Goal: Information Seeking & Learning: Check status

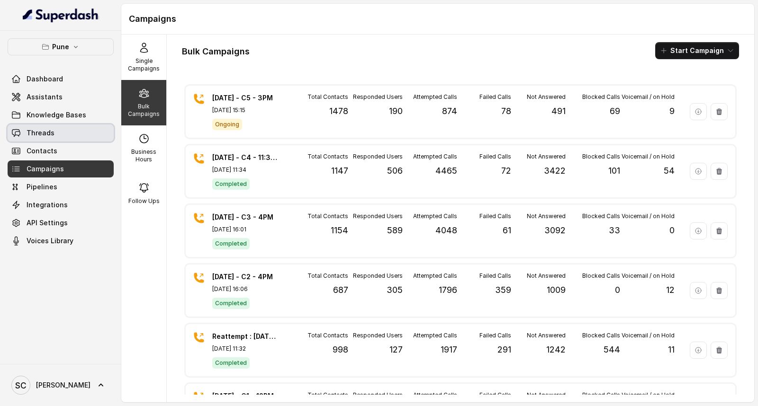
click at [32, 139] on link "Threads" at bounding box center [61, 133] width 106 height 17
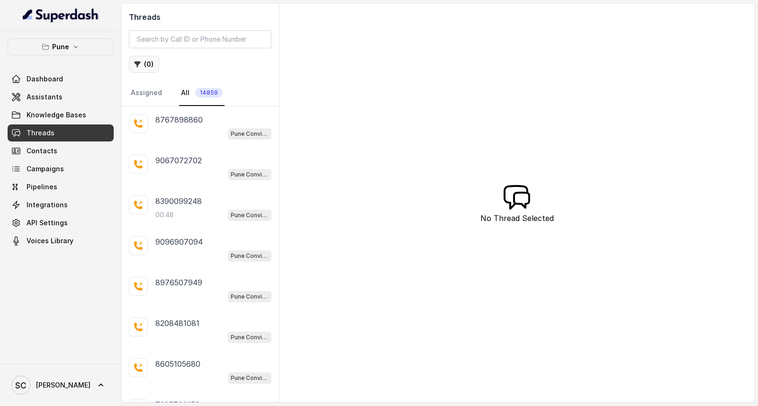
click at [150, 68] on button "( 0 )" at bounding box center [144, 64] width 30 height 17
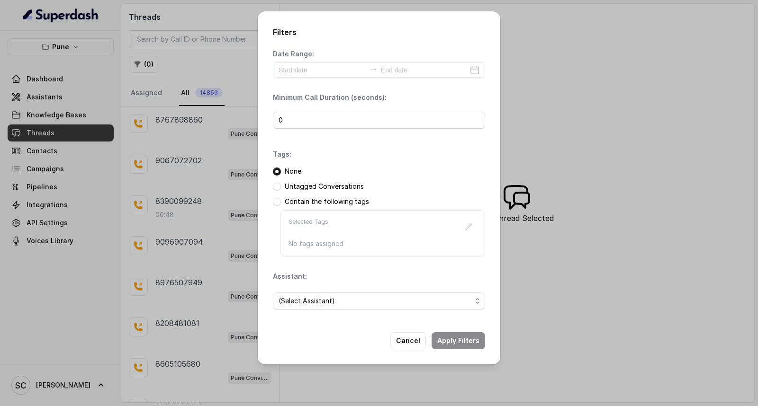
click at [281, 186] on div "Untagged Conversations" at bounding box center [379, 186] width 212 height 9
click at [277, 188] on span at bounding box center [277, 187] width 8 height 8
click at [302, 304] on span "(Select Assistant)" at bounding box center [374, 300] width 193 height 11
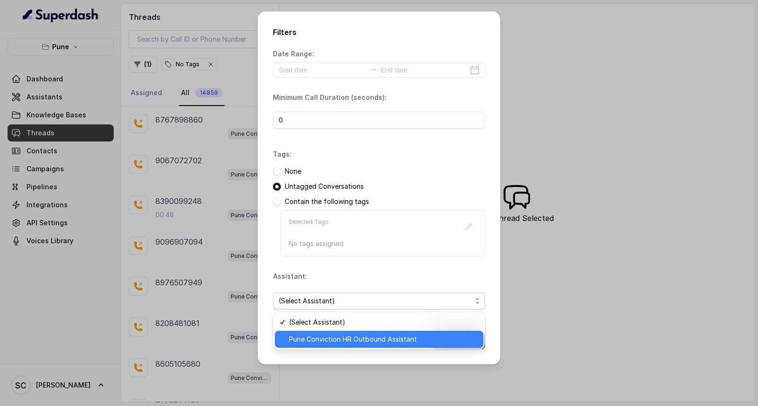
click at [304, 337] on span "Pune Conviction HR Outbound Assistant" at bounding box center [383, 339] width 188 height 11
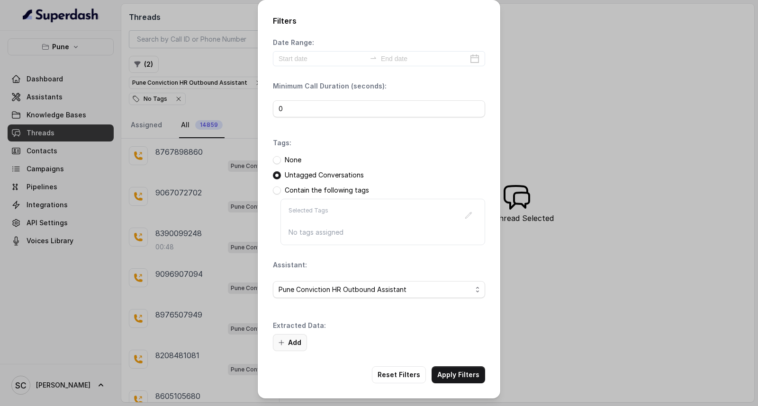
click at [294, 334] on button "Add" at bounding box center [290, 342] width 34 height 17
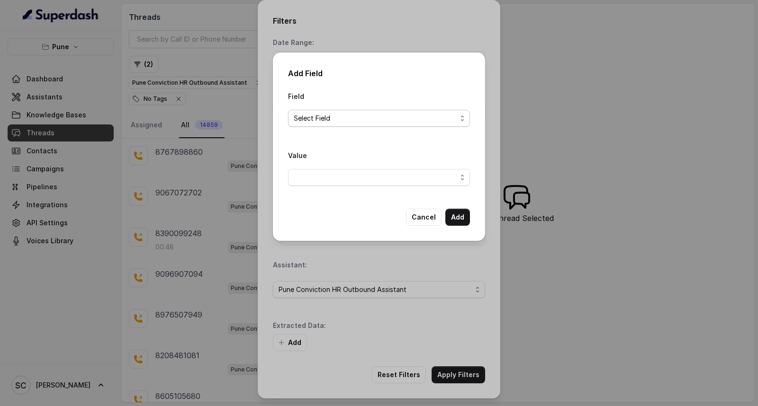
click at [345, 126] on span "Select Field" at bounding box center [379, 118] width 182 height 17
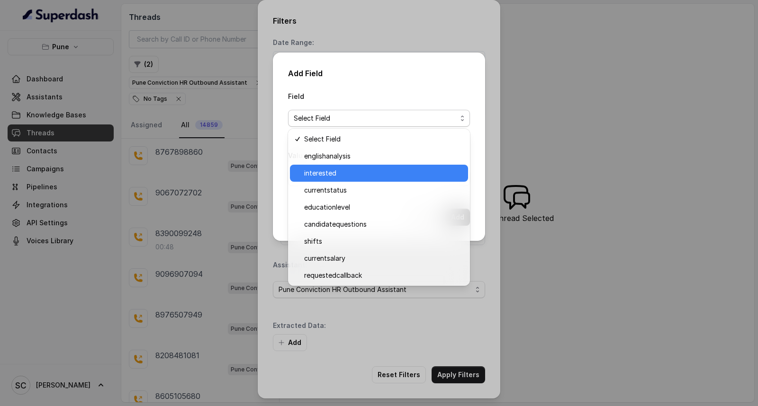
click at [346, 169] on span "interested" at bounding box center [383, 173] width 158 height 11
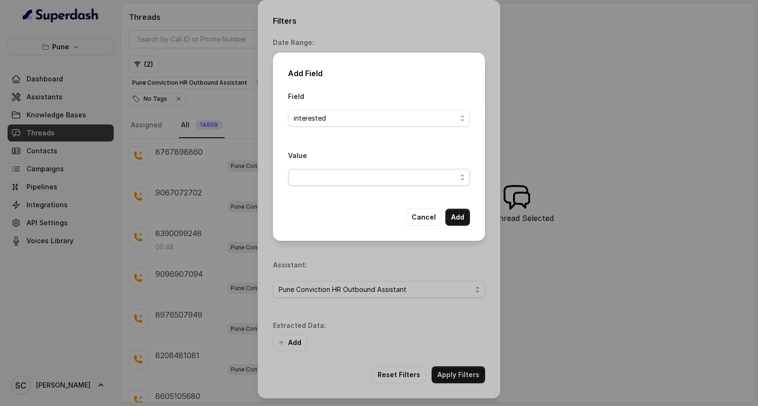
click at [348, 181] on span "button" at bounding box center [379, 177] width 182 height 17
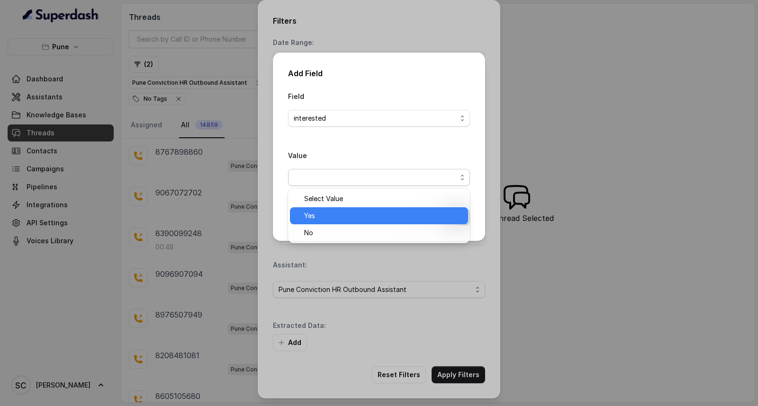
click at [348, 211] on span "Yes" at bounding box center [383, 215] width 158 height 11
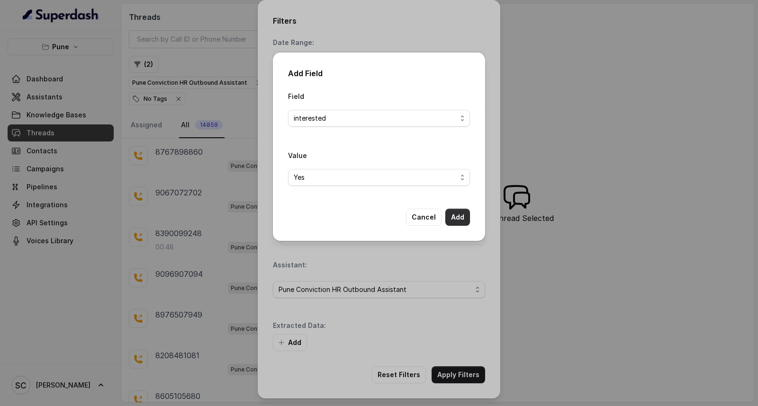
click at [452, 216] on button "Add" at bounding box center [457, 217] width 25 height 17
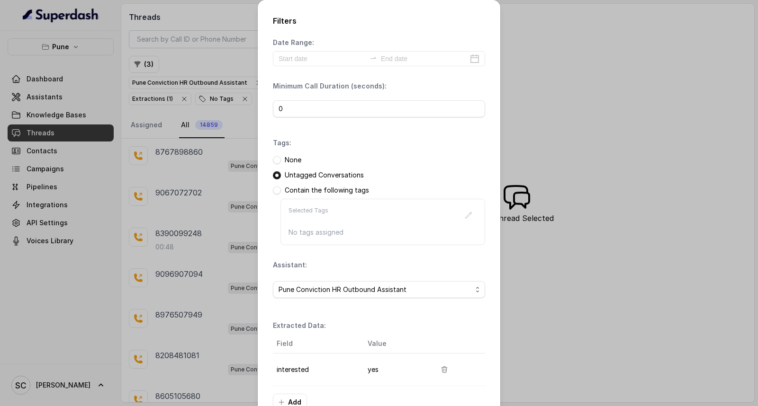
scroll to position [60, 0]
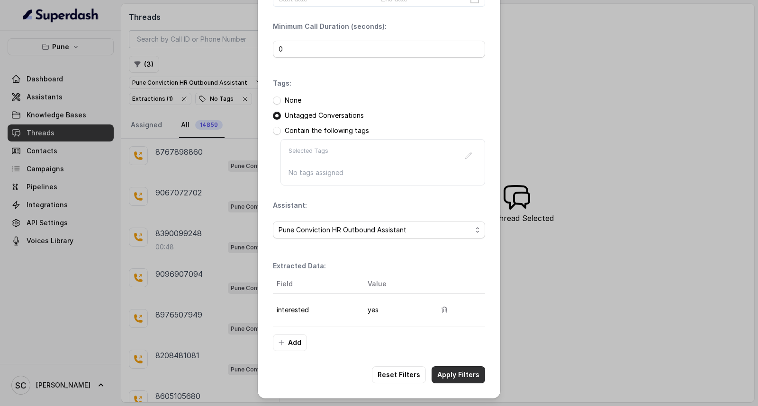
click at [448, 382] on button "Apply Filters" at bounding box center [458, 375] width 54 height 17
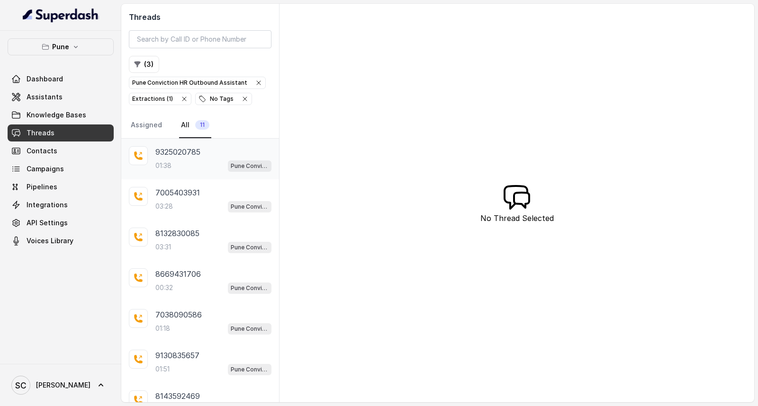
click at [188, 168] on div "01:38 Pune Conviction HR Outbound Assistant" at bounding box center [213, 166] width 116 height 12
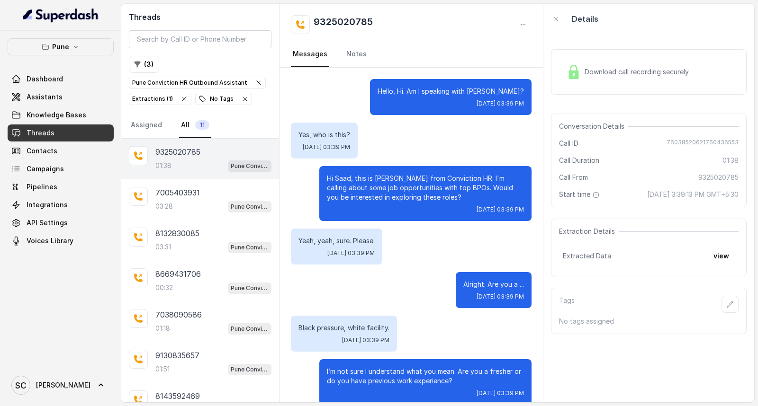
scroll to position [694, 0]
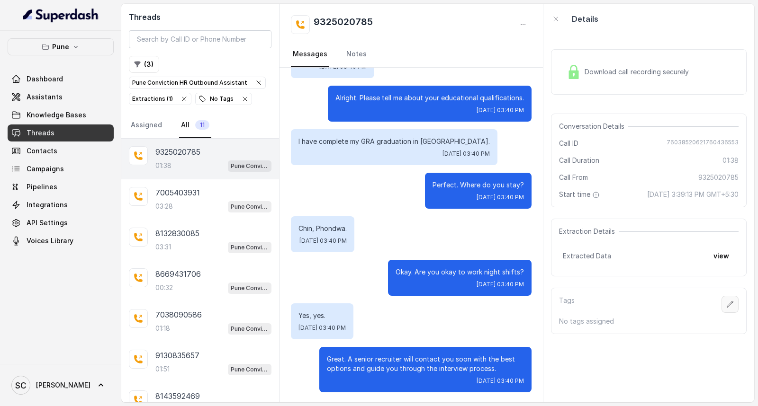
click at [727, 304] on icon "button" at bounding box center [730, 304] width 6 height 6
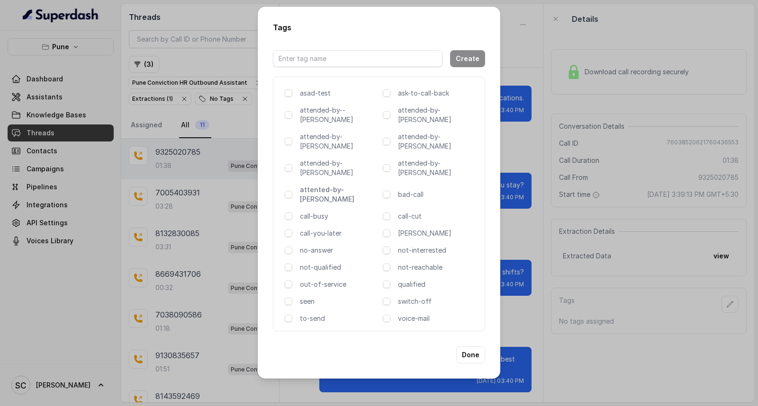
click at [337, 185] on p "attented-by-rupal" at bounding box center [339, 194] width 79 height 19
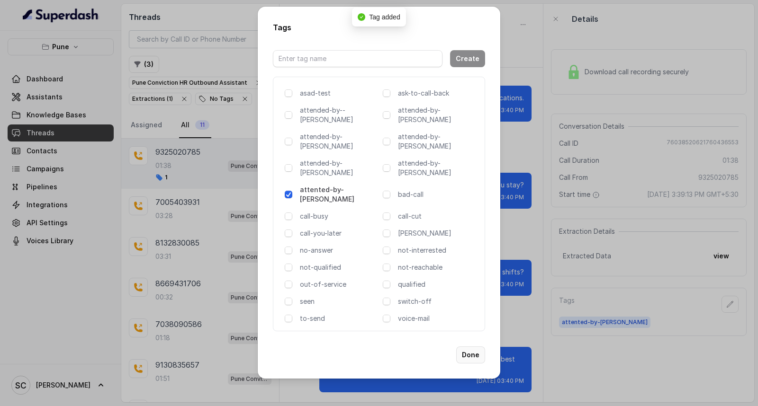
click at [470, 347] on button "Done" at bounding box center [470, 355] width 29 height 17
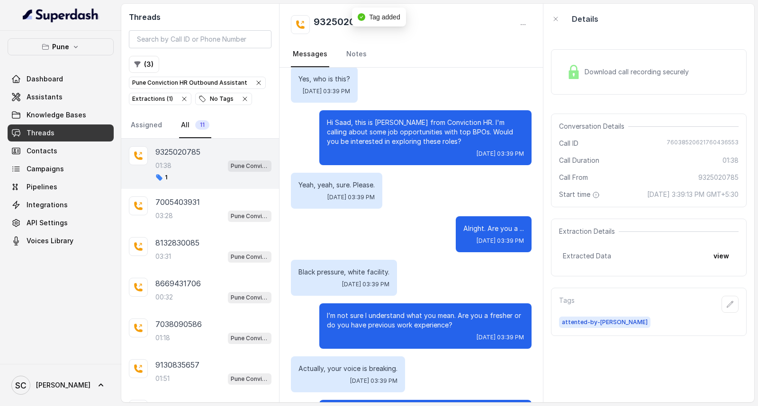
scroll to position [0, 0]
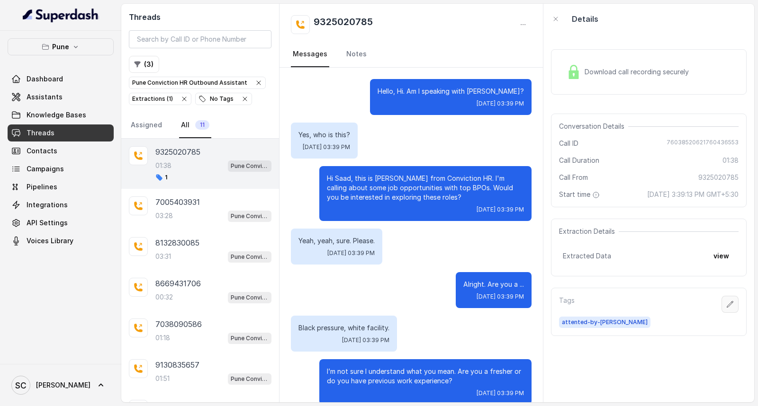
click at [726, 302] on icon "button" at bounding box center [730, 305] width 8 height 8
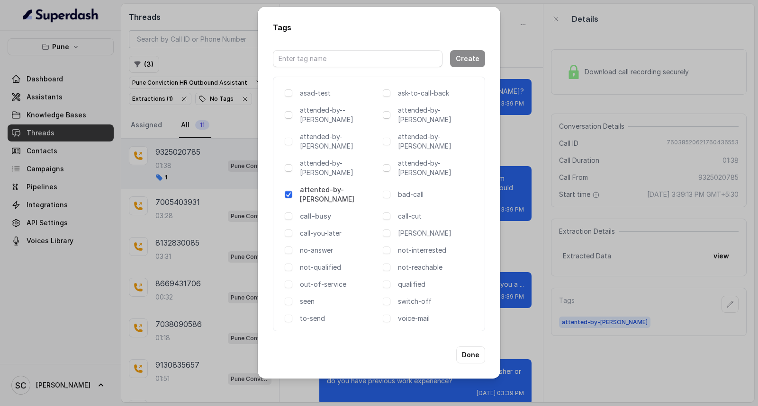
click at [320, 212] on p "call-busy" at bounding box center [339, 216] width 79 height 9
click at [468, 347] on button "Done" at bounding box center [470, 355] width 29 height 17
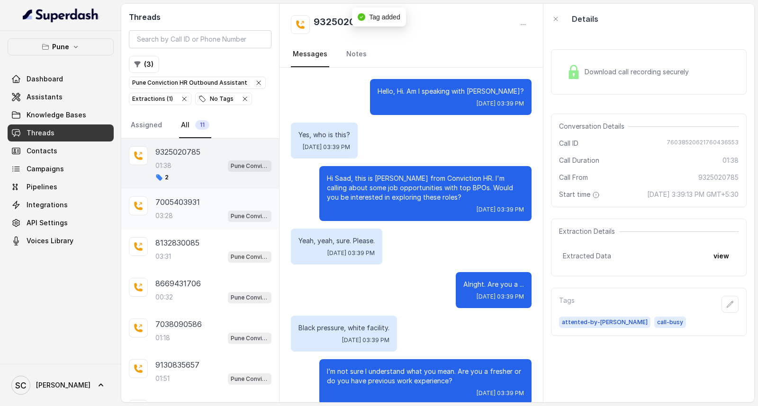
click at [176, 212] on div "03:28 Pune Conviction HR Outbound Assistant" at bounding box center [213, 216] width 116 height 12
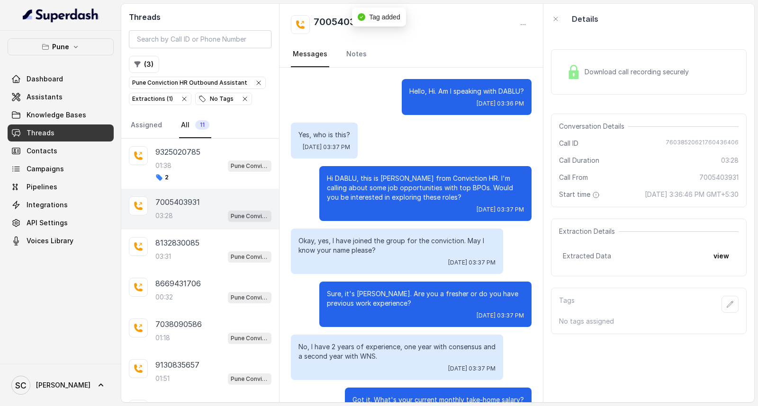
scroll to position [1422, 0]
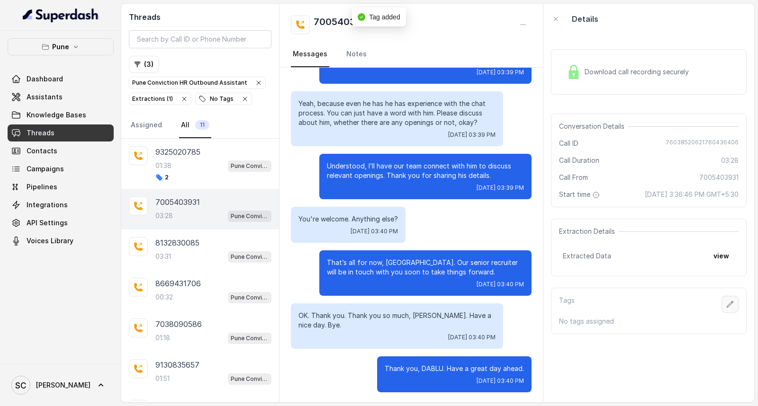
click at [727, 304] on icon "button" at bounding box center [730, 304] width 6 height 6
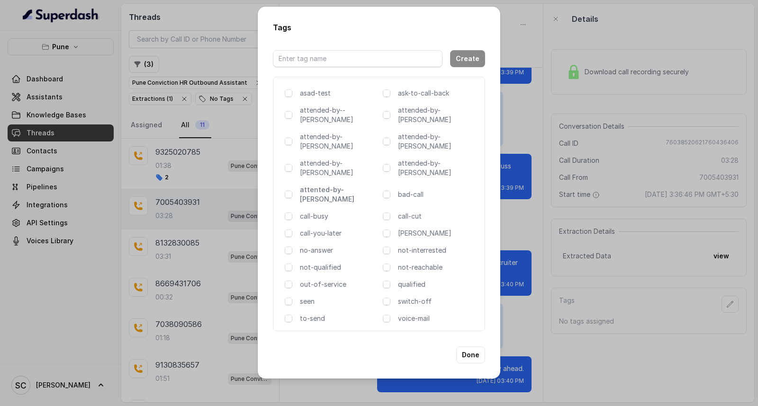
click at [331, 185] on p "attented-by-[PERSON_NAME]" at bounding box center [339, 194] width 79 height 19
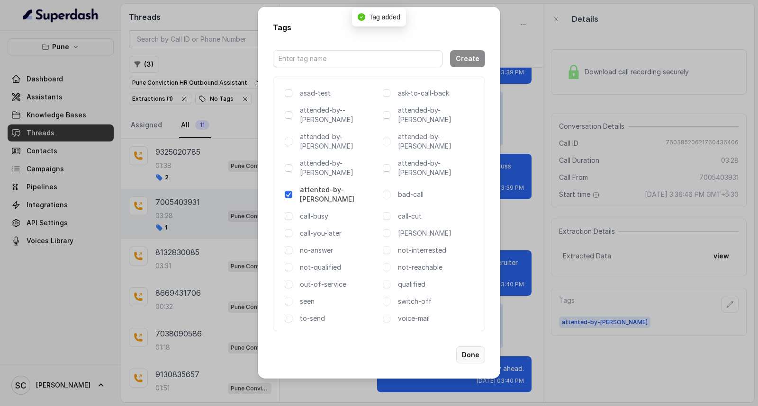
click at [467, 347] on button "Done" at bounding box center [470, 355] width 29 height 17
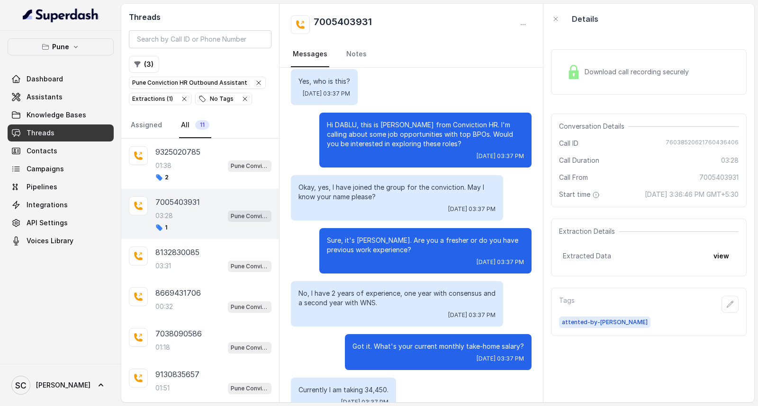
scroll to position [0, 0]
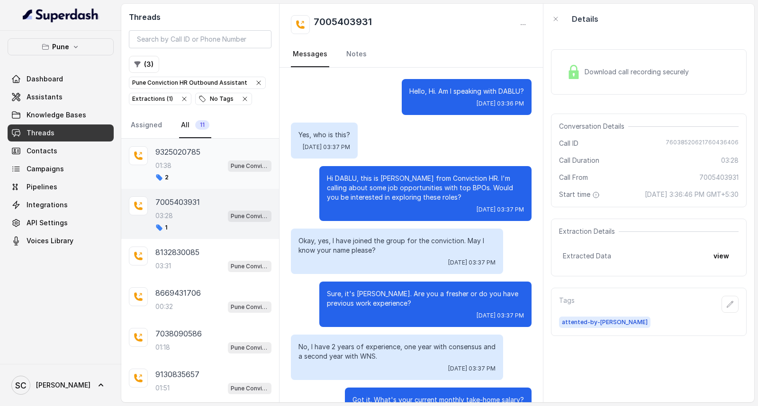
click at [177, 168] on div "01:38 Pune Conviction HR Outbound Assistant" at bounding box center [213, 166] width 116 height 12
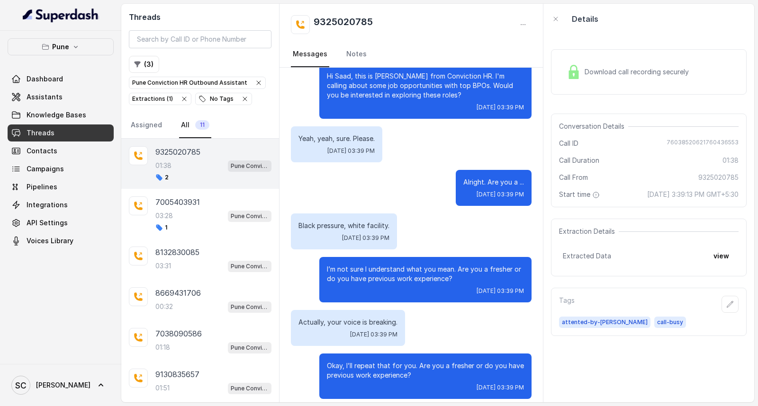
scroll to position [105, 0]
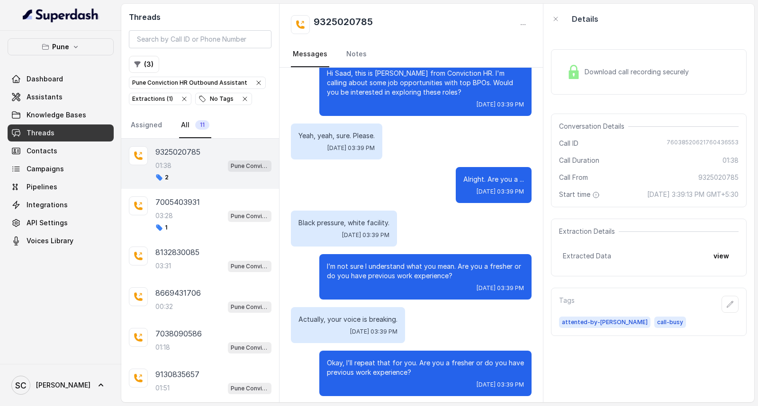
click at [354, 26] on h2 "9325020785" at bounding box center [342, 24] width 59 height 19
copy div "9325020785"
click at [207, 225] on div "1" at bounding box center [213, 228] width 116 height 8
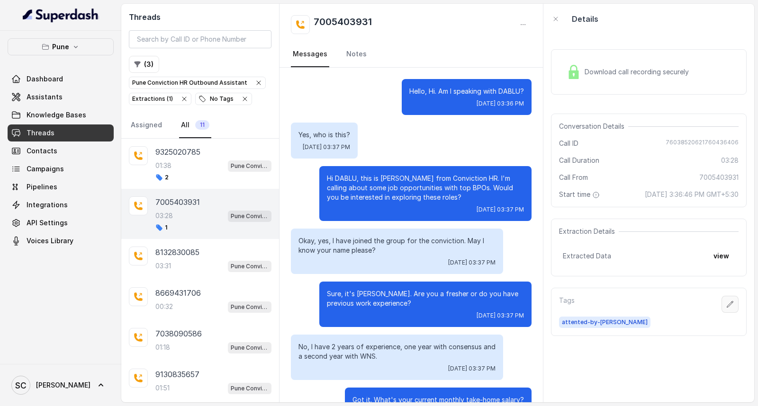
click at [726, 302] on icon "button" at bounding box center [730, 305] width 8 height 8
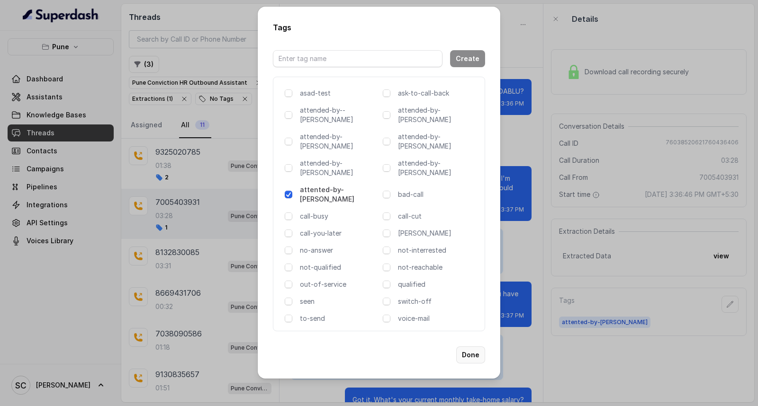
click at [472, 347] on button "Done" at bounding box center [470, 355] width 29 height 17
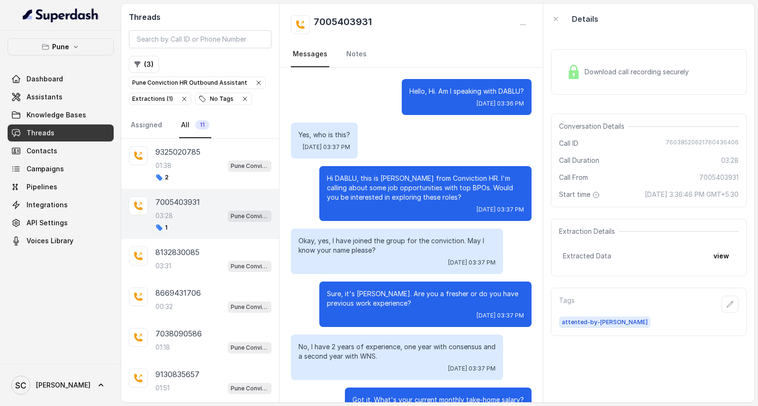
click at [335, 21] on h2 "7005403931" at bounding box center [342, 24] width 58 height 19
copy h2 "7005403931"
click at [357, 54] on link "Notes" at bounding box center [356, 55] width 24 height 26
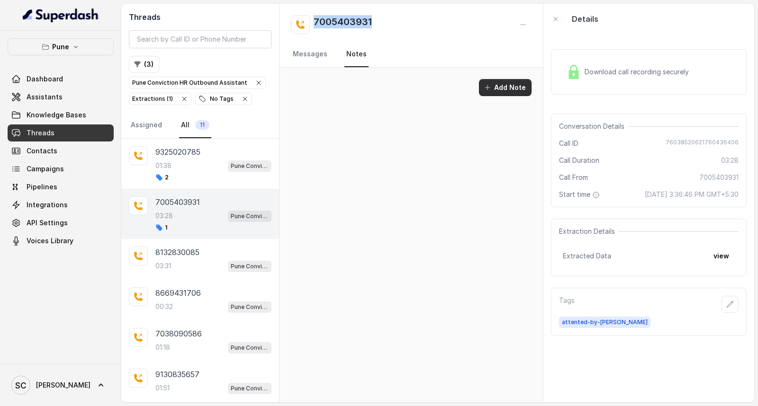
click at [501, 90] on button "Add Note" at bounding box center [505, 87] width 53 height 17
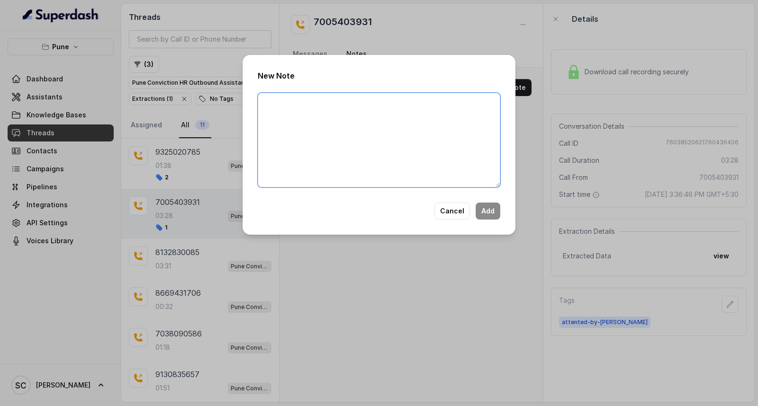
click at [429, 176] on textarea at bounding box center [379, 140] width 242 height 95
paste textarea "Name Number Recruiter Name of attender Comments AI Improvement"
click at [311, 100] on textarea "Name Number Recruiter Name of attender Comments AI Improvement" at bounding box center [379, 140] width 242 height 95
click at [306, 109] on textarea "Name: Dablu Number Recruiter Name of attender Comments AI Improvement" at bounding box center [379, 140] width 242 height 95
click at [311, 128] on textarea "Name: Dablu Number: 7005403931 Recruiter Name of attender Comments AI Improveme…" at bounding box center [379, 140] width 242 height 95
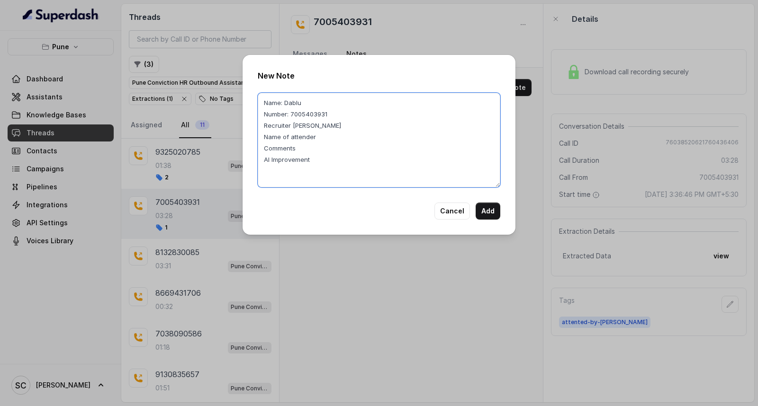
click at [324, 136] on textarea "Name: Dablu Number: 7005403931 Recruiter RUPAL Name of attender Comments AI Imp…" at bounding box center [379, 140] width 242 height 95
click at [323, 147] on textarea "Name: Dablu Number: 7005403931 Recruiter RUPAL Name of attender RUPAL Comments …" at bounding box center [379, 140] width 242 height 95
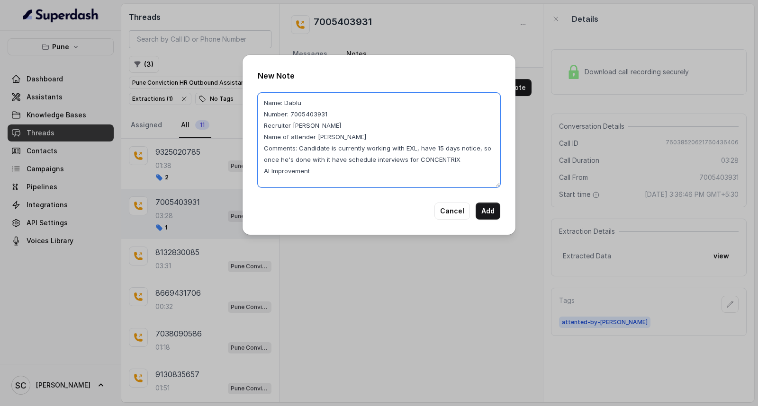
click at [330, 154] on textarea "Name: Dablu Number: 7005403931 Recruiter RUPAL Name of attender RUPAL Comments:…" at bounding box center [379, 140] width 242 height 95
drag, startPoint x: 299, startPoint y: 146, endPoint x: 469, endPoint y: 160, distance: 170.1
click at [469, 160] on textarea "Name: Dablu Number: 7005403931 Recruiter RUPAL Name of attender RUPAL Comments:…" at bounding box center [379, 140] width 242 height 95
type textarea "Name: Dablu Number: 7005403931 Recruiter RUPAL Name of attender RUPAL Comments:…"
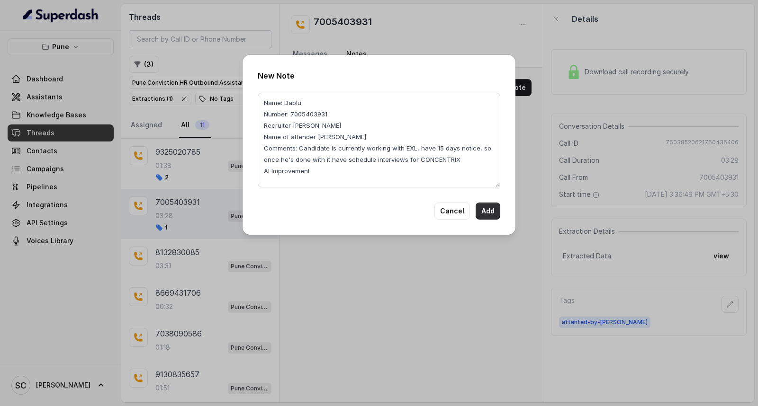
click at [485, 210] on button "Add" at bounding box center [487, 211] width 25 height 17
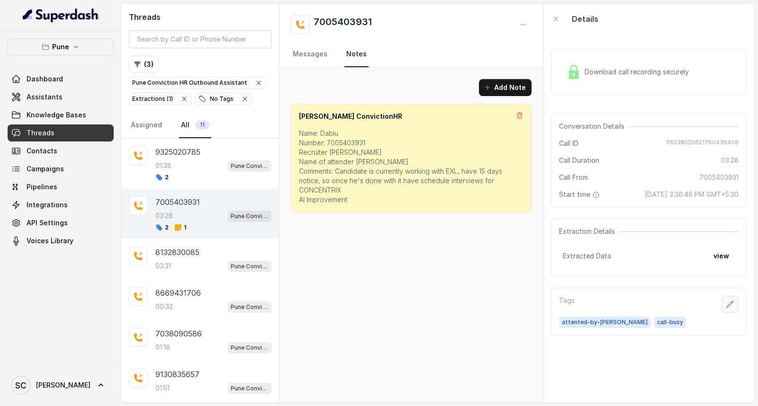
click at [723, 300] on button "button" at bounding box center [729, 304] width 17 height 17
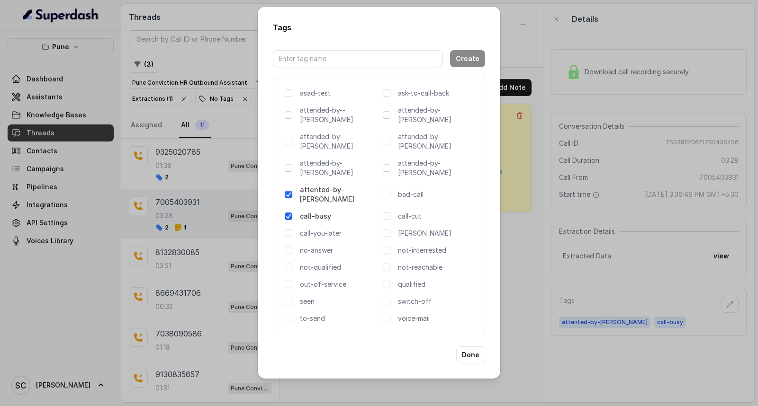
click at [317, 212] on p "call-busy" at bounding box center [339, 216] width 79 height 9
click at [470, 347] on button "Done" at bounding box center [470, 355] width 29 height 17
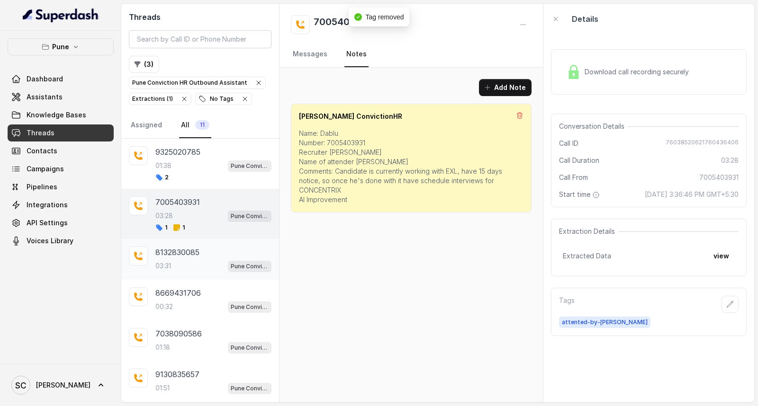
click at [170, 265] on p "03:31" at bounding box center [163, 265] width 16 height 9
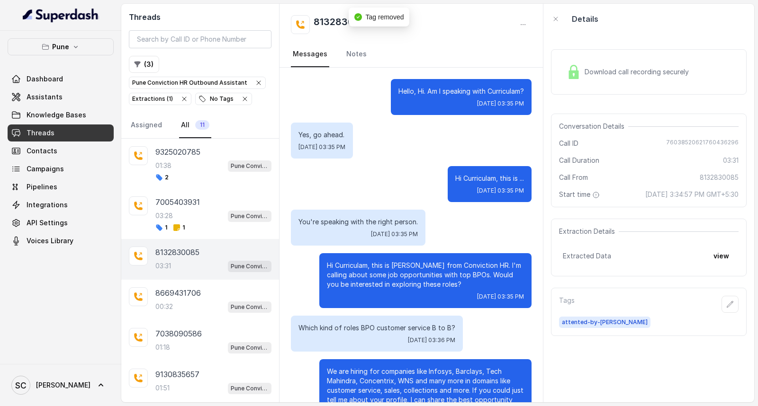
scroll to position [1915, 0]
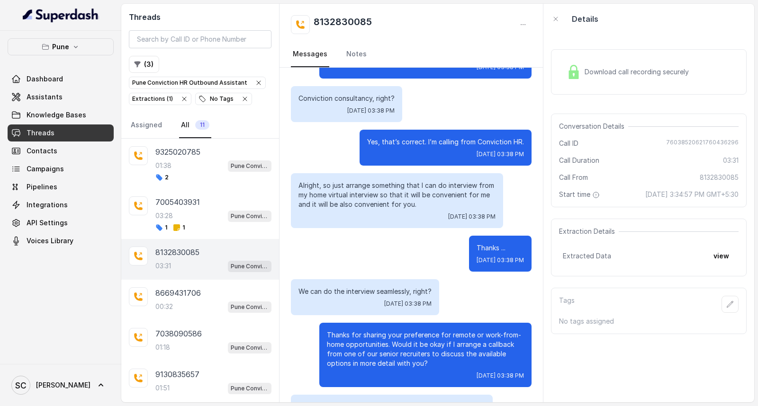
click at [179, 262] on div "03:31 Pune Conviction HR Outbound Assistant" at bounding box center [213, 266] width 116 height 12
click at [726, 304] on icon "button" at bounding box center [730, 305] width 8 height 8
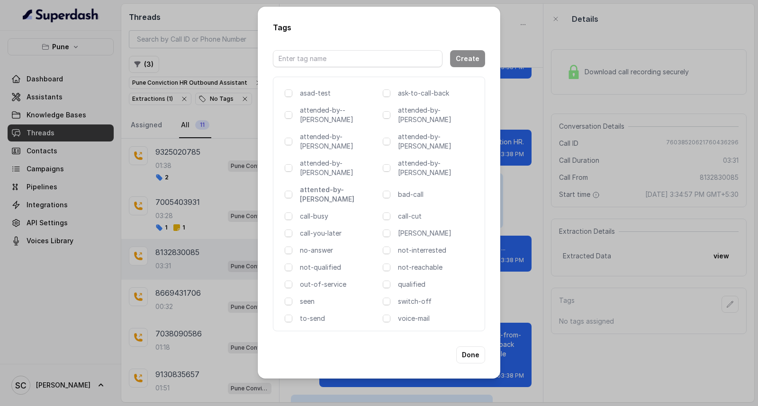
click at [332, 185] on p "attented-by-[PERSON_NAME]" at bounding box center [339, 194] width 79 height 19
click at [471, 347] on button "Done" at bounding box center [470, 355] width 29 height 17
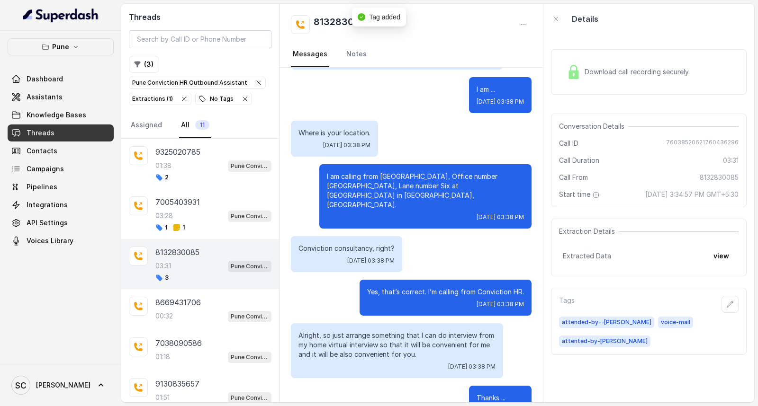
scroll to position [1915, 0]
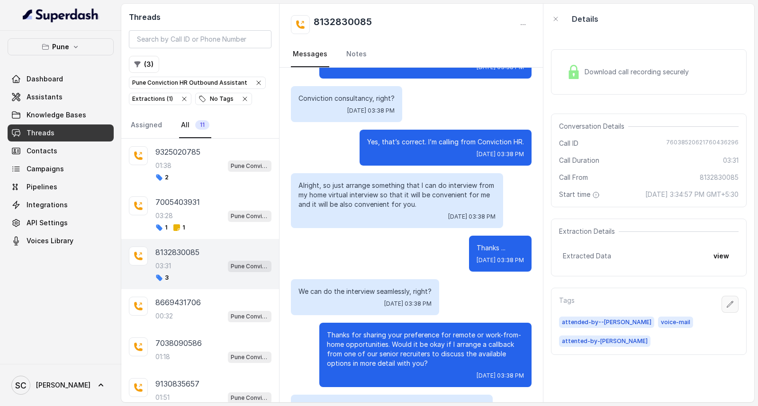
click at [726, 305] on icon "button" at bounding box center [730, 305] width 8 height 8
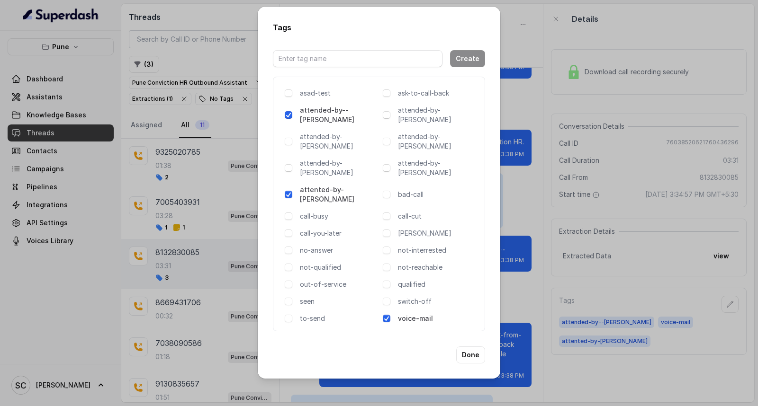
click at [318, 185] on p "attented-by-[PERSON_NAME]" at bounding box center [339, 194] width 79 height 19
click at [468, 347] on button "Done" at bounding box center [470, 355] width 29 height 17
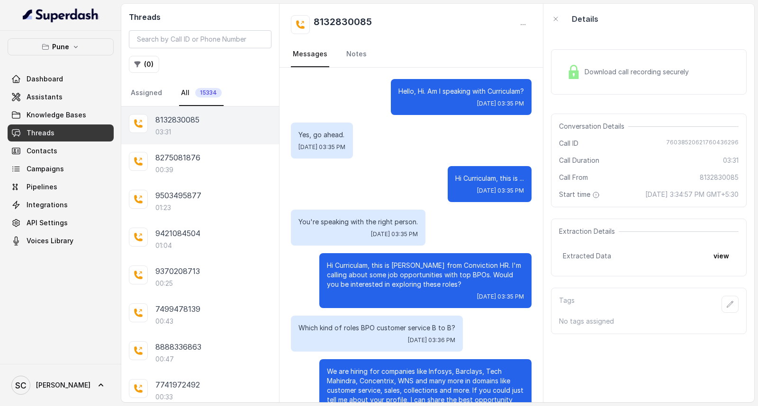
scroll to position [1915, 0]
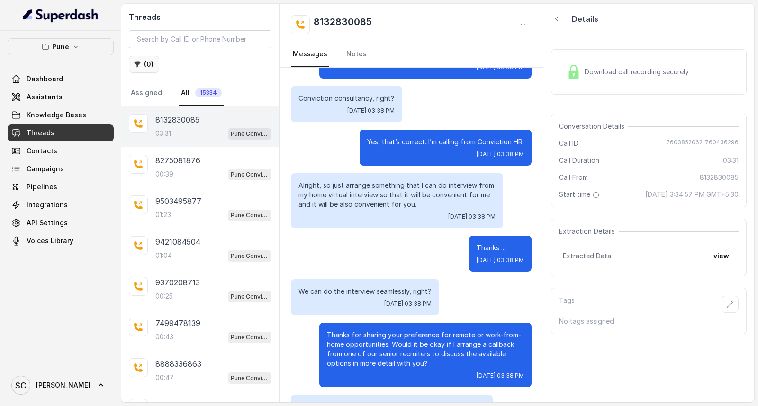
click at [139, 63] on icon "button" at bounding box center [137, 65] width 6 height 6
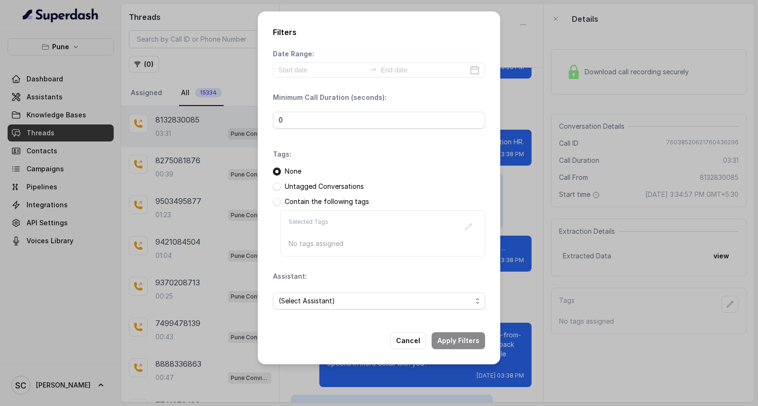
click at [296, 184] on p "Untagged Conversations" at bounding box center [324, 186] width 79 height 9
click at [276, 186] on span at bounding box center [277, 187] width 8 height 8
click at [316, 299] on span "(Select Assistant)" at bounding box center [374, 300] width 193 height 11
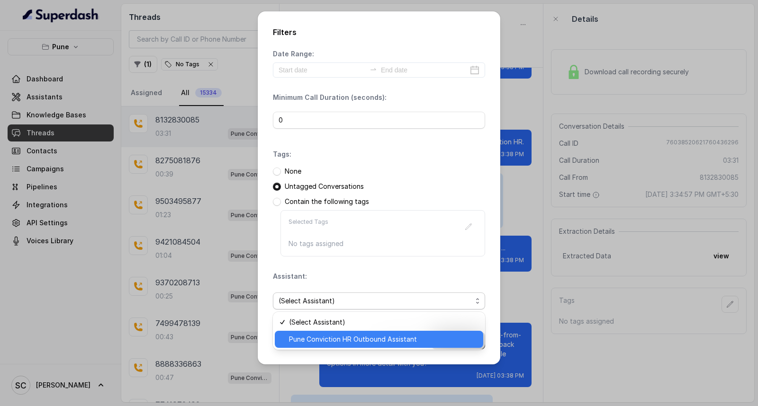
click at [315, 337] on span "Pune Conviction HR Outbound Assistant" at bounding box center [383, 339] width 188 height 11
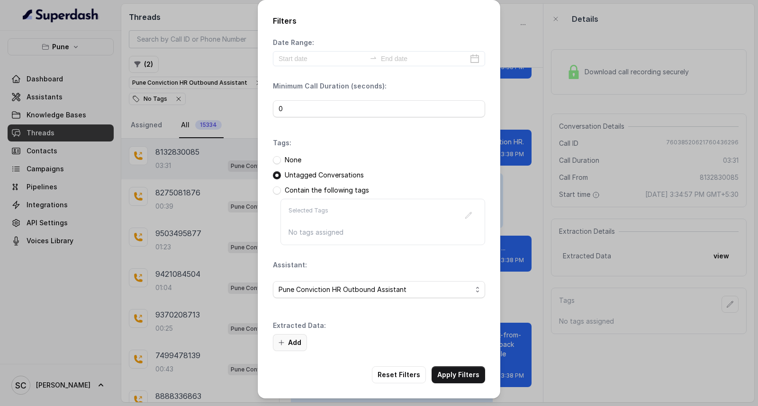
click at [284, 344] on icon "button" at bounding box center [281, 343] width 8 height 8
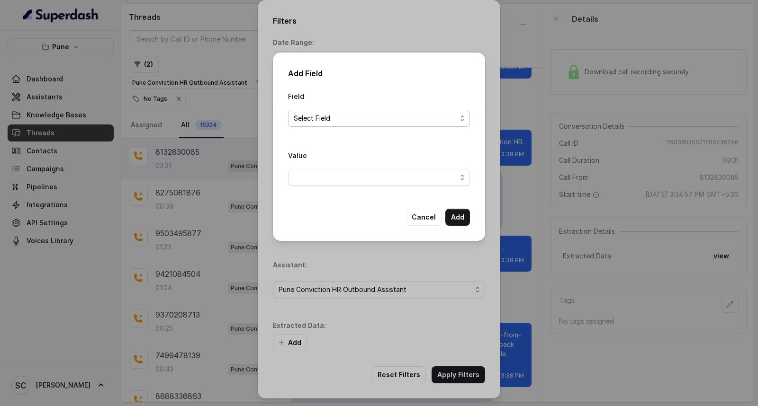
click at [320, 121] on span "Select Field" at bounding box center [375, 118] width 163 height 11
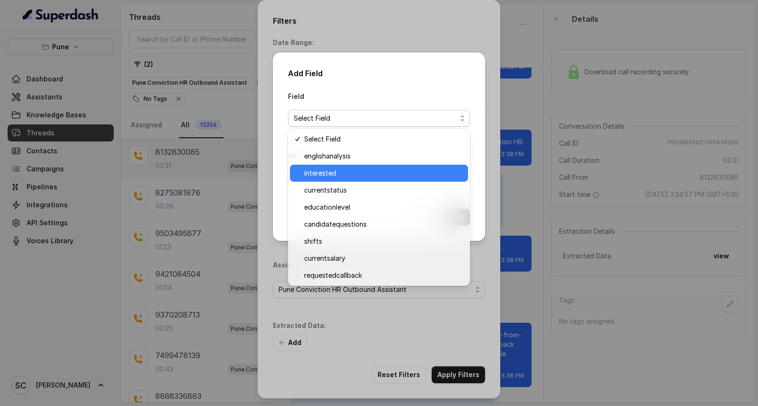
click at [322, 177] on span "interested" at bounding box center [383, 173] width 158 height 11
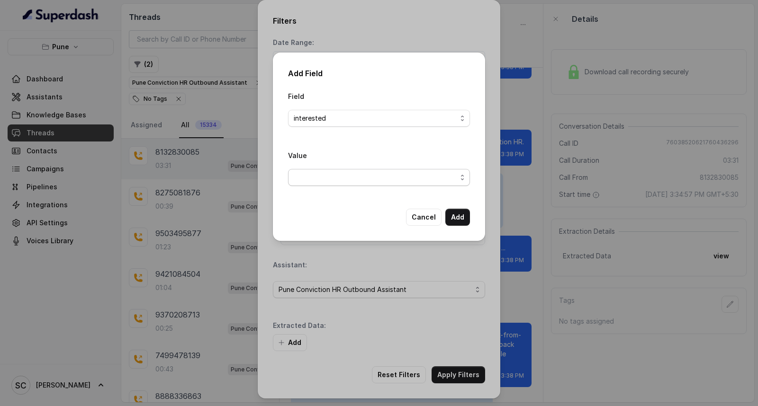
click at [322, 177] on span "button" at bounding box center [379, 177] width 182 height 17
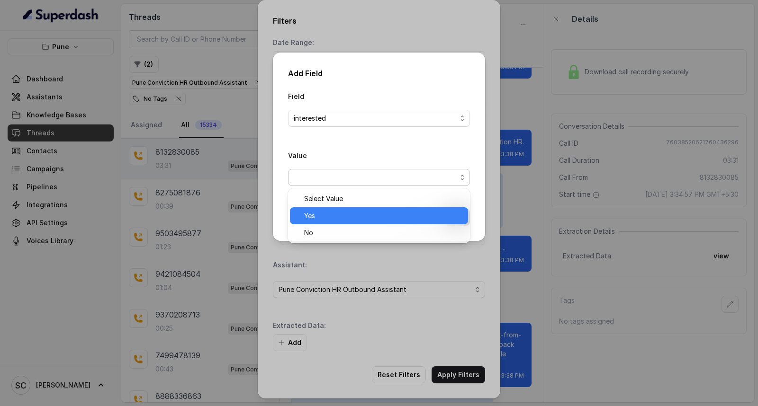
click at [321, 217] on span "Yes" at bounding box center [383, 215] width 158 height 11
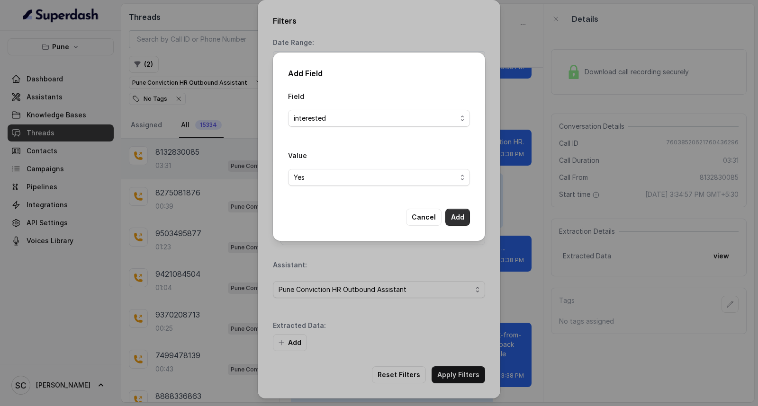
click at [458, 219] on button "Add" at bounding box center [457, 217] width 25 height 17
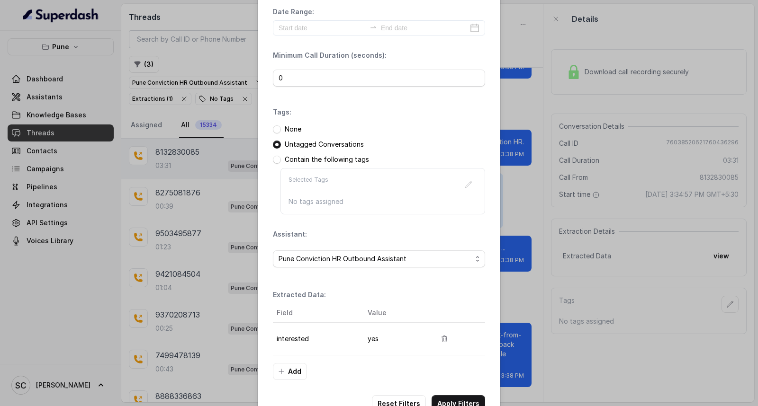
scroll to position [60, 0]
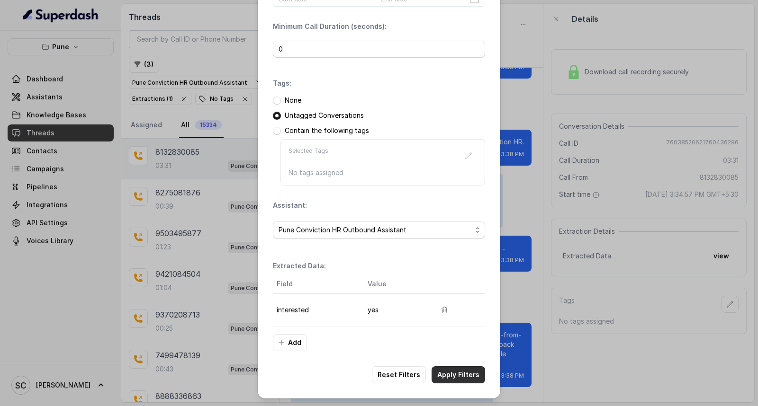
click at [461, 376] on button "Apply Filters" at bounding box center [458, 375] width 54 height 17
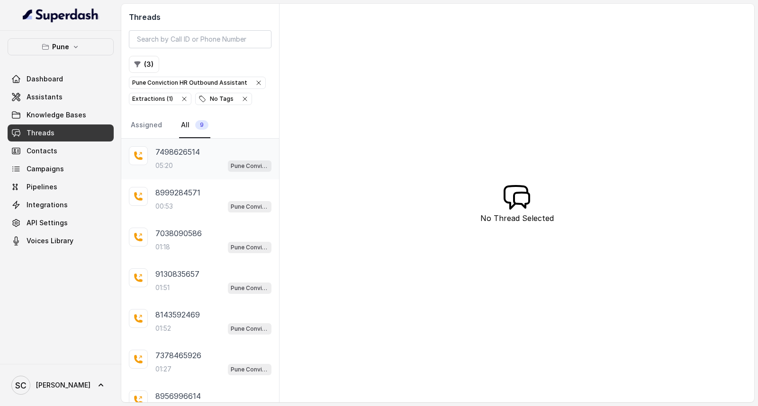
click at [192, 162] on div "05:20 Pune Conviction HR Outbound Assistant" at bounding box center [213, 166] width 116 height 12
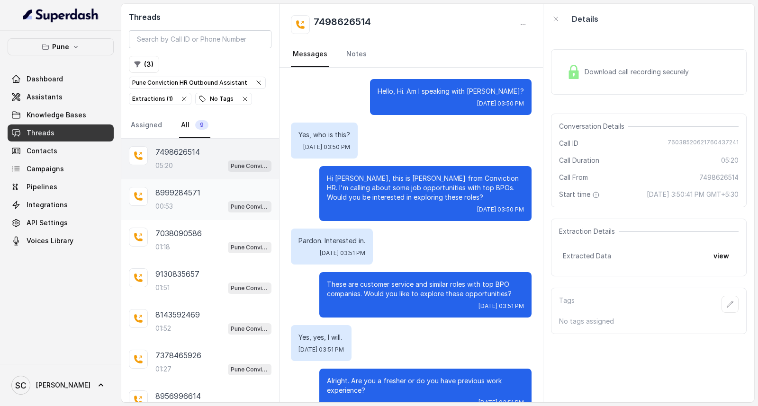
click at [172, 197] on p "8999284571" at bounding box center [177, 192] width 45 height 11
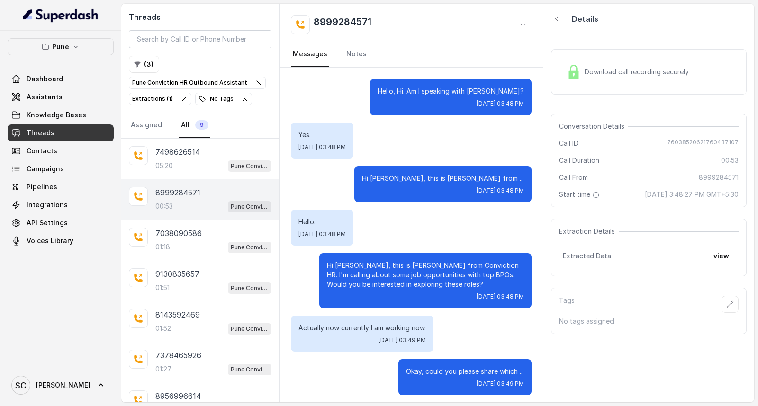
scroll to position [370, 0]
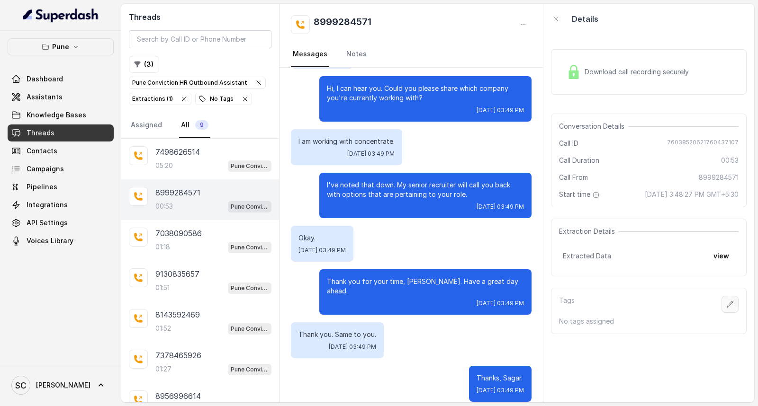
click at [727, 303] on icon "button" at bounding box center [730, 304] width 6 height 6
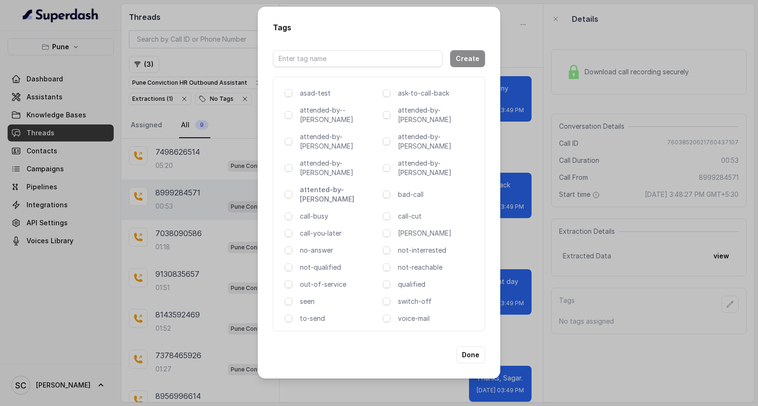
click at [344, 185] on p "attented-by-[PERSON_NAME]" at bounding box center [339, 194] width 79 height 19
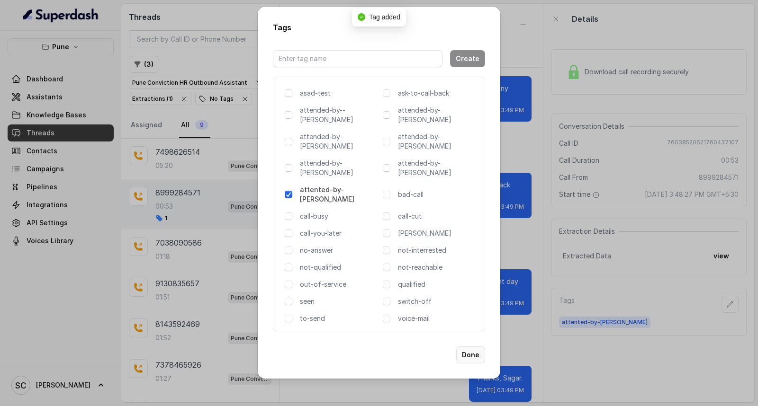
click at [475, 347] on button "Done" at bounding box center [470, 355] width 29 height 17
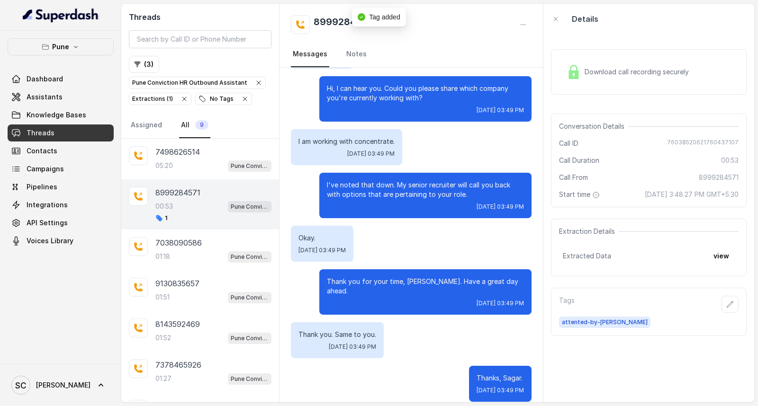
click at [329, 21] on h2 "8999284571" at bounding box center [342, 24] width 58 height 19
copy h2 "8999284571"
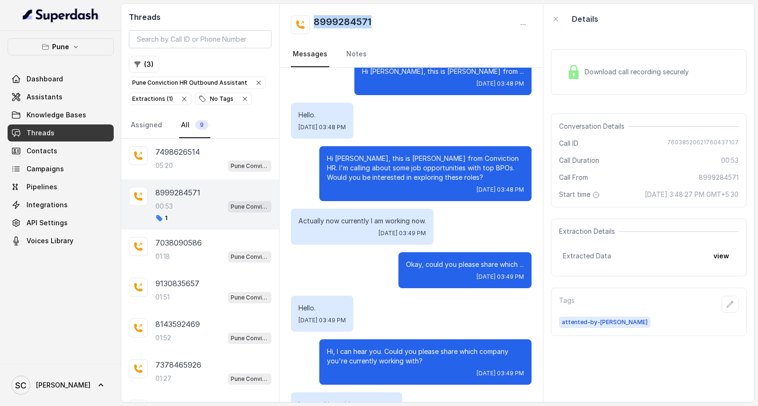
scroll to position [0, 0]
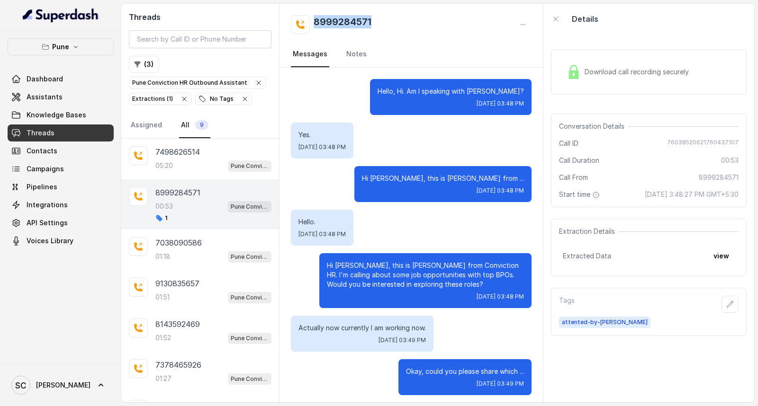
click at [405, 20] on div "8999284571" at bounding box center [411, 24] width 241 height 19
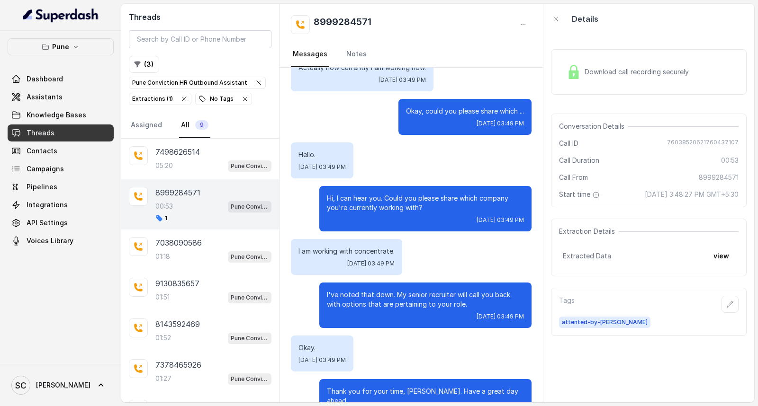
scroll to position [218, 0]
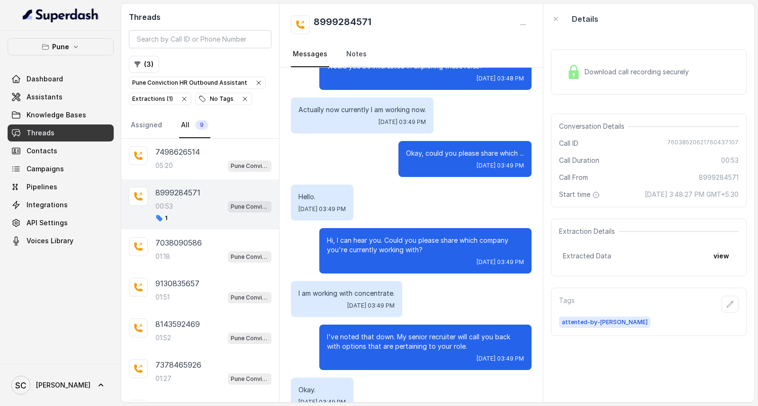
click at [363, 58] on link "Notes" at bounding box center [356, 55] width 24 height 26
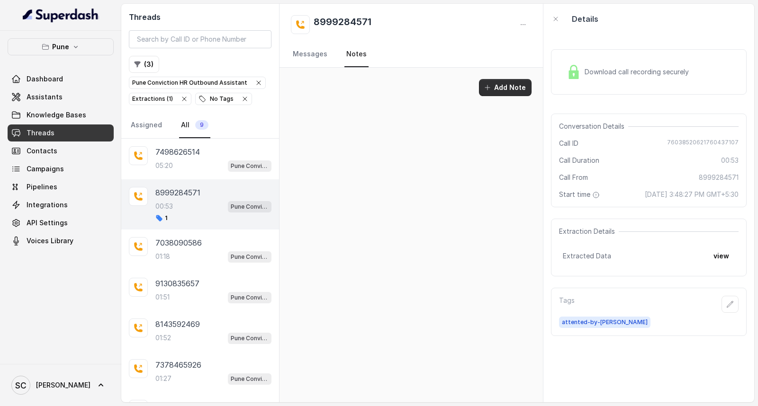
click at [486, 88] on icon "button" at bounding box center [487, 88] width 8 height 8
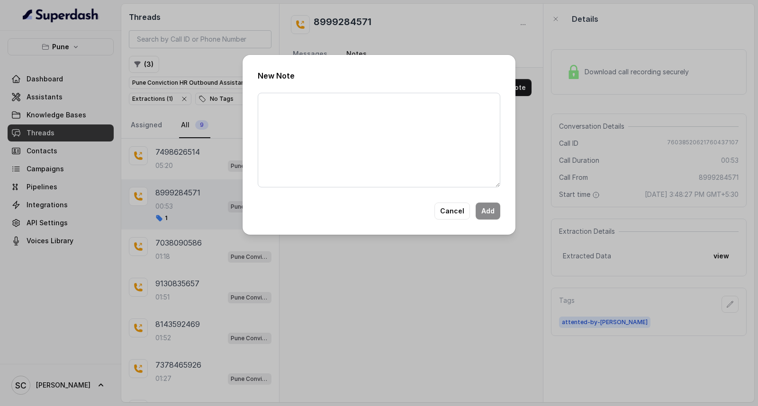
click at [280, 191] on div "New Note Cancel Add" at bounding box center [378, 145] width 273 height 180
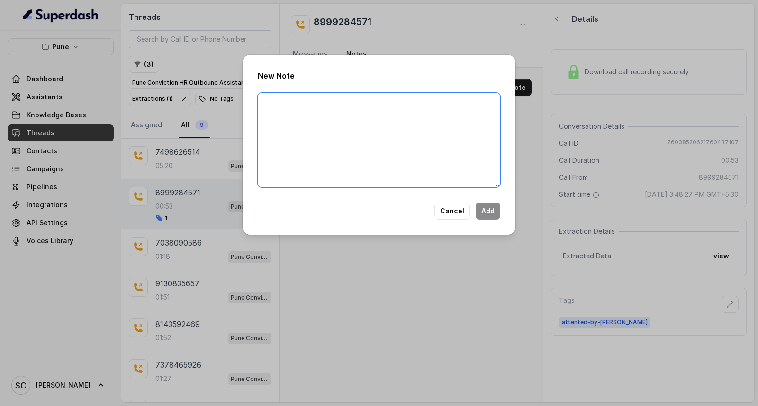
click at [292, 161] on textarea at bounding box center [379, 140] width 242 height 95
click at [353, 116] on textarea at bounding box center [379, 140] width 242 height 95
paste textarea "Name Number Recruiter Name of attender Comments AI Improvement"
click at [330, 102] on textarea "Name Number Recruiter Name of attender Comments AI Improvement" at bounding box center [379, 140] width 242 height 95
click at [317, 116] on textarea "Name Sagar Number Recruiter Name of attender Comments AI Improvement" at bounding box center [379, 140] width 242 height 95
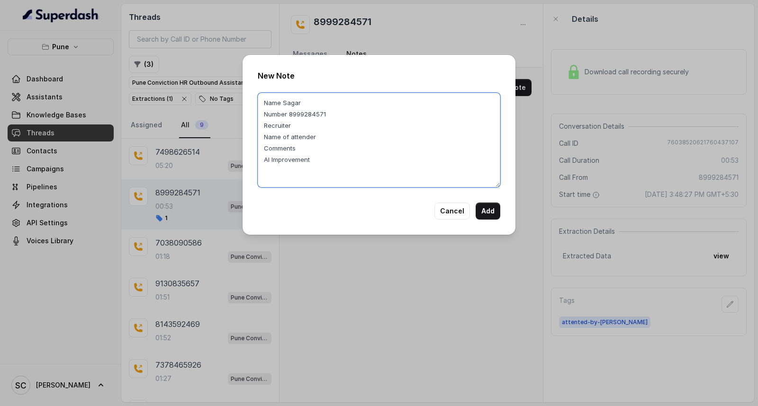
click at [341, 128] on textarea "Name Sagar Number 8999284571 Recruiter Name of attender Comments AI Improvement" at bounding box center [379, 140] width 242 height 95
click at [341, 128] on textarea "Name Sagar Number 8999284571 Recruiter RUPAL Name of attender Comments AI Impro…" at bounding box center [379, 140] width 242 height 95
click at [333, 138] on textarea "Name Sagar Number 8999284571 Recruiter RUPAL Name of attender Comments AI Impro…" at bounding box center [379, 140] width 242 height 95
click at [318, 141] on textarea "Name Sagar Number 8999284571 Recruiter RUPAL Name of attender RUPAL Comments AI…" at bounding box center [379, 140] width 242 height 95
click at [313, 150] on textarea "Name Sagar Number 8999284571 Recruiter RUPAL Name of attender RUPAL Comments AI…" at bounding box center [379, 140] width 242 height 95
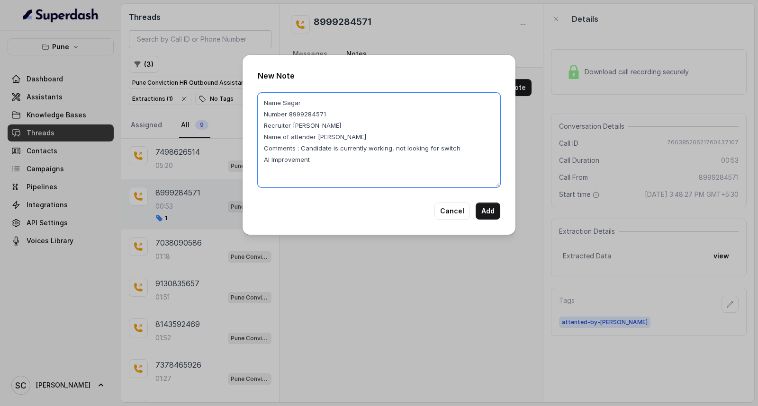
drag, startPoint x: 300, startPoint y: 146, endPoint x: 483, endPoint y: 147, distance: 183.3
click at [483, 147] on textarea "Name Sagar Number 8999284571 Recruiter [PERSON_NAME] Name of attender [PERSON_N…" at bounding box center [379, 140] width 242 height 95
type textarea "Name Sagar Number 8999284571 Recruiter [PERSON_NAME] Name of attender [PERSON_N…"
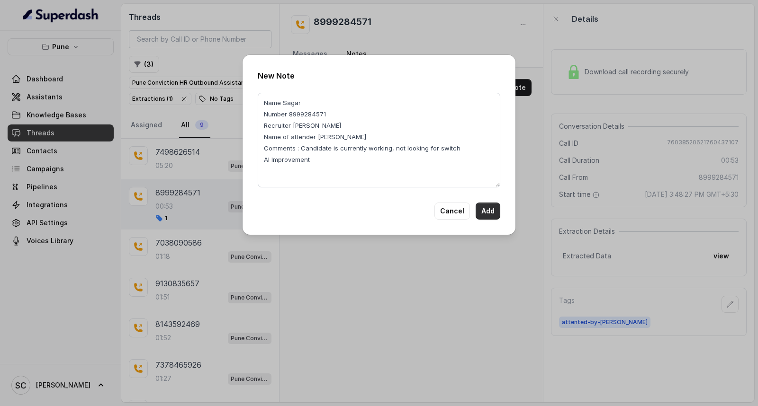
click at [492, 209] on button "Add" at bounding box center [487, 211] width 25 height 17
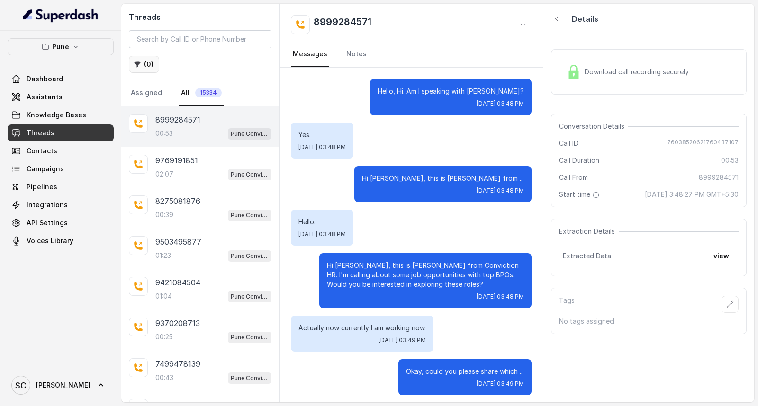
scroll to position [370, 0]
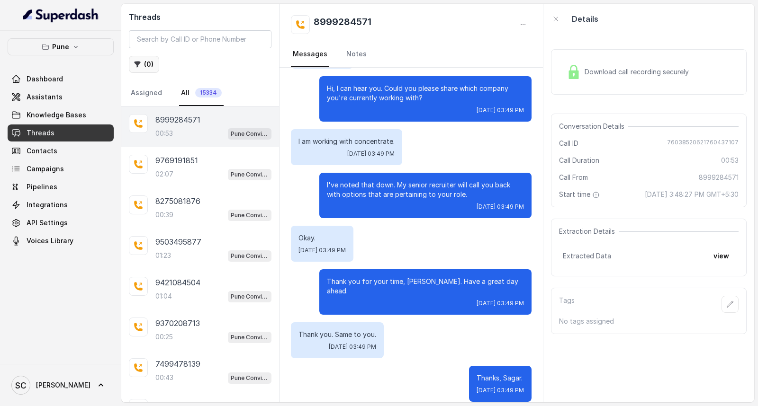
click at [140, 60] on button "( 0 )" at bounding box center [144, 64] width 30 height 17
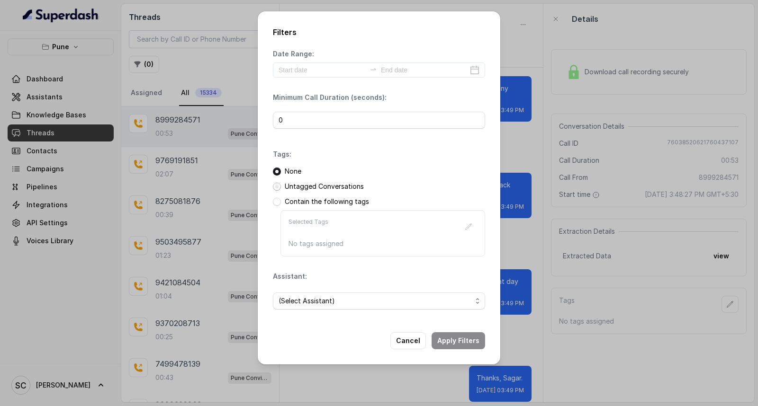
click at [277, 184] on span at bounding box center [277, 187] width 8 height 8
click at [299, 300] on span "(Select Assistant)" at bounding box center [374, 300] width 193 height 11
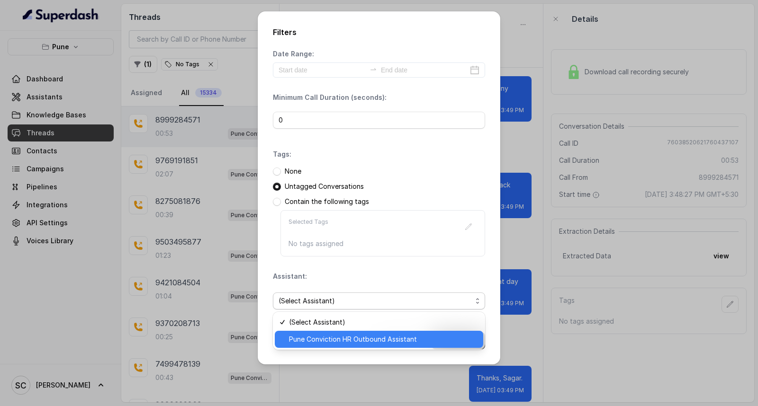
click at [299, 340] on span "Pune Conviction HR Outbound Assistant" at bounding box center [383, 339] width 188 height 11
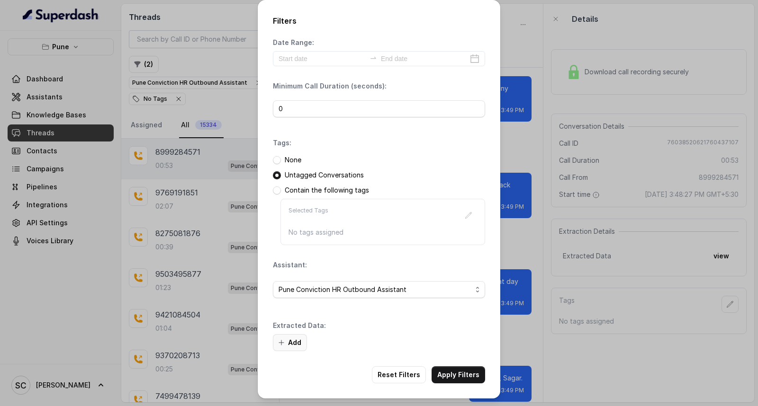
click at [286, 342] on button "Add" at bounding box center [290, 342] width 34 height 17
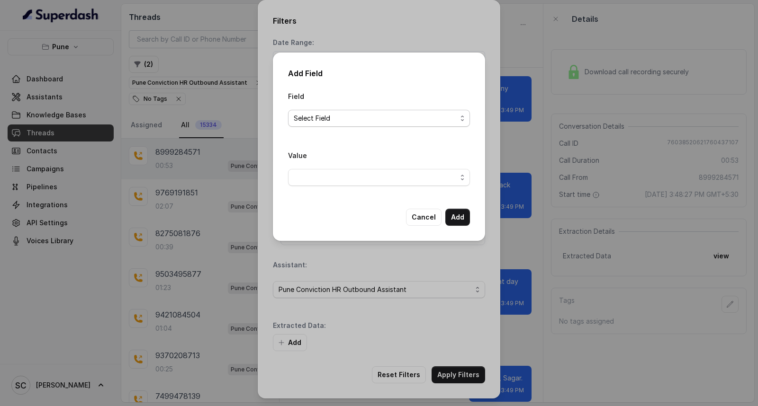
click at [316, 122] on span "Select Field" at bounding box center [375, 118] width 163 height 11
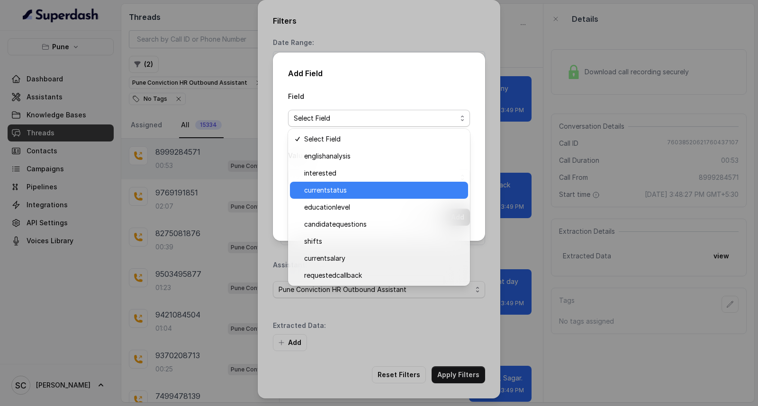
click at [320, 182] on div "currentstatus" at bounding box center [379, 190] width 178 height 17
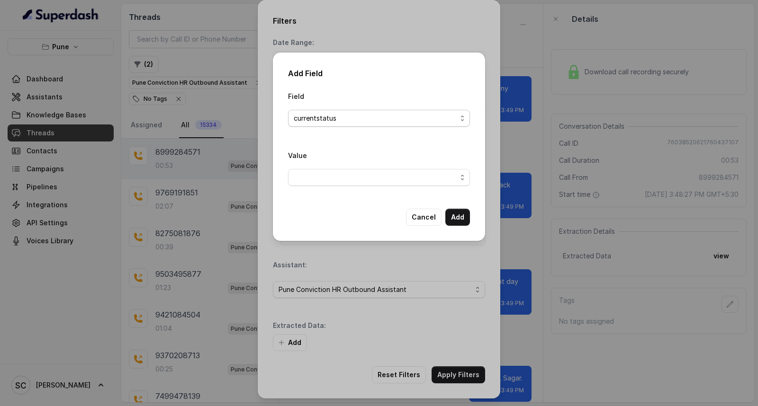
click at [322, 123] on span "currentstatus" at bounding box center [375, 118] width 163 height 11
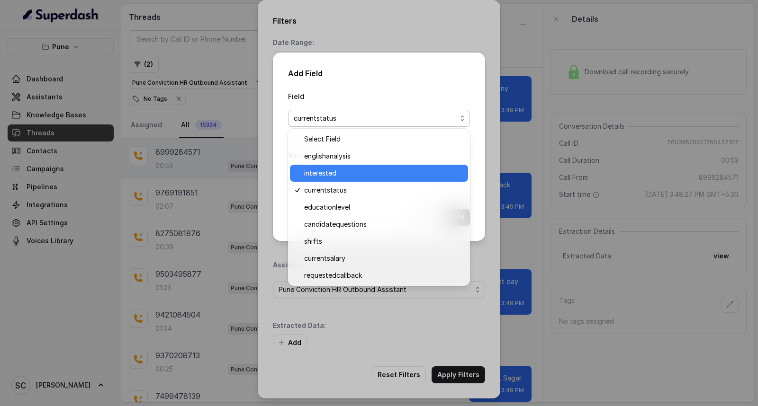
click at [318, 172] on span "interested" at bounding box center [383, 173] width 158 height 11
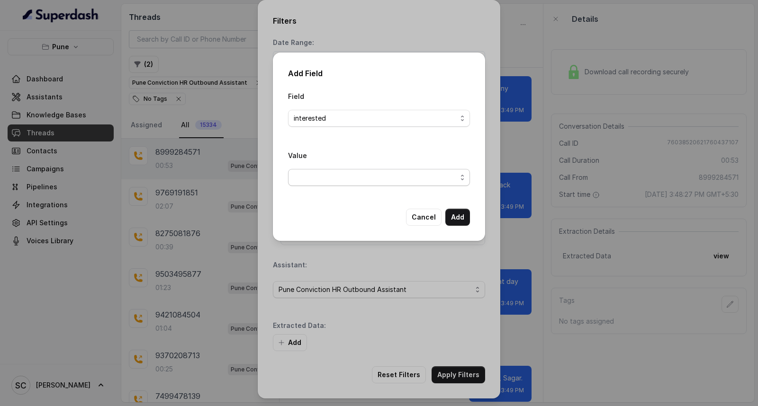
click at [313, 182] on span "button" at bounding box center [379, 177] width 182 height 17
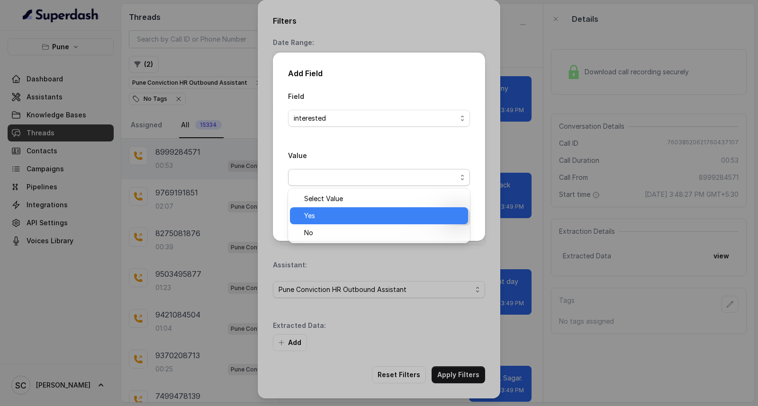
click at [309, 220] on span "Yes" at bounding box center [383, 215] width 158 height 11
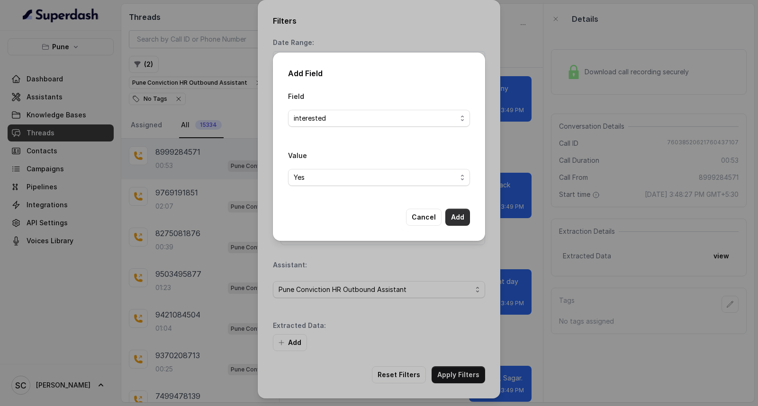
click at [461, 216] on button "Add" at bounding box center [457, 217] width 25 height 17
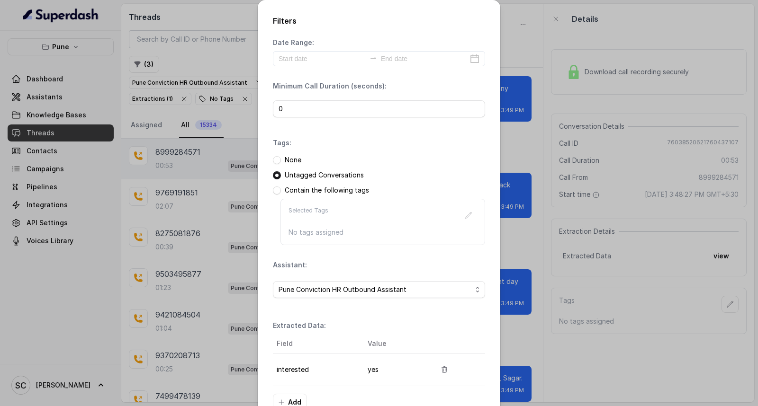
scroll to position [60, 0]
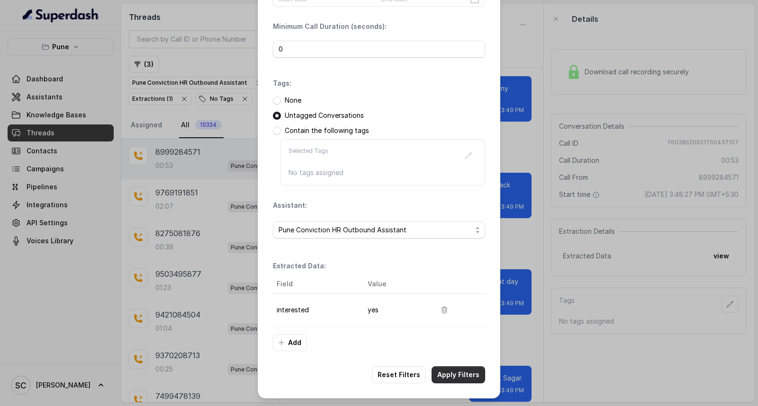
click at [441, 368] on button "Apply Filters" at bounding box center [458, 375] width 54 height 17
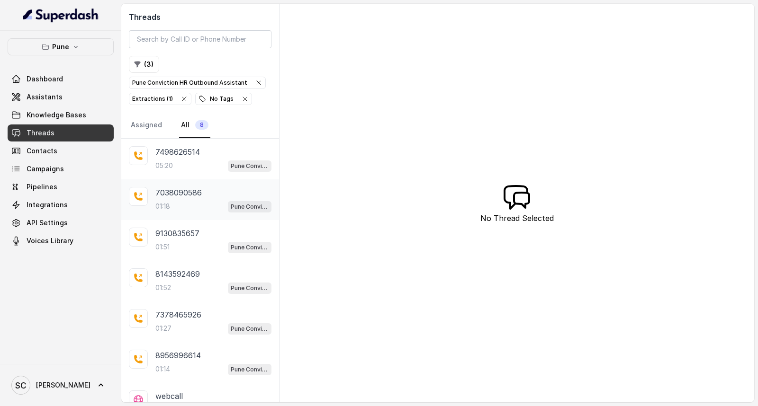
click at [185, 211] on div "01:18 Pune Conviction HR Outbound Assistant" at bounding box center [213, 206] width 116 height 12
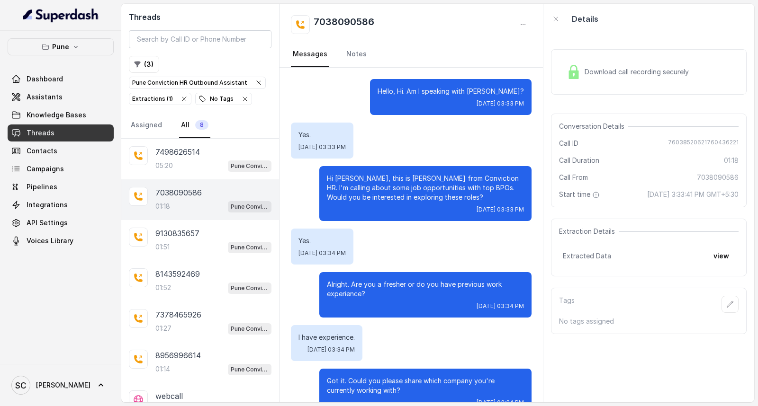
scroll to position [554, 0]
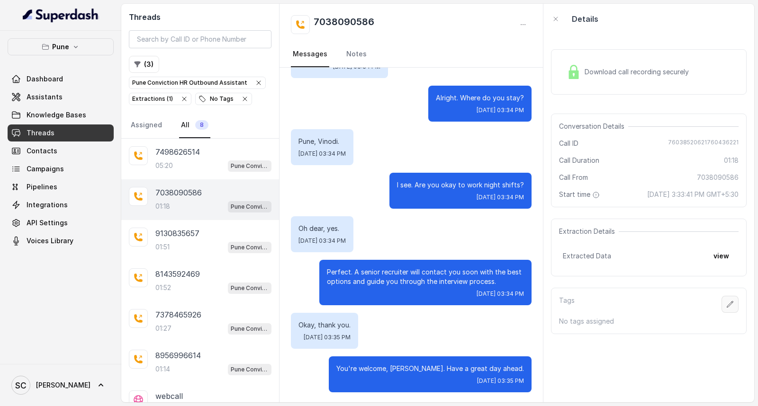
click at [726, 304] on icon "button" at bounding box center [730, 305] width 8 height 8
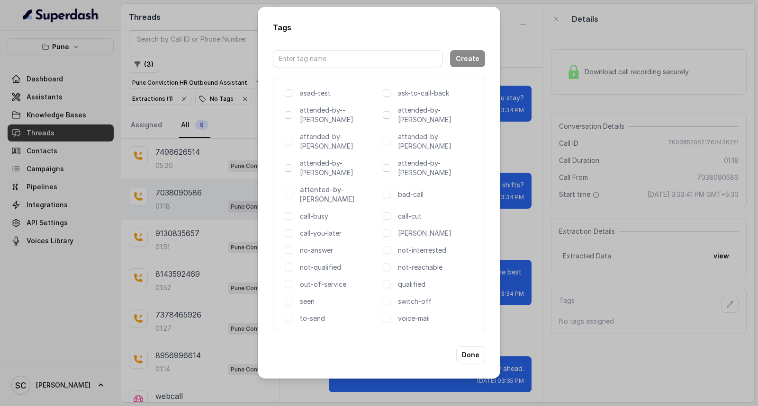
click at [333, 185] on p "attented-by-rupal" at bounding box center [339, 194] width 79 height 19
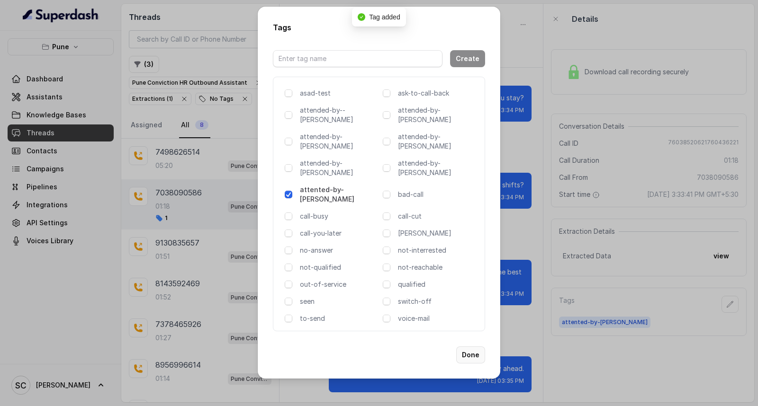
click at [472, 347] on button "Done" at bounding box center [470, 355] width 29 height 17
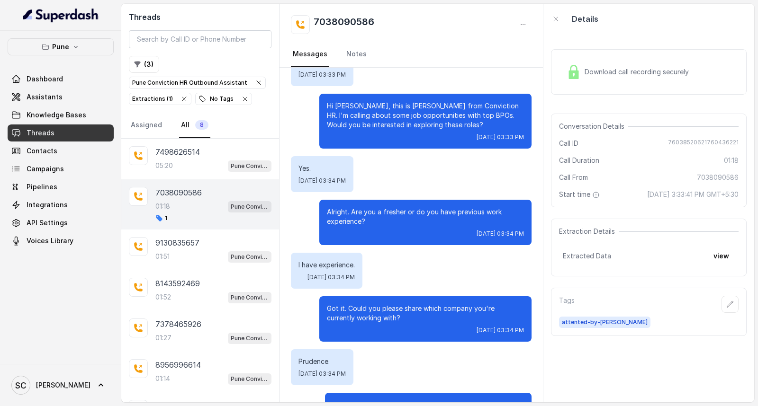
scroll to position [0, 0]
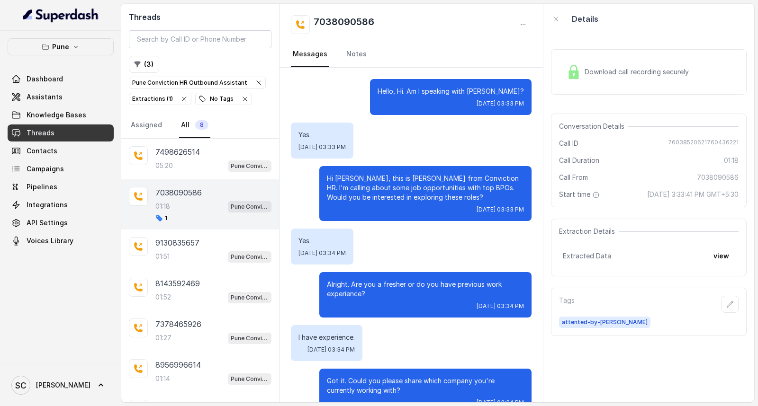
click at [358, 14] on div "7038090586 Messages Notes" at bounding box center [410, 36] width 263 height 64
copy h2 "7038090586"
click at [727, 304] on icon "button" at bounding box center [730, 304] width 6 height 6
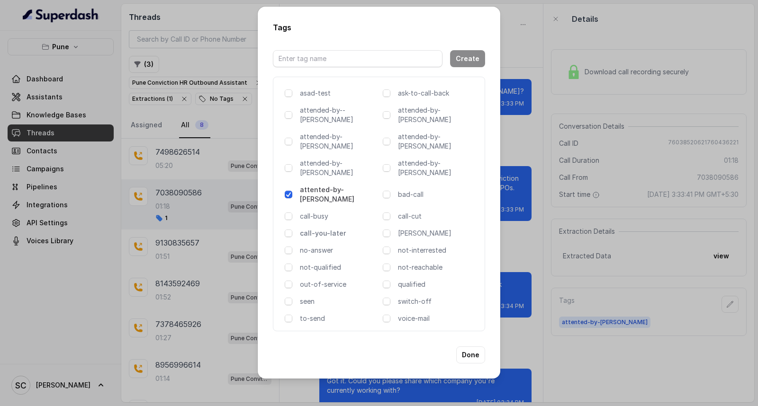
click at [302, 229] on p "call-you-later" at bounding box center [339, 233] width 79 height 9
click at [412, 98] on p "ask-to-call-back" at bounding box center [437, 93] width 79 height 9
click at [474, 347] on button "Done" at bounding box center [470, 355] width 29 height 17
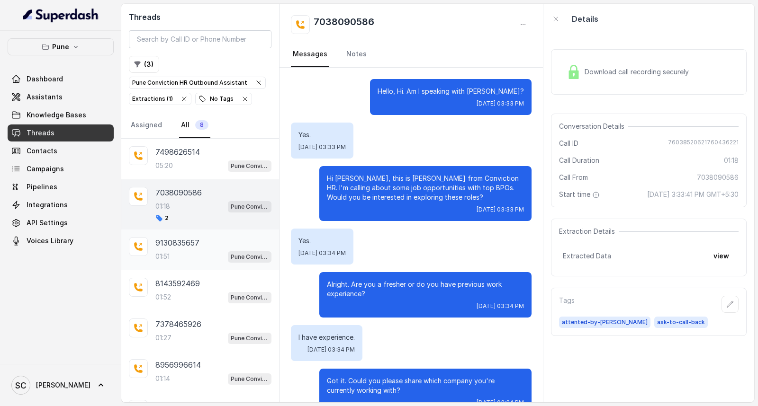
click at [174, 247] on p "9130835657" at bounding box center [177, 242] width 44 height 11
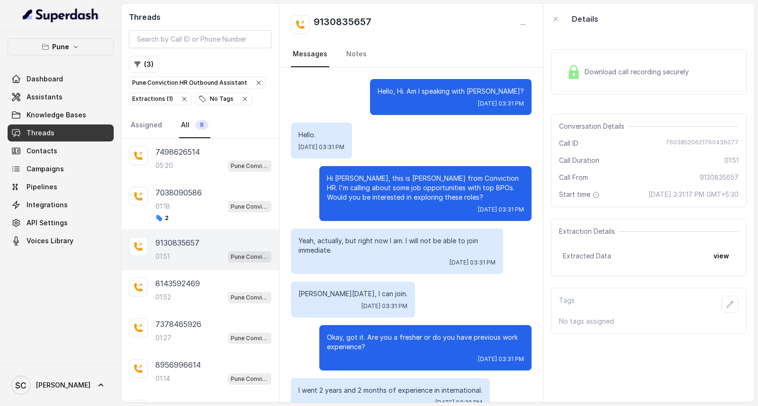
scroll to position [965, 0]
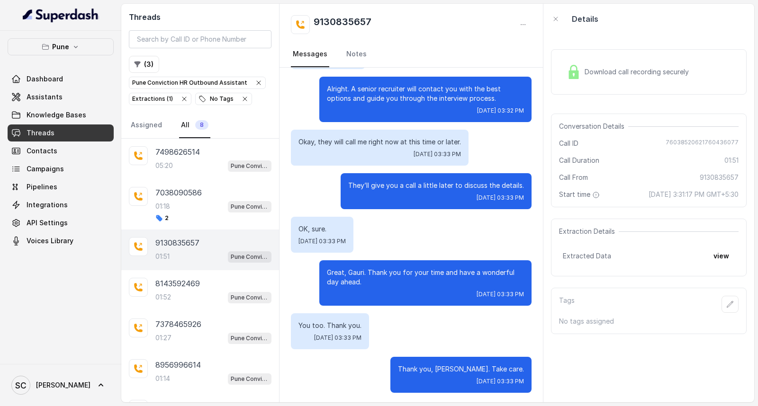
click at [355, 24] on h2 "9130835657" at bounding box center [342, 24] width 58 height 19
copy h2 "9130835657"
click at [727, 304] on icon "button" at bounding box center [730, 304] width 6 height 6
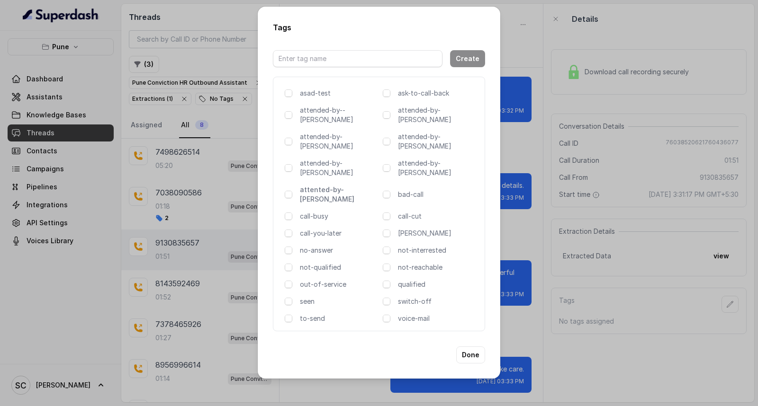
click at [335, 185] on p "attented-by-[PERSON_NAME]" at bounding box center [339, 194] width 79 height 19
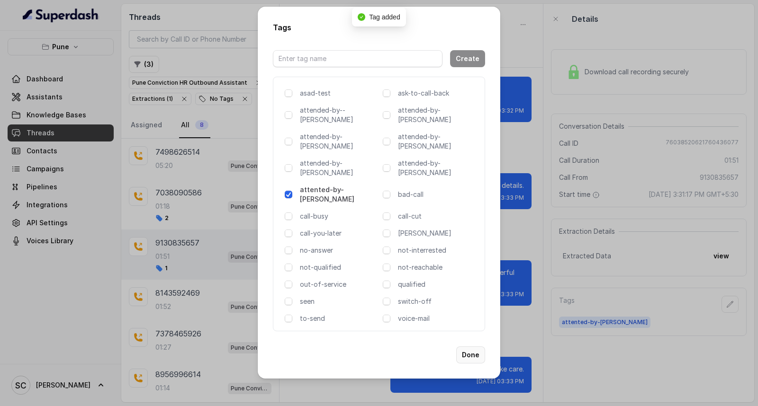
click at [465, 347] on button "Done" at bounding box center [470, 355] width 29 height 17
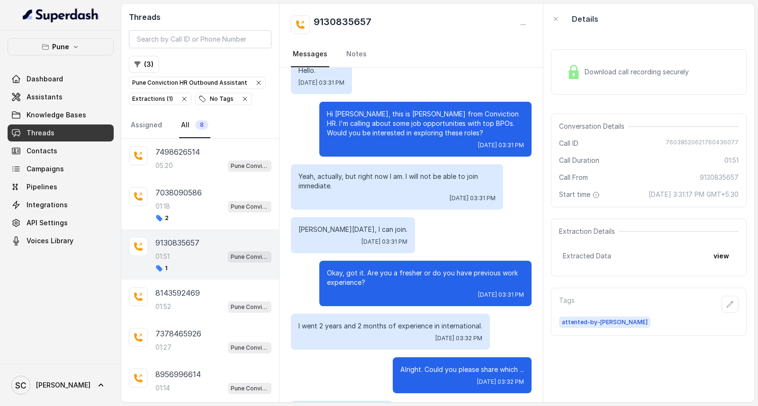
scroll to position [0, 0]
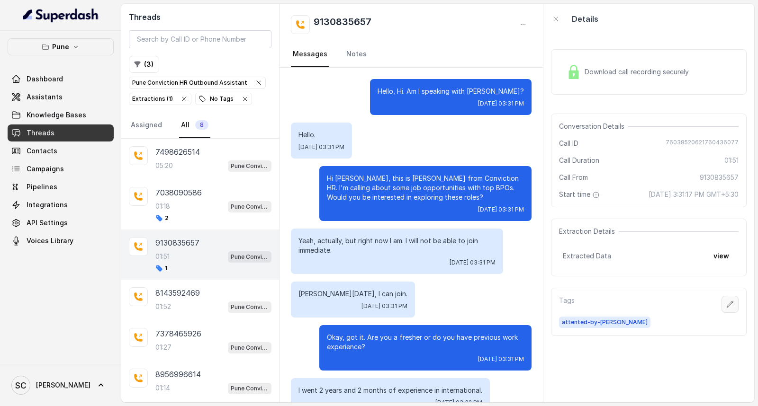
click at [721, 300] on button "button" at bounding box center [729, 304] width 17 height 17
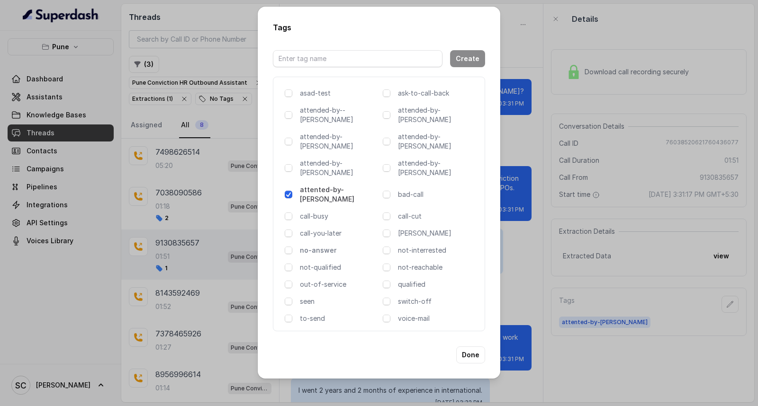
click at [308, 246] on p "no-answer" at bounding box center [339, 250] width 79 height 9
click at [472, 347] on button "Done" at bounding box center [470, 355] width 29 height 17
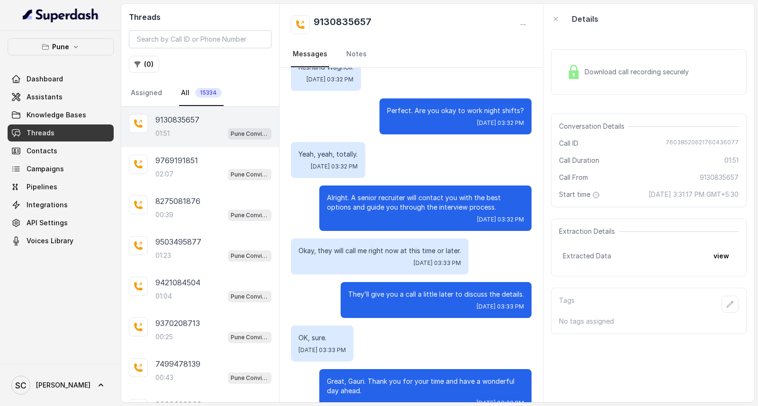
scroll to position [965, 0]
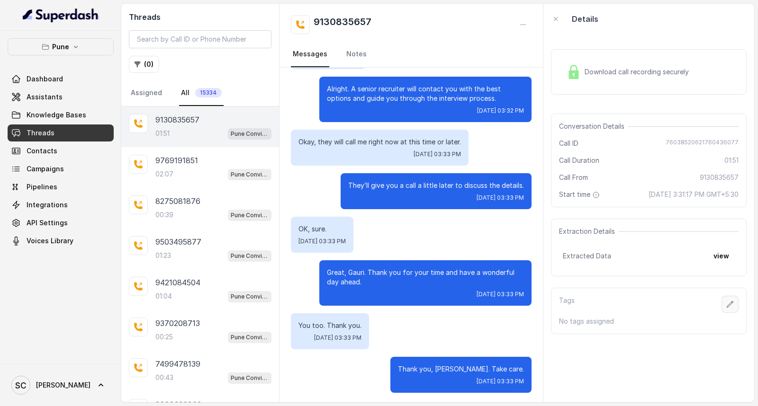
click at [727, 306] on icon "button" at bounding box center [730, 304] width 6 height 6
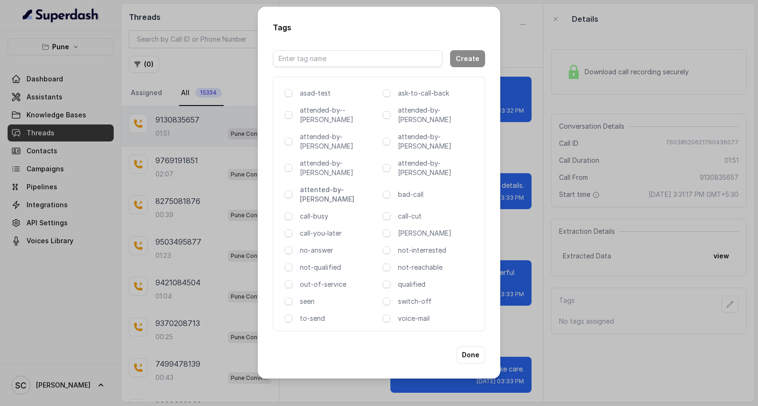
click at [329, 185] on p "attented-by-[PERSON_NAME]" at bounding box center [339, 194] width 79 height 19
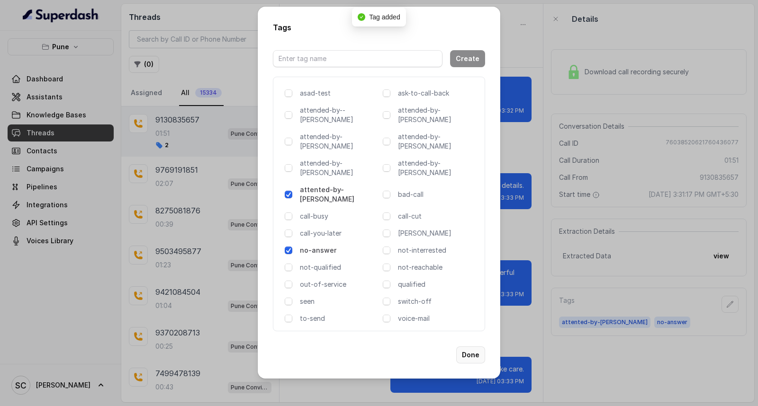
click at [472, 347] on button "Done" at bounding box center [470, 355] width 29 height 17
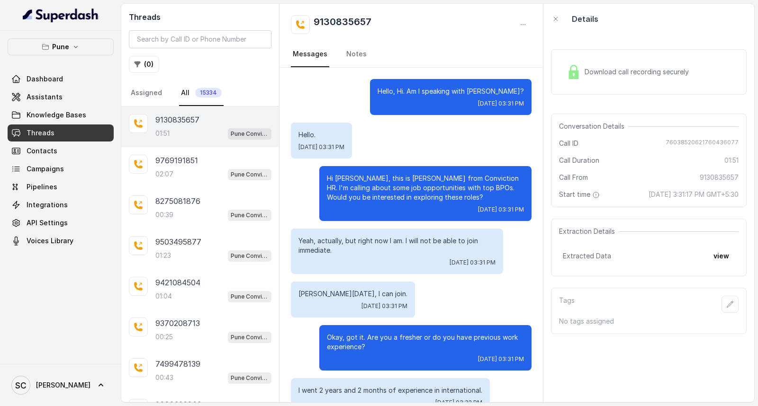
click at [334, 25] on h2 "9130835657" at bounding box center [342, 24] width 58 height 19
copy h2 "9130835657"
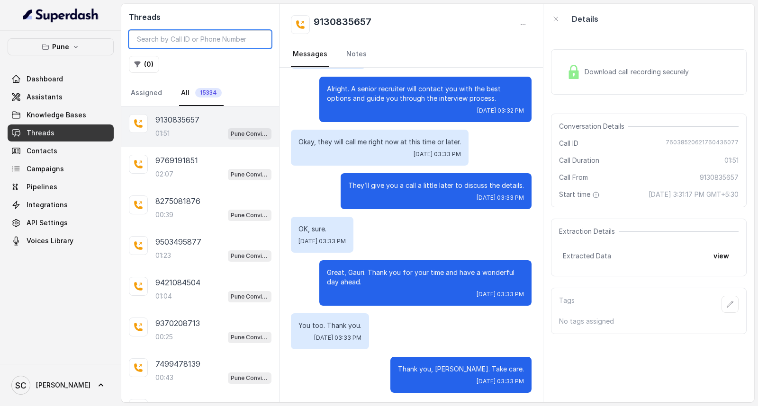
click at [191, 34] on input "search" at bounding box center [200, 39] width 143 height 18
paste input "9130835657"
type input "9130835657"
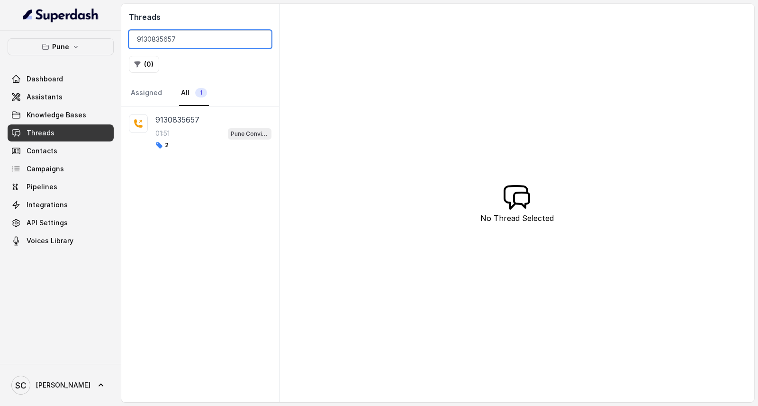
click at [258, 36] on input "9130835657" at bounding box center [200, 39] width 143 height 18
click at [259, 37] on input "9130835657" at bounding box center [200, 39] width 143 height 18
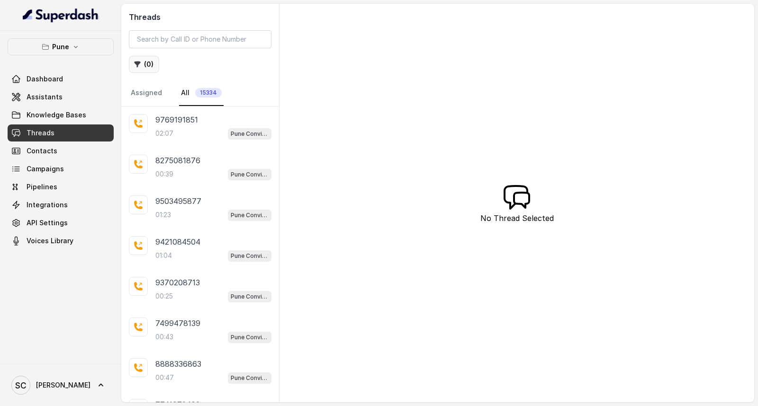
click at [140, 61] on icon "button" at bounding box center [138, 65] width 8 height 8
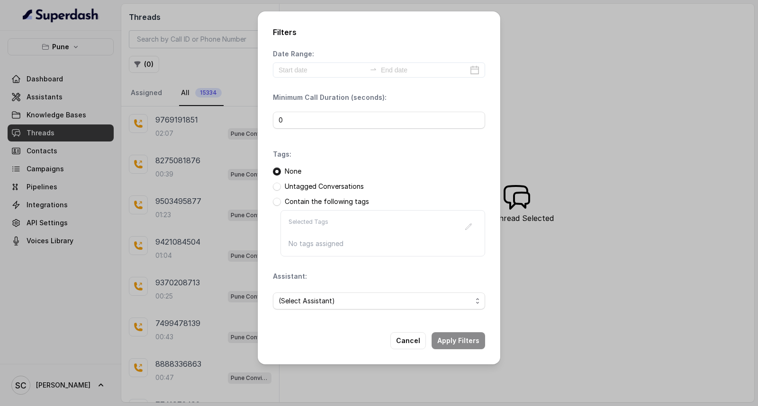
click at [303, 190] on p "Untagged Conversations" at bounding box center [324, 186] width 79 height 9
click at [278, 188] on span at bounding box center [277, 187] width 8 height 8
click at [308, 309] on span "(Select Assistant)" at bounding box center [379, 301] width 212 height 17
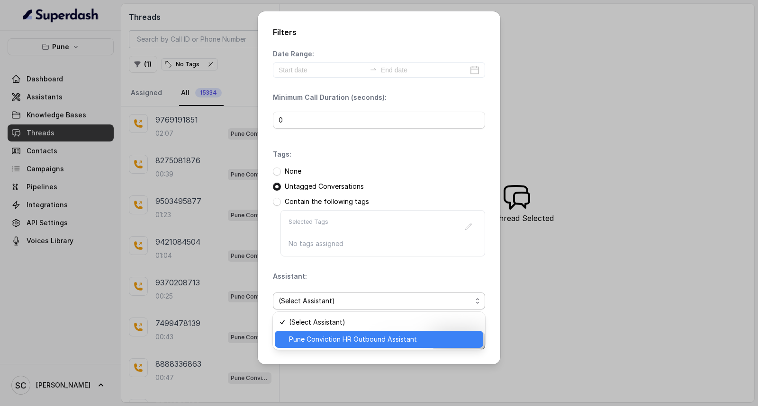
click at [305, 341] on span "Pune Conviction HR Outbound Assistant" at bounding box center [383, 339] width 188 height 11
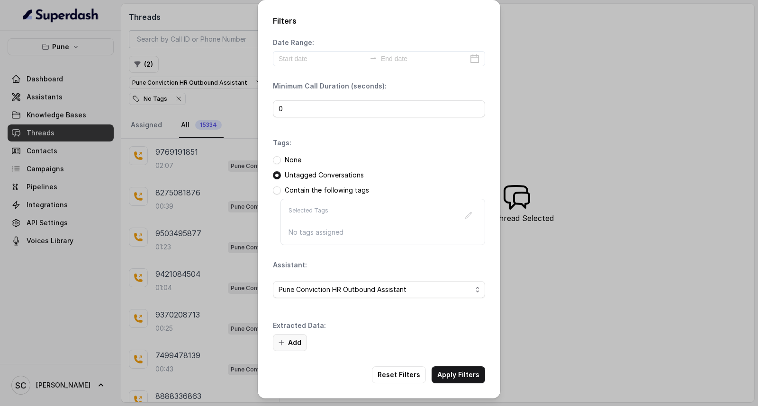
click at [295, 339] on button "Add" at bounding box center [290, 342] width 34 height 17
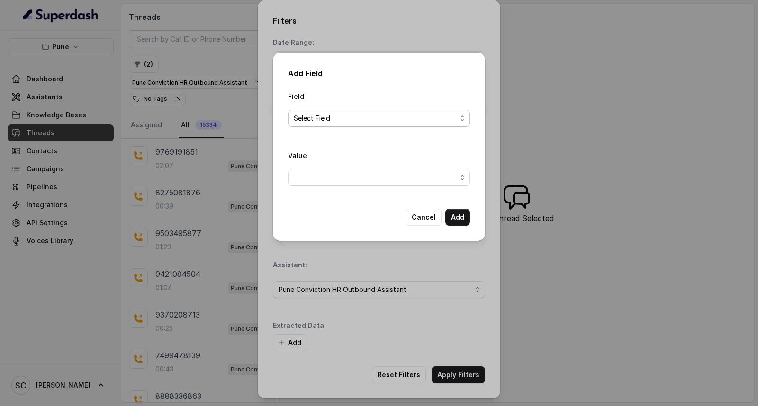
click at [325, 113] on span "Select Field" at bounding box center [375, 118] width 163 height 11
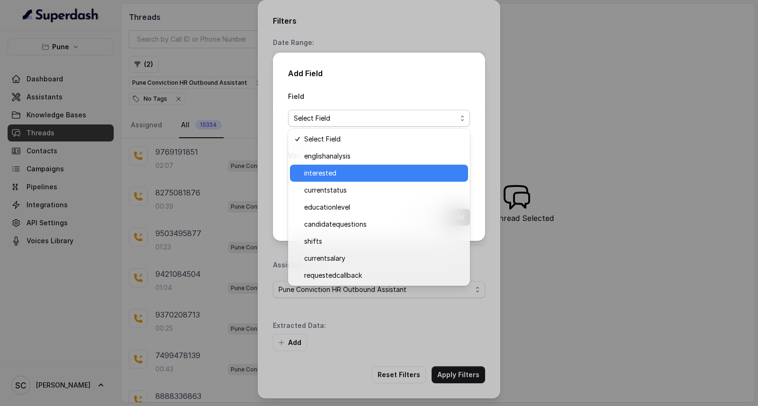
click at [320, 174] on span "interested" at bounding box center [383, 173] width 158 height 11
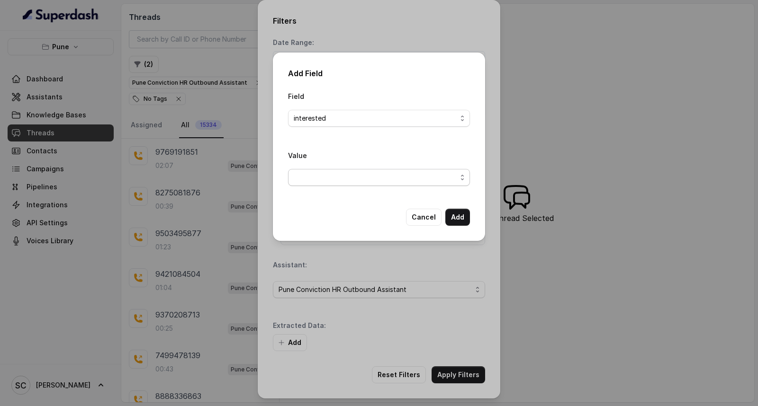
click at [320, 184] on span "button" at bounding box center [379, 177] width 182 height 17
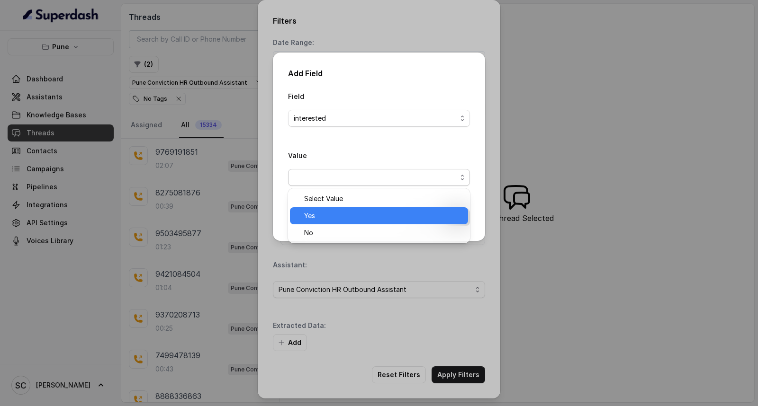
click at [316, 216] on span "Yes" at bounding box center [383, 215] width 158 height 11
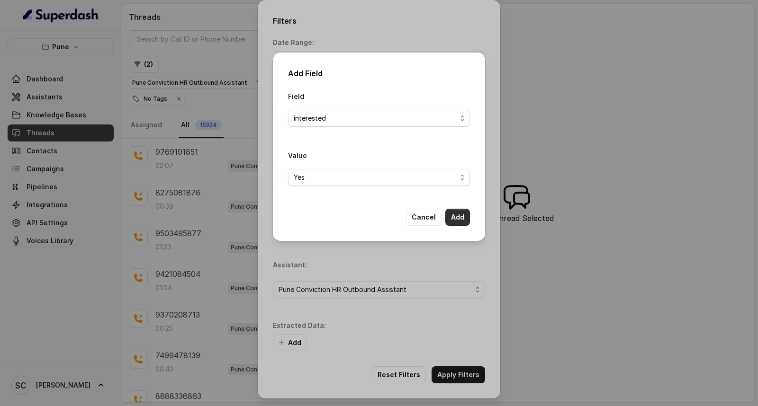
click at [455, 211] on button "Add" at bounding box center [457, 217] width 25 height 17
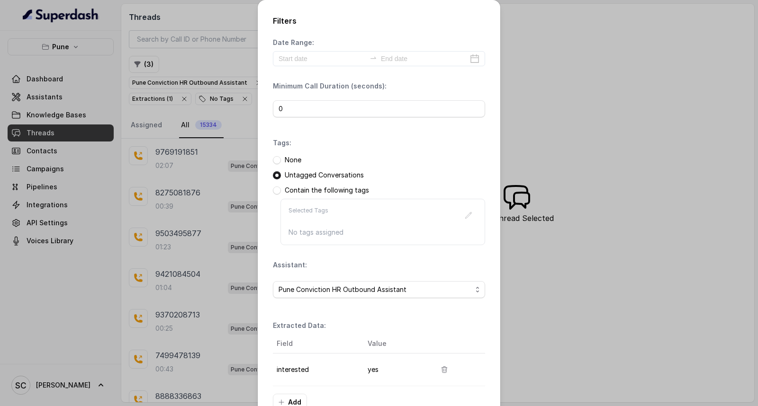
scroll to position [60, 0]
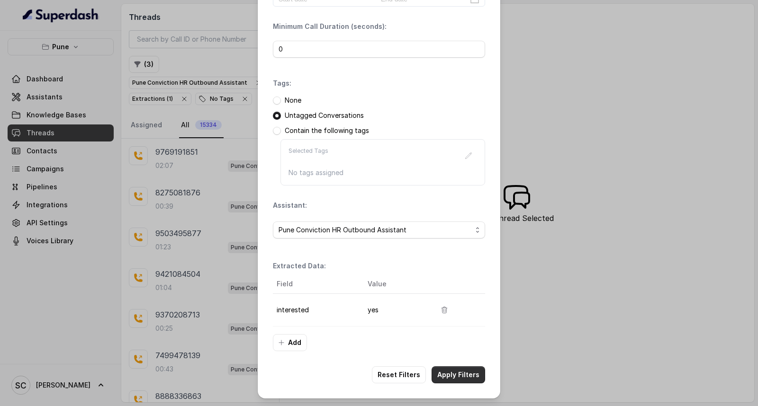
click at [449, 375] on button "Apply Filters" at bounding box center [458, 375] width 54 height 17
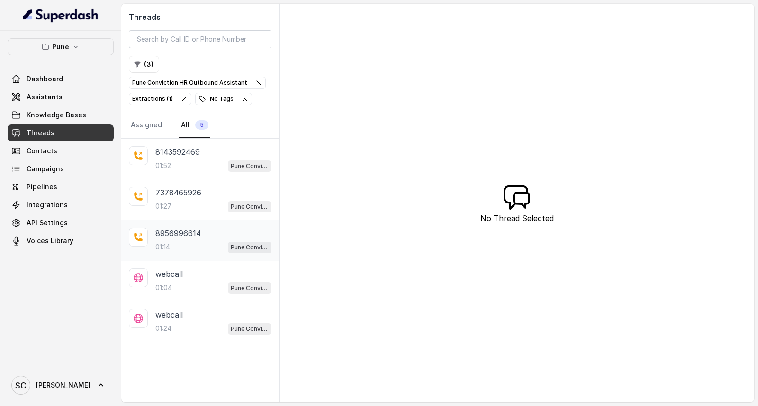
click at [183, 237] on p "8956996614" at bounding box center [177, 233] width 45 height 11
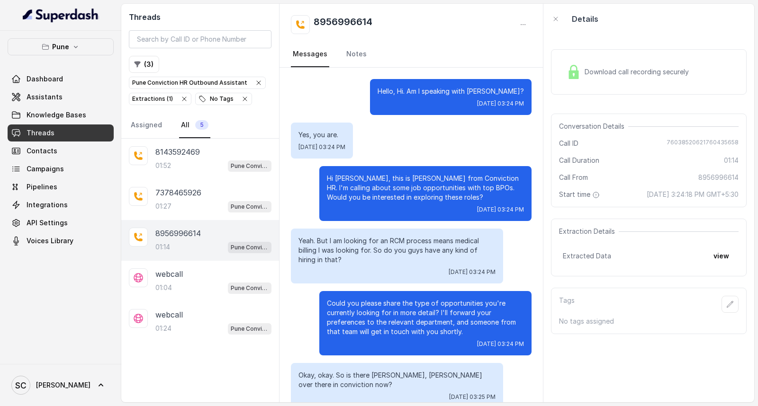
scroll to position [437, 0]
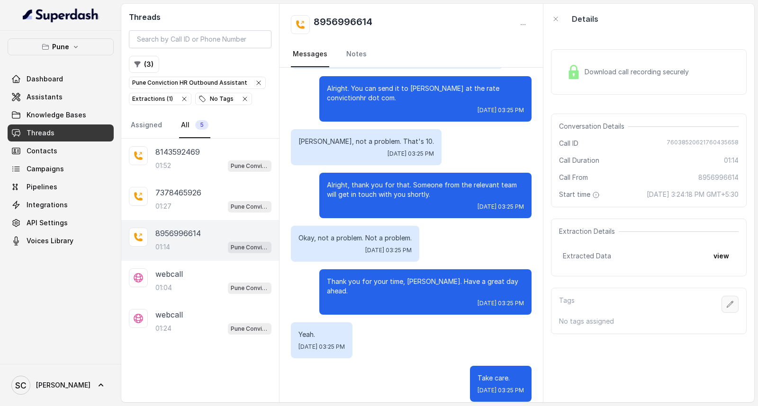
click at [727, 307] on icon "button" at bounding box center [730, 304] width 6 height 6
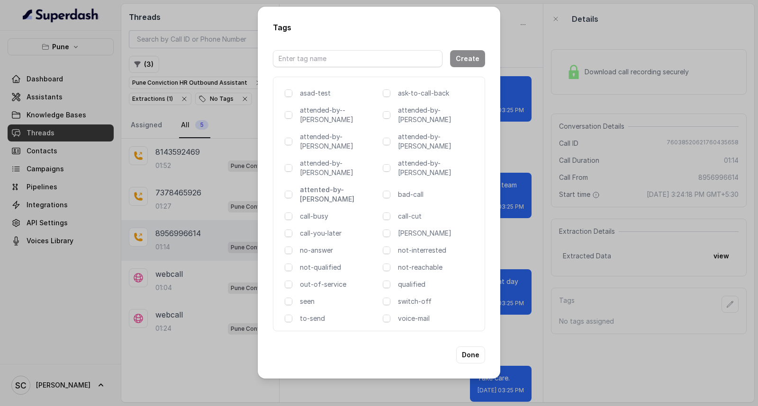
click at [329, 185] on p "attented-by-[PERSON_NAME]" at bounding box center [339, 194] width 79 height 19
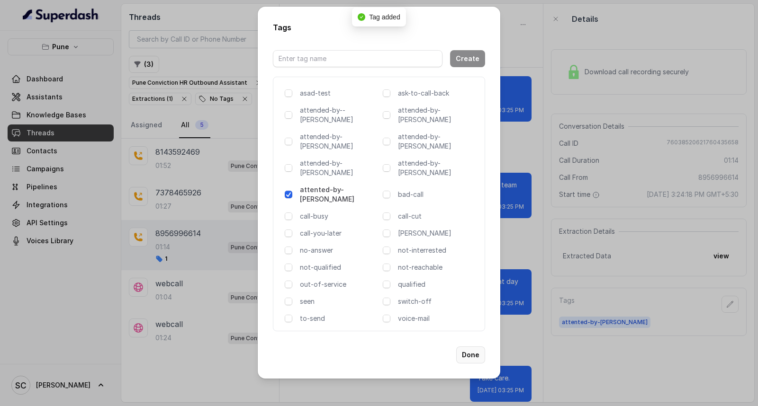
click at [474, 347] on button "Done" at bounding box center [470, 355] width 29 height 17
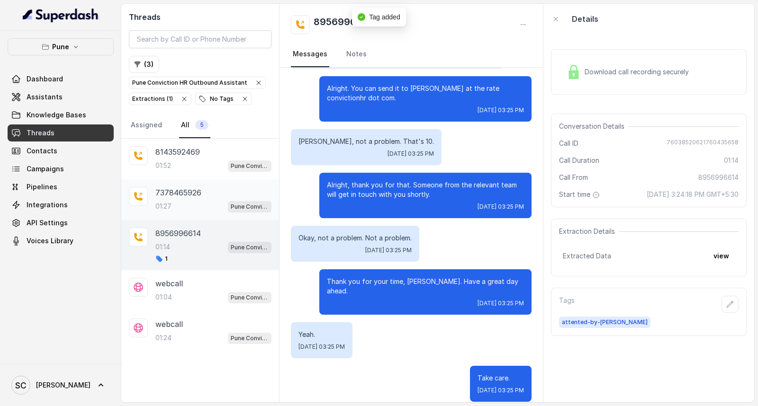
click at [195, 208] on div "01:27 Pune Conviction HR Outbound Assistant" at bounding box center [213, 206] width 116 height 12
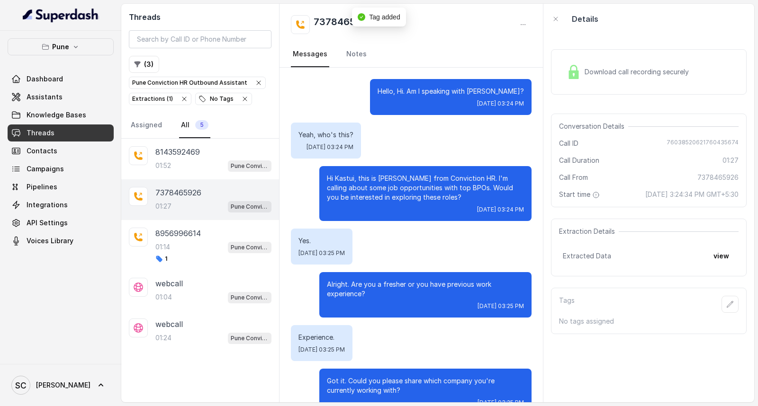
scroll to position [670, 0]
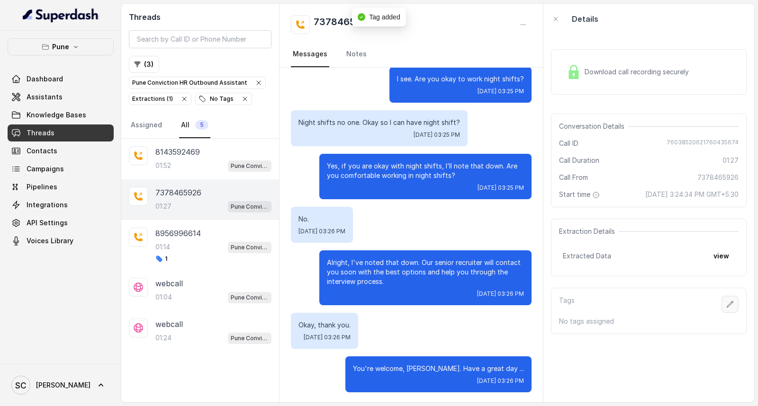
click at [726, 305] on icon "button" at bounding box center [730, 305] width 8 height 8
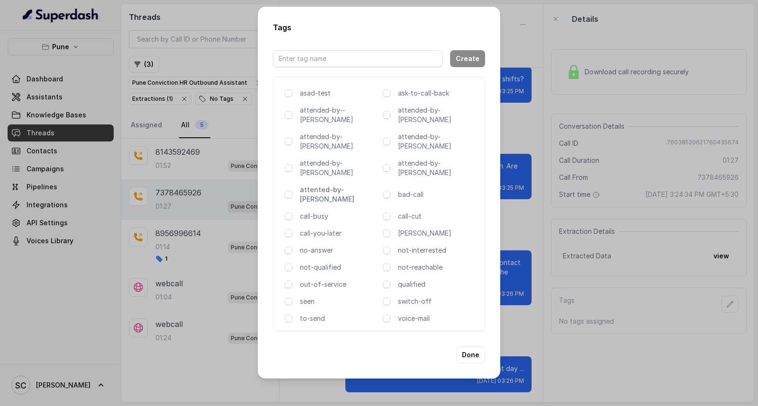
click at [335, 185] on p "attented-by-[PERSON_NAME]" at bounding box center [339, 194] width 79 height 19
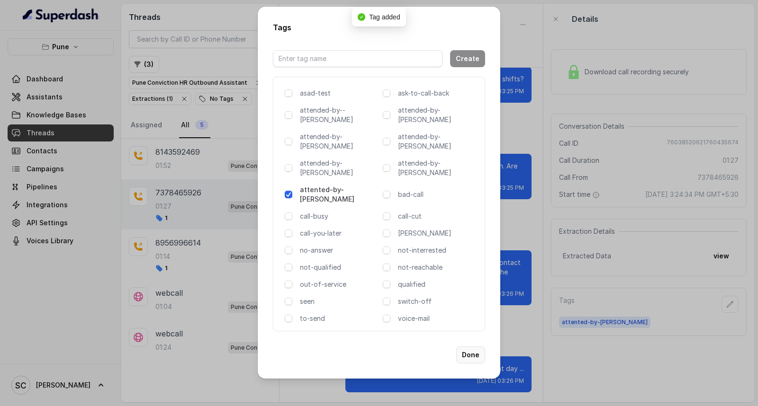
click at [479, 347] on button "Done" at bounding box center [470, 355] width 29 height 17
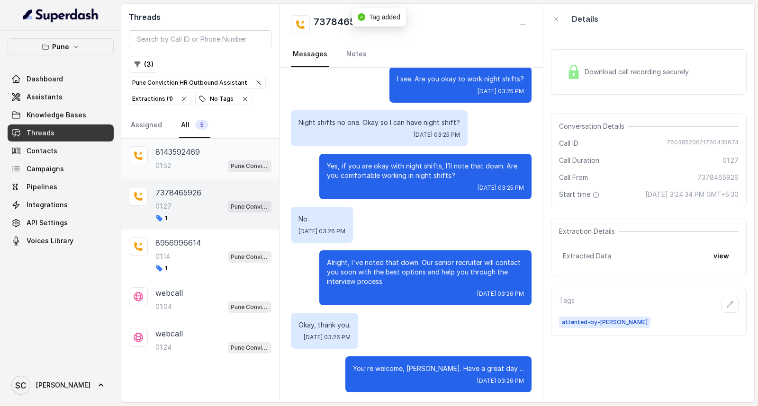
click at [153, 156] on div "8143592469 01:52 Pune Conviction HR Outbound Assistant" at bounding box center [200, 159] width 158 height 41
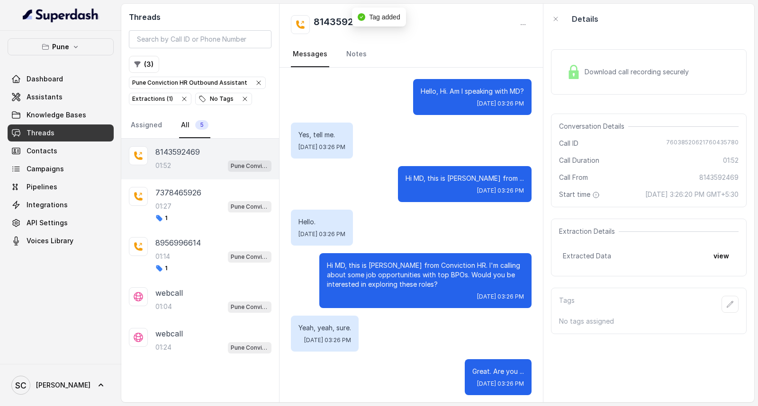
scroll to position [1047, 0]
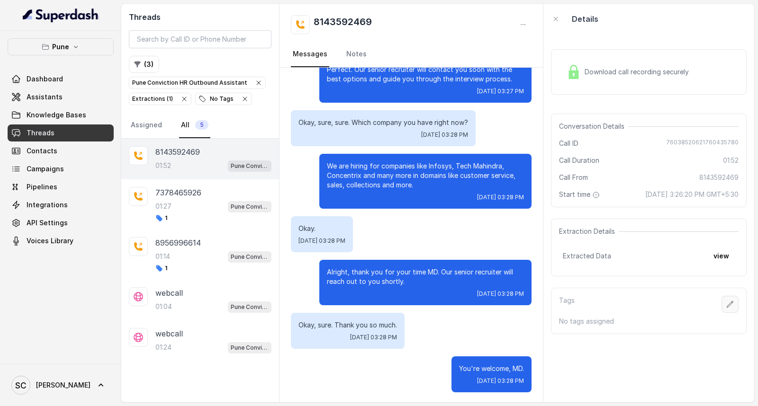
click at [726, 304] on icon "button" at bounding box center [730, 305] width 8 height 8
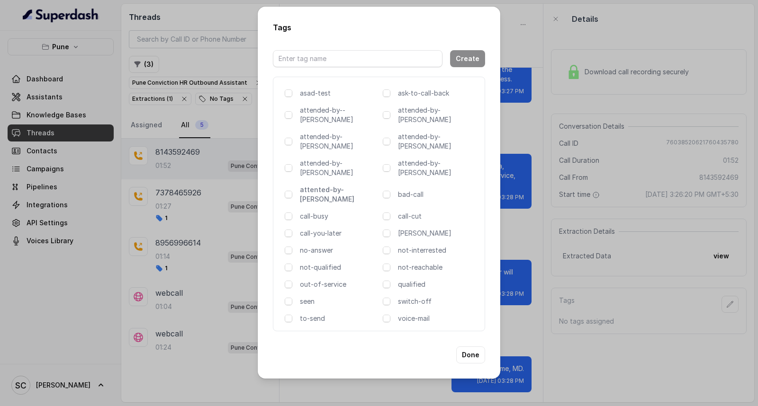
click at [332, 185] on p "attented-by-[PERSON_NAME]" at bounding box center [339, 194] width 79 height 19
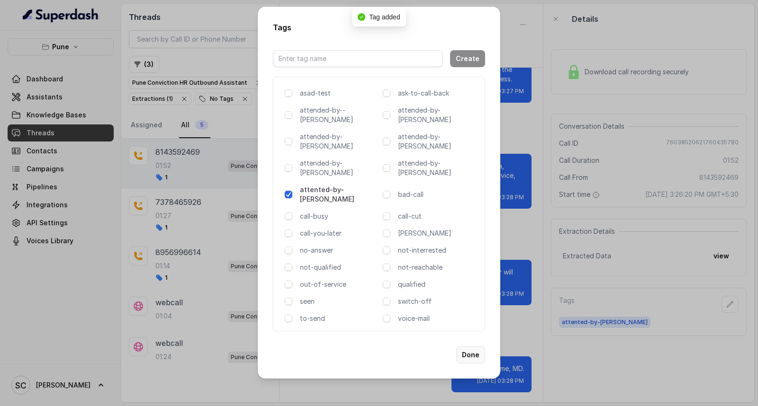
click at [471, 347] on button "Done" at bounding box center [470, 355] width 29 height 17
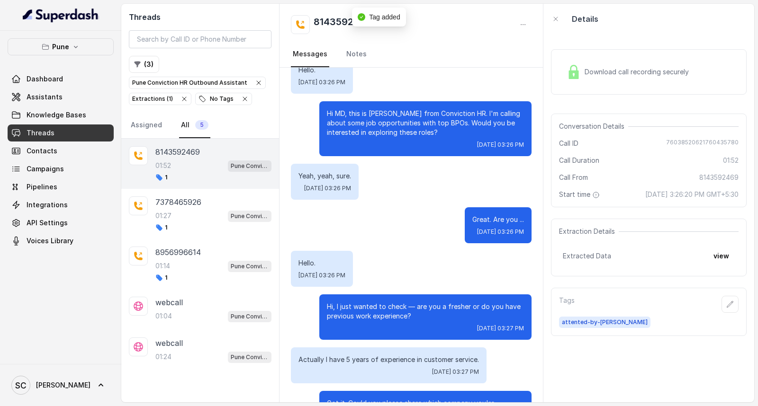
scroll to position [0, 0]
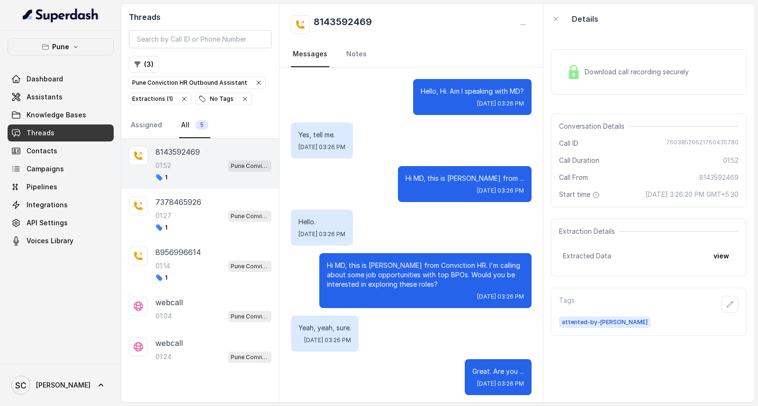
click at [330, 16] on h2 "8143592469" at bounding box center [342, 24] width 58 height 19
copy h2 "8143592469"
click at [191, 205] on p "7378465926" at bounding box center [178, 202] width 46 height 11
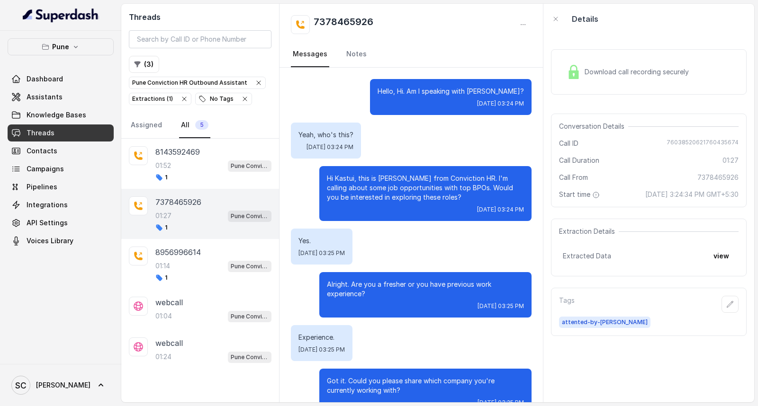
click at [352, 17] on h2 "7378465926" at bounding box center [343, 24] width 60 height 19
copy h2 "7378465926"
click at [721, 301] on button "button" at bounding box center [729, 304] width 17 height 17
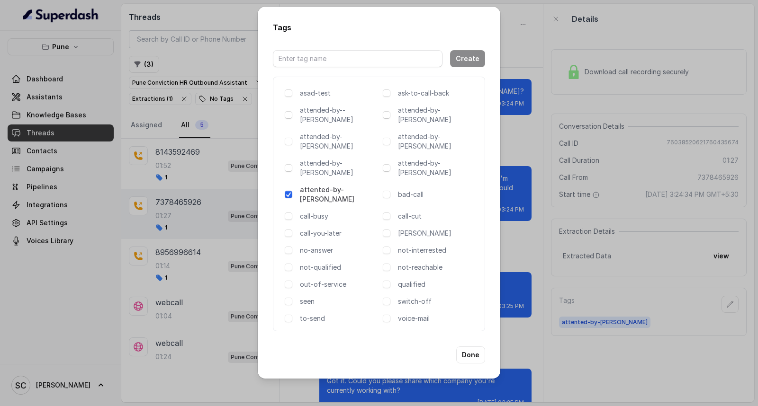
click at [575, 340] on div "Tags Create asad-test ask-to-call-back attended-by--komal attended-by-amaan att…" at bounding box center [379, 203] width 758 height 406
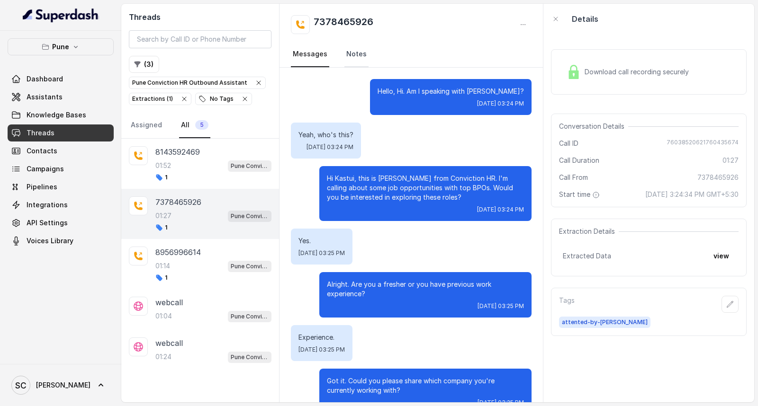
click at [355, 55] on link "Notes" at bounding box center [356, 55] width 24 height 26
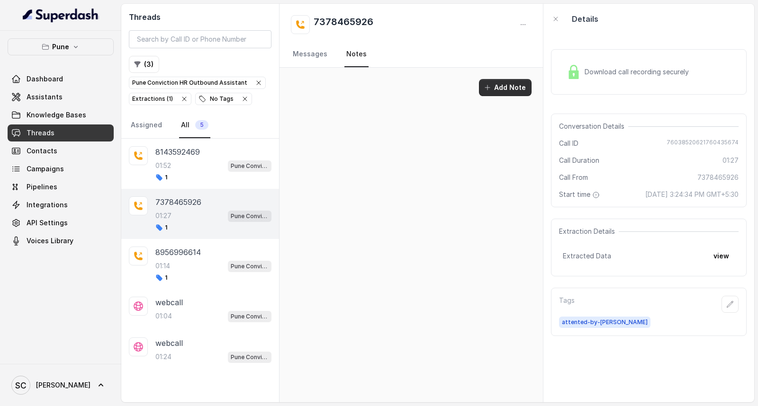
click at [510, 83] on button "Add Note" at bounding box center [505, 87] width 53 height 17
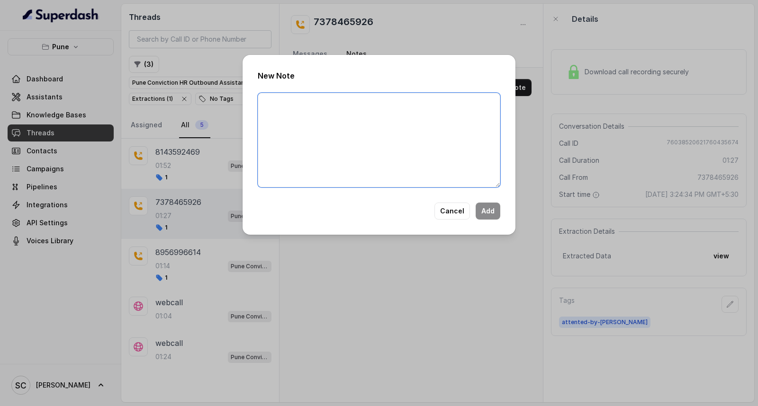
click at [412, 131] on textarea at bounding box center [379, 140] width 242 height 95
paste textarea "Name Number Recruiter Name of attender Comments AI Improvement"
click at [298, 96] on textarea "Name Number Recruiter Name of attender Comments AI Improvement" at bounding box center [379, 140] width 242 height 95
click at [300, 118] on textarea "Name Kastui Number Recruiter Name of attender Comments AI Improvement" at bounding box center [379, 140] width 242 height 95
click at [295, 130] on textarea "Name Kastui Number 7378465926 Recruiter Name of attender Comments AI Improvement" at bounding box center [379, 140] width 242 height 95
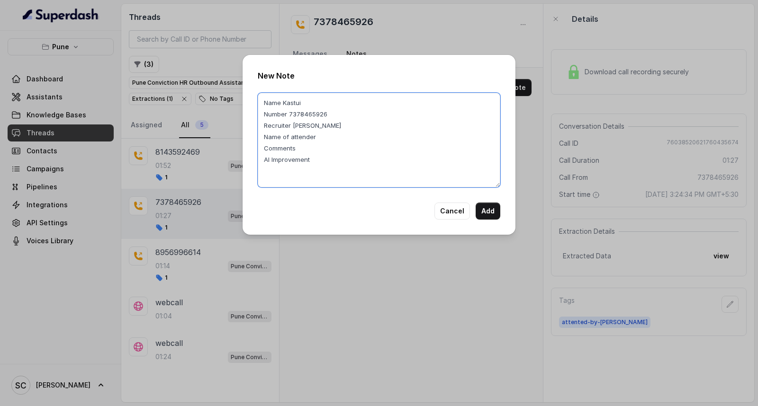
click at [327, 134] on textarea "Name Kastui Number 7378465926 Recruiter RUPAL Name of attender Comments AI Impr…" at bounding box center [379, 140] width 242 height 95
click at [315, 143] on textarea "Name Kastui Number 7378465926 Recruiter RUPAL Name of attender RUPAL Comments A…" at bounding box center [379, 140] width 242 height 95
paste textarea "Poor Comms No Option"
type textarea "Name Kastui Number 7378465926 Recruiter RUPAL Name of attender RUPAL Comments P…"
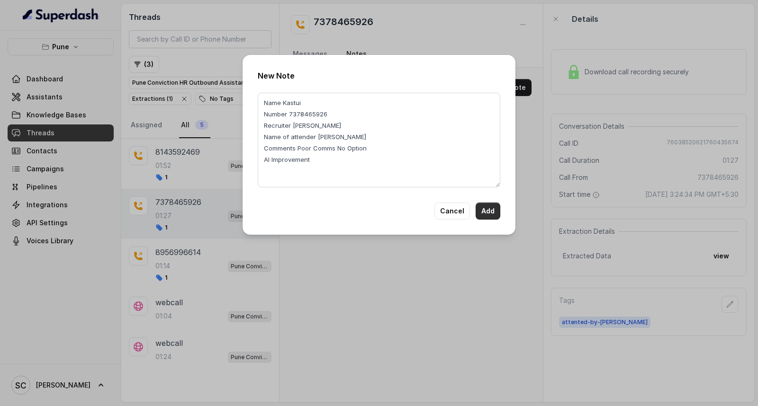
click at [498, 215] on button "Add" at bounding box center [487, 211] width 25 height 17
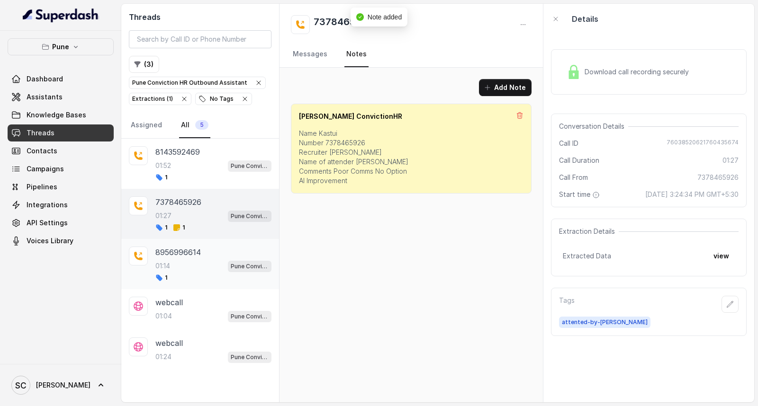
click at [170, 272] on div "01:14 Pune Conviction HR Outbound Assistant" at bounding box center [213, 266] width 116 height 12
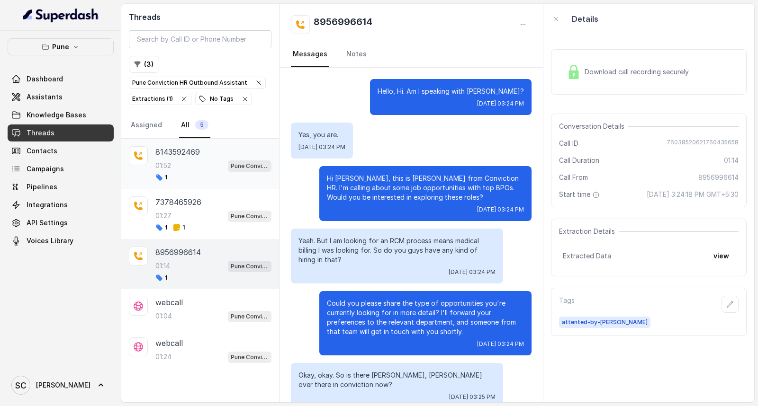
click at [206, 171] on div "01:52 Pune Conviction HR Outbound Assistant" at bounding box center [213, 166] width 116 height 12
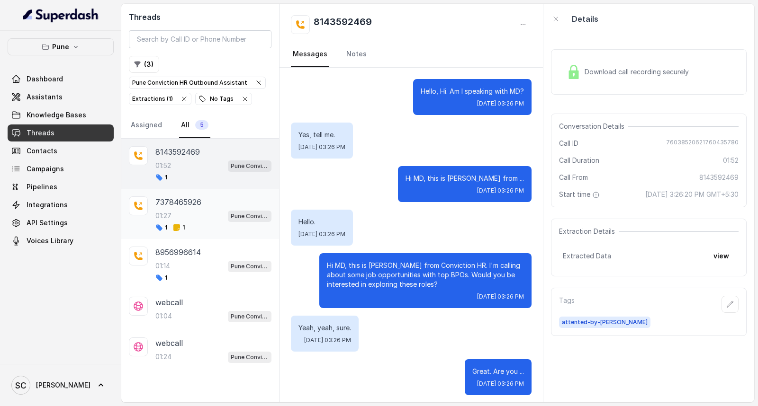
click at [199, 216] on div "01:27 Pune Conviction HR Outbound Assistant" at bounding box center [213, 216] width 116 height 12
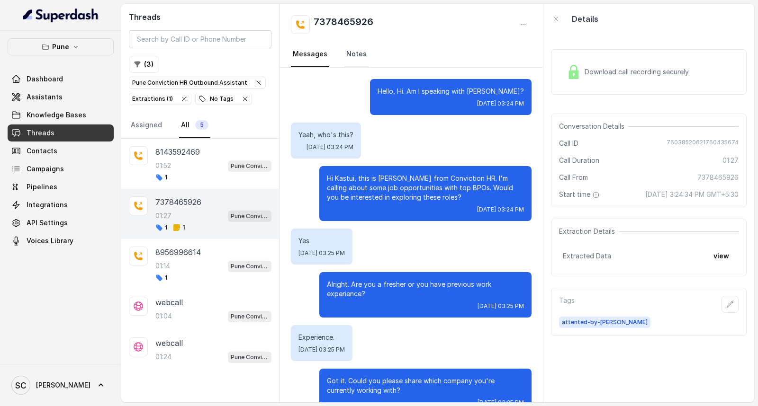
click at [355, 53] on link "Notes" at bounding box center [356, 55] width 24 height 26
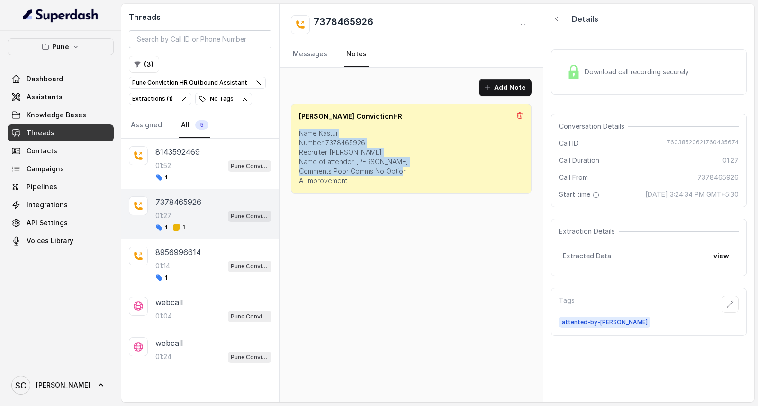
drag, startPoint x: 295, startPoint y: 132, endPoint x: 351, endPoint y: 188, distance: 79.7
click at [351, 188] on div "Shivani ConvictionHR Name Kastui Number 7378465926 Recruiter RUPAL Name of atte…" at bounding box center [411, 149] width 241 height 90
copy p "Name Kastui Number 7378465926 Recruiter RUPAL Name of attender RUPAL Comments P…"
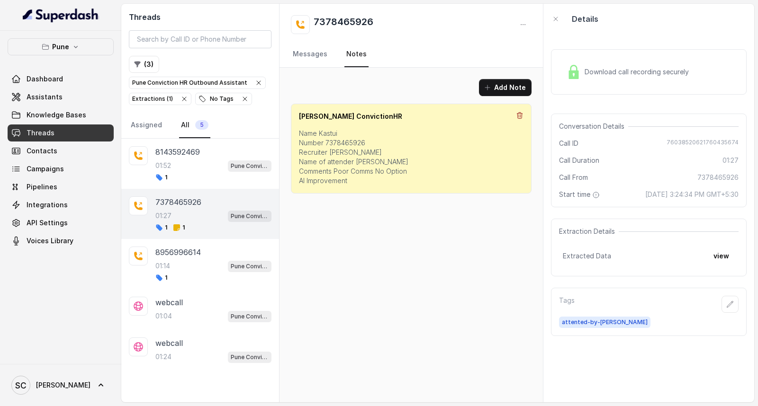
click at [516, 116] on icon at bounding box center [520, 116] width 8 height 8
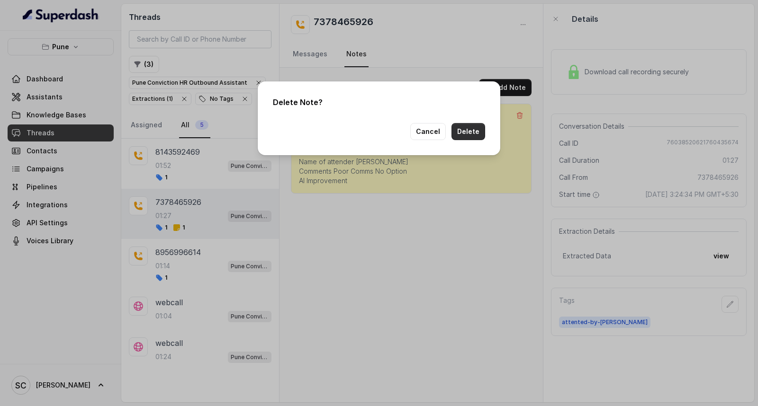
click at [467, 131] on button "Delete" at bounding box center [468, 131] width 34 height 17
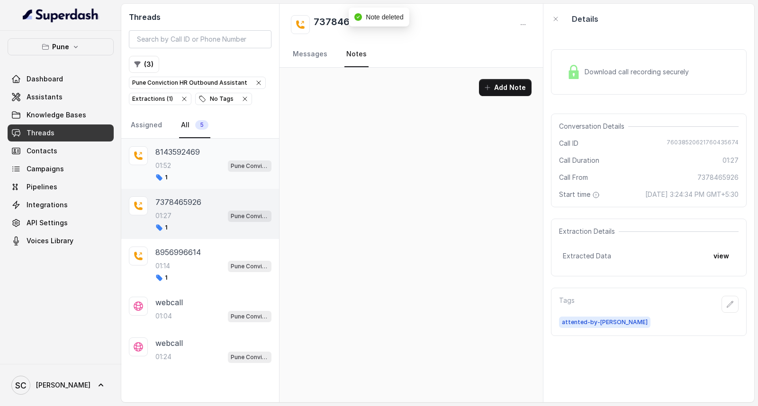
click at [188, 172] on div "01:52 Pune Conviction HR Outbound Assistant" at bounding box center [213, 166] width 116 height 12
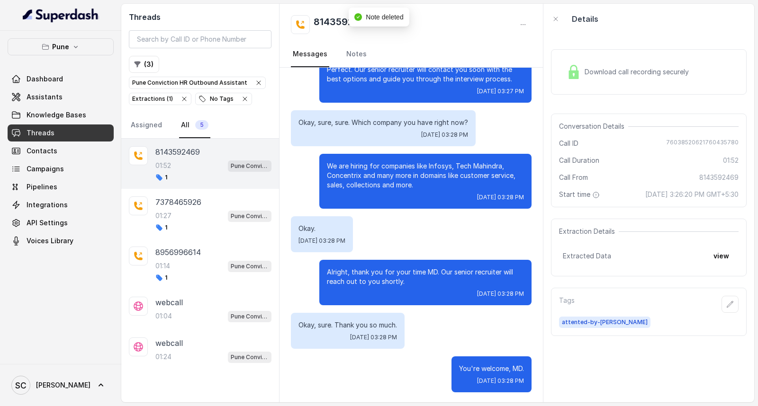
scroll to position [678, 0]
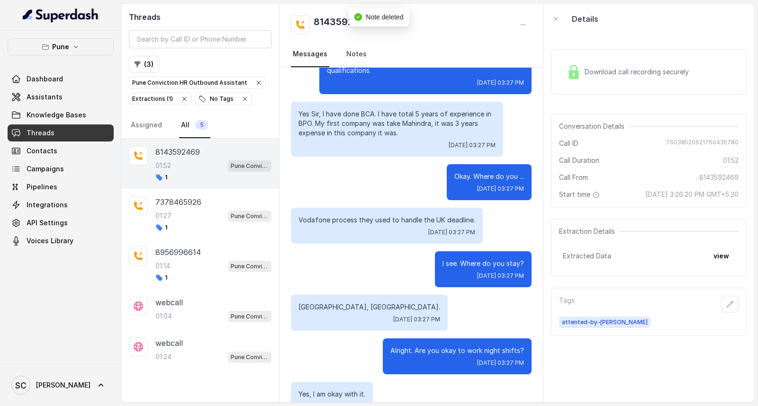
click at [357, 62] on link "Notes" at bounding box center [356, 55] width 24 height 26
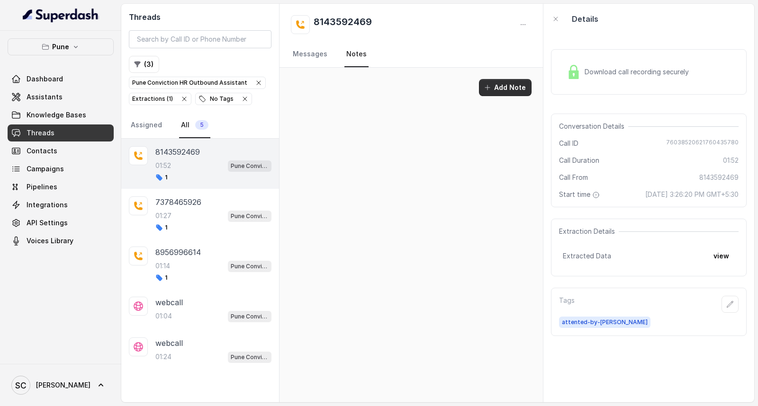
click at [510, 92] on button "Add Note" at bounding box center [505, 87] width 53 height 17
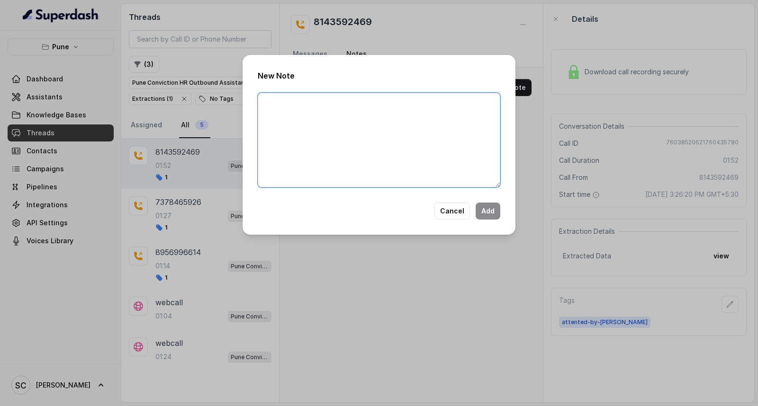
click at [390, 121] on textarea at bounding box center [379, 140] width 242 height 95
paste textarea "Name Kastui Number 7378465926 Recruiter RUPAL Name of attender RUPAL Comments P…"
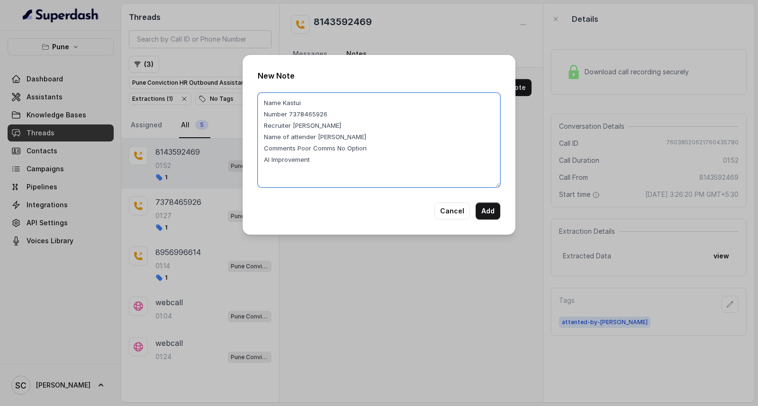
click at [313, 100] on textarea "Name Kastui Number 7378465926 Recruiter RUPAL Name of attender RUPAL Comments P…" at bounding box center [379, 140] width 242 height 95
click at [330, 116] on textarea "Name MD Number 7378465926 Recruiter RUPAL Name of attender RUPAL Comments Poor …" at bounding box center [379, 140] width 242 height 95
type textarea "Name MD Number 8143592469 Recruiter RUPAL Name of attender RUPAL Comments Poor …"
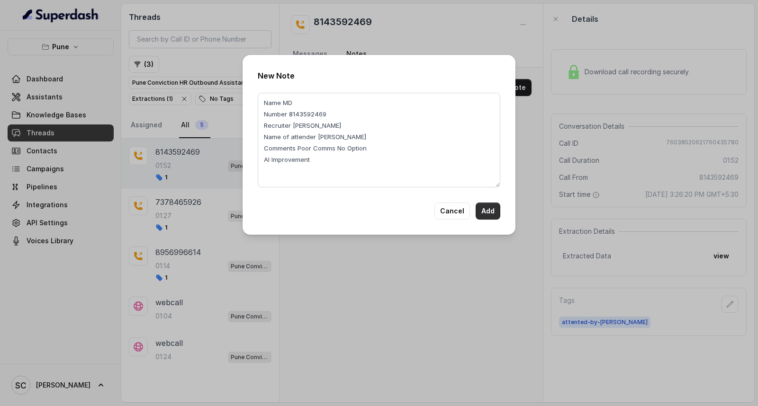
click at [485, 211] on button "Add" at bounding box center [487, 211] width 25 height 17
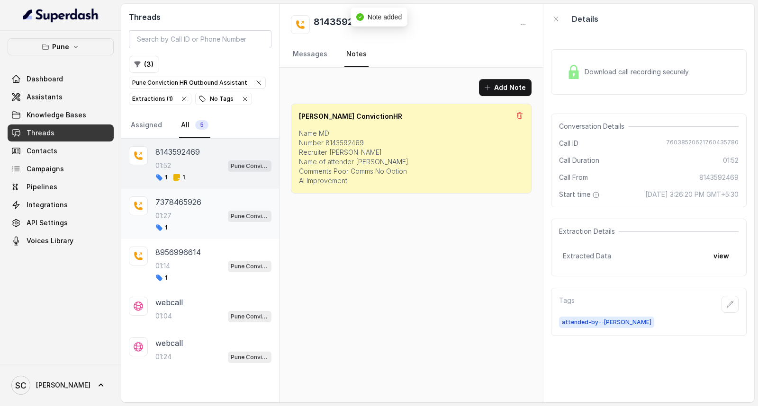
click at [171, 211] on p "01:27" at bounding box center [163, 215] width 16 height 9
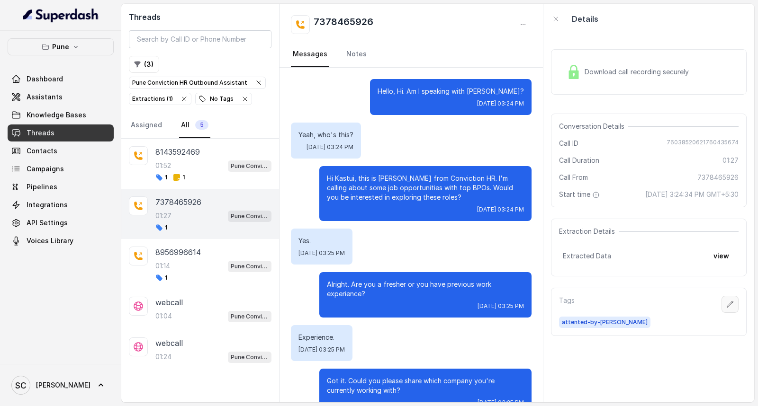
click at [726, 303] on icon "button" at bounding box center [730, 305] width 8 height 8
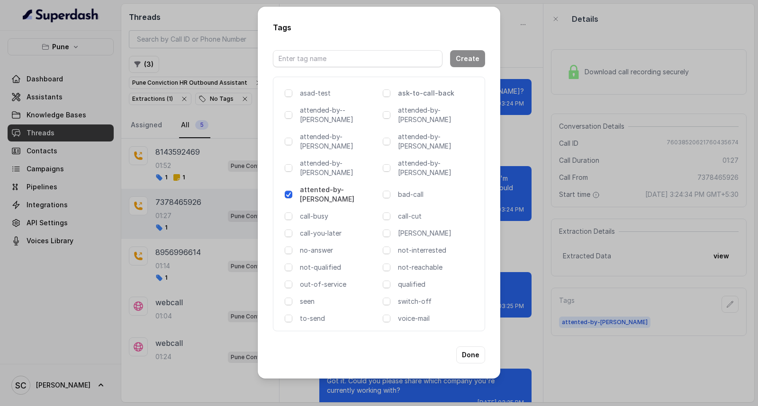
click at [439, 98] on p "ask-to-call-back" at bounding box center [437, 93] width 79 height 9
click at [475, 347] on button "Done" at bounding box center [470, 355] width 29 height 17
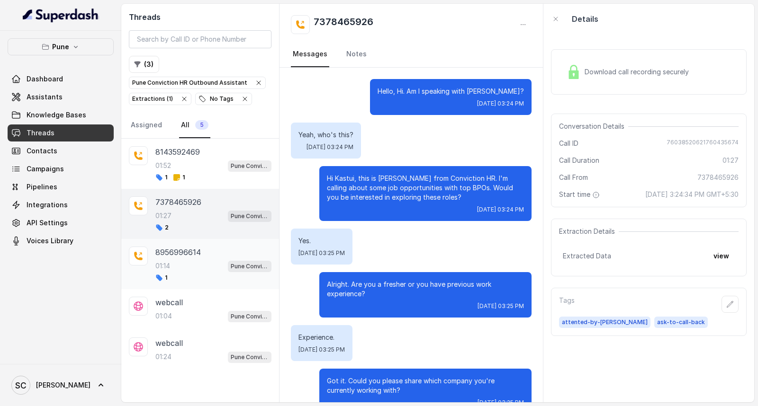
click at [195, 264] on div "01:14 Pune Conviction HR Outbound Assistant" at bounding box center [213, 266] width 116 height 12
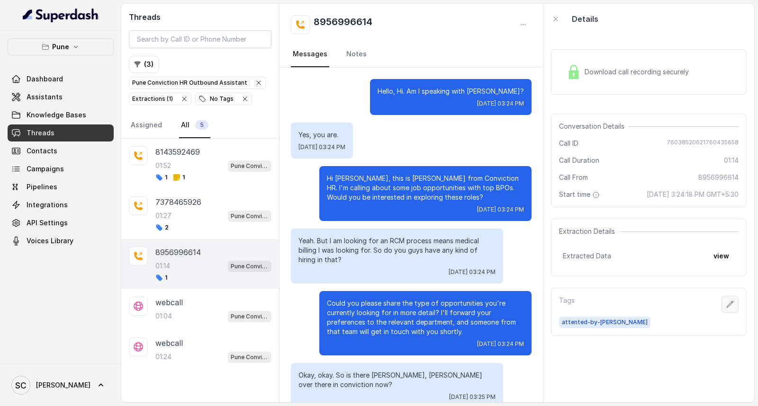
click at [727, 303] on icon "button" at bounding box center [730, 304] width 6 height 6
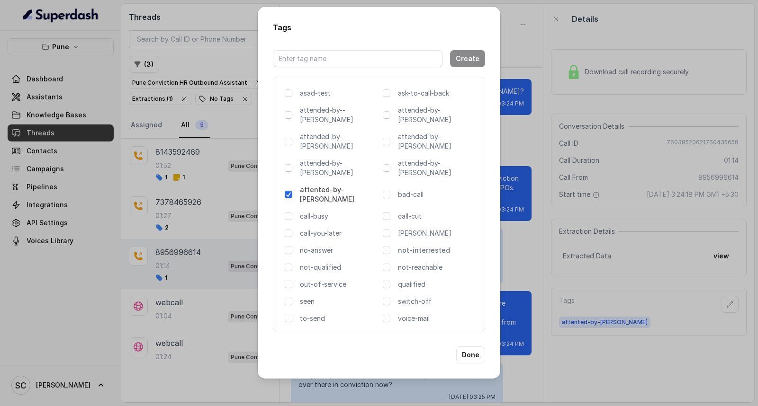
click at [436, 246] on p "not-interrested" at bounding box center [437, 250] width 79 height 9
click at [469, 347] on button "Done" at bounding box center [470, 355] width 29 height 17
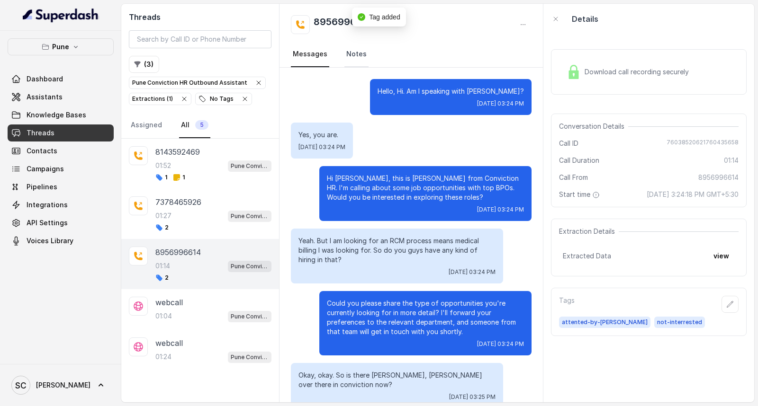
click at [348, 51] on link "Notes" at bounding box center [356, 55] width 24 height 26
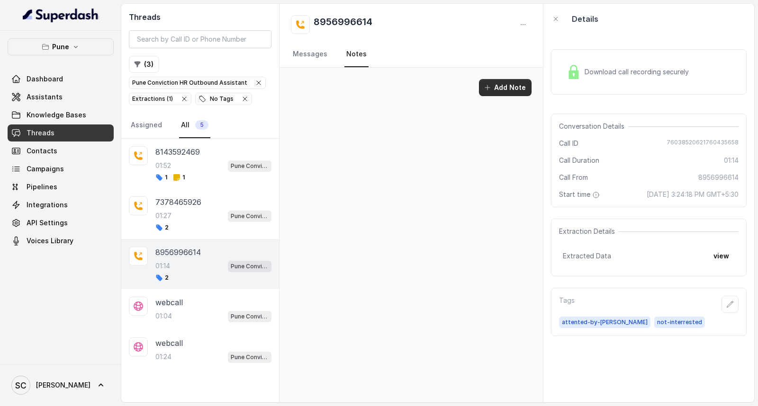
click at [498, 86] on button "Add Note" at bounding box center [505, 87] width 53 height 17
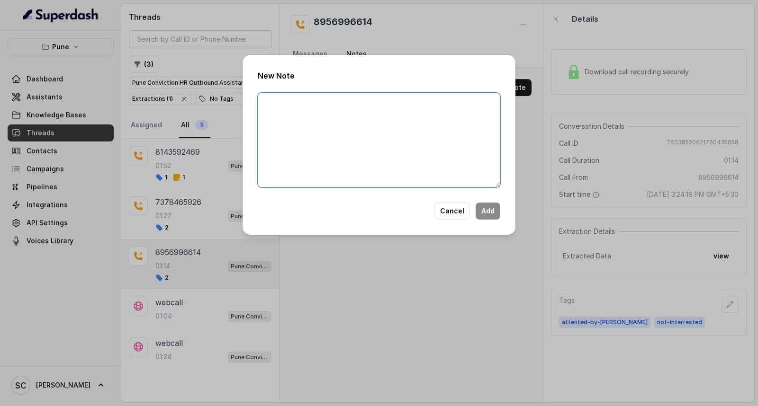
click at [446, 128] on textarea at bounding box center [379, 140] width 242 height 95
paste textarea "Name Number Recruiter Name of attender Comments AI Improvement"
click at [301, 106] on textarea "Name Number Recruiter Name of attender Comments AI Improvement" at bounding box center [379, 140] width 242 height 95
type textarea "Name Ishrar Number Recruiter Name of attender Comments AI Improvement"
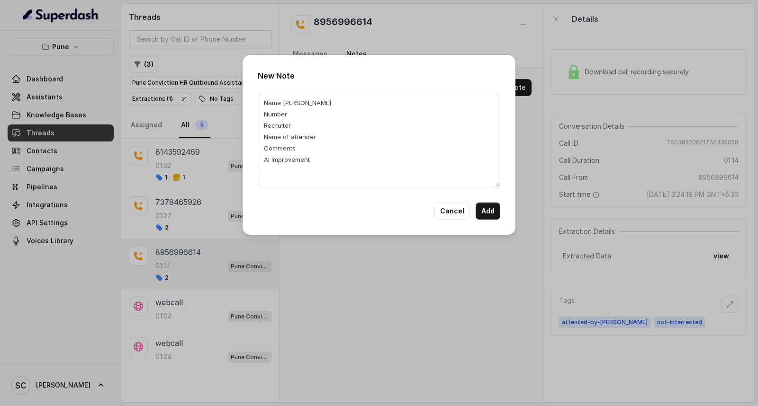
click at [518, 94] on div "New Note Name Ishrar Number Recruiter Name of attender Comments AI Improvement …" at bounding box center [379, 203] width 758 height 406
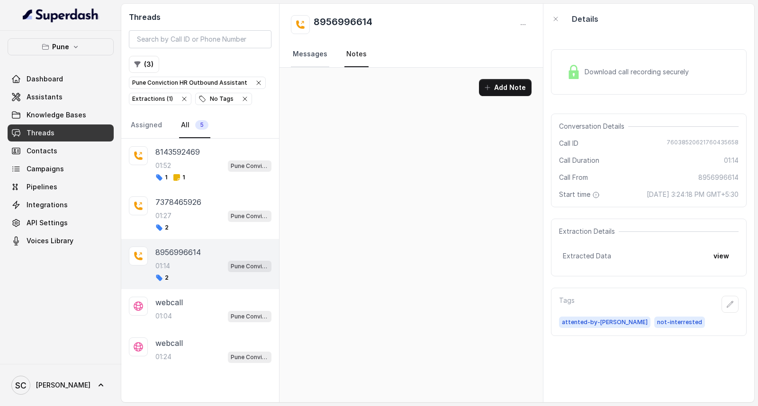
click at [312, 51] on link "Messages" at bounding box center [310, 55] width 38 height 26
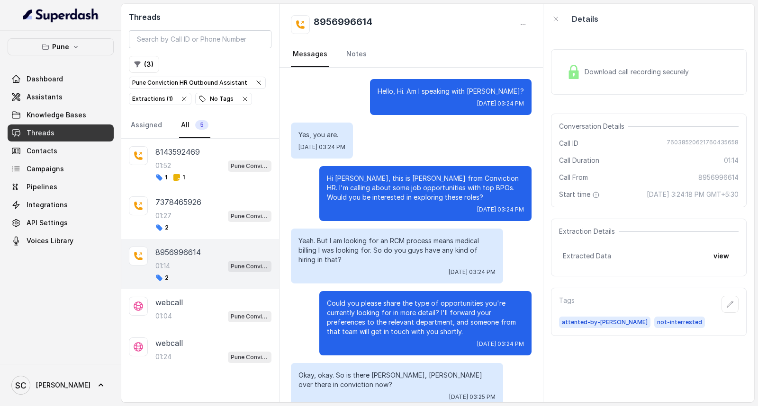
click at [346, 18] on h2 "8956996614" at bounding box center [342, 24] width 59 height 19
copy h2 "8956996614"
click at [349, 54] on link "Notes" at bounding box center [356, 55] width 24 height 26
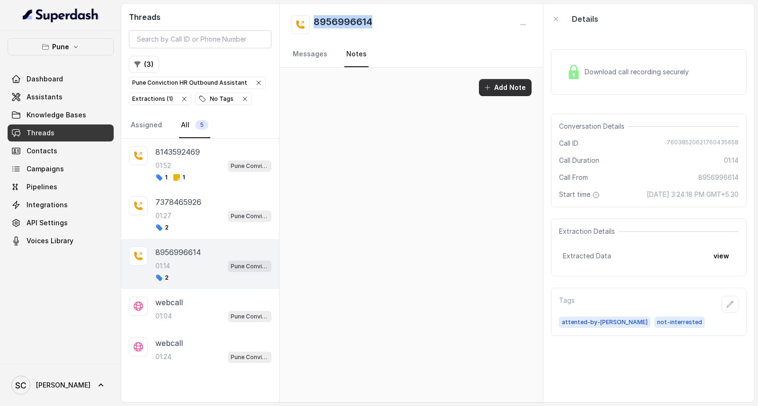
click at [507, 84] on button "Add Note" at bounding box center [505, 87] width 53 height 17
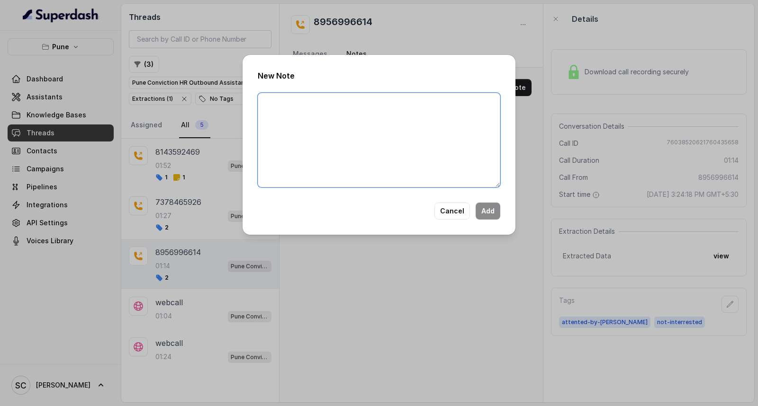
click at [398, 134] on textarea at bounding box center [379, 140] width 242 height 95
paste textarea "Name Number Recruiter Name of attender Comments AI Improvement"
click at [309, 100] on textarea "Name Number Recruiter Name of attender Comments AI Improvement" at bounding box center [379, 140] width 242 height 95
click at [305, 111] on textarea "Name Israr Number Recruiter Name of attender Comments AI Improvement" at bounding box center [379, 140] width 242 height 95
click at [311, 123] on textarea "Name Israr Number 8956996614 Recruiter Name of attender Comments AI Improvement" at bounding box center [379, 140] width 242 height 95
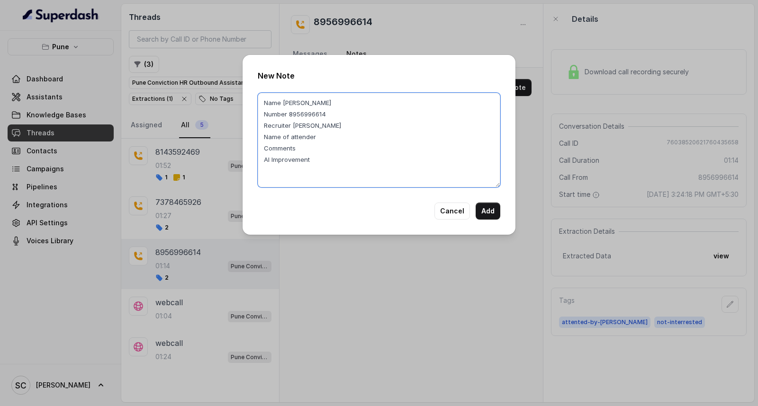
click at [338, 137] on textarea "Name Israr Number 8956996614 Recruiter Rupal Name of attender Comments AI Impro…" at bounding box center [379, 140] width 242 height 95
click at [308, 145] on textarea "Name Israr Number 8956996614 Recruiter Rupal Name of attender Rupal Comments AI…" at bounding box center [379, 140] width 242 height 95
drag, startPoint x: 297, startPoint y: 144, endPoint x: 447, endPoint y: 147, distance: 150.1
click at [447, 147] on textarea "Name Israr Number 8956996614 Recruiter Rupal Name of attender Rupal Comments Di…" at bounding box center [379, 140] width 242 height 95
type textarea "Name Israr Number 8956996614 Recruiter Rupal Name of attender Rupal Comments Di…"
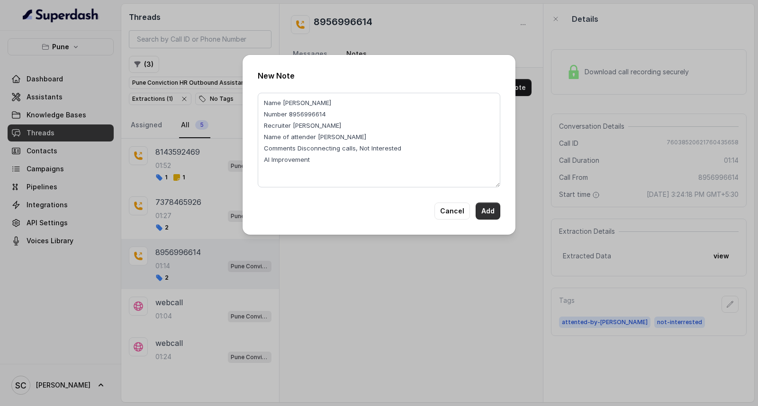
click at [482, 211] on button "Add" at bounding box center [487, 211] width 25 height 17
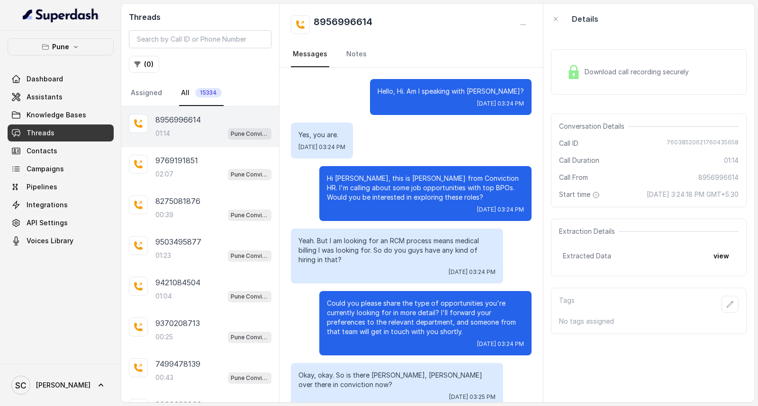
scroll to position [437, 0]
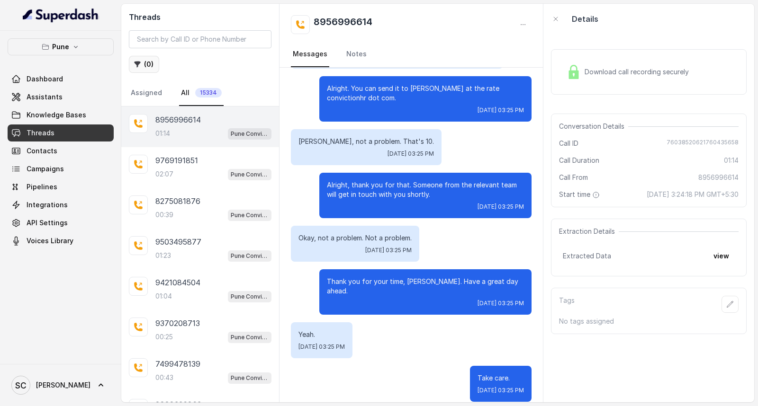
click at [150, 62] on button "( 0 )" at bounding box center [144, 64] width 30 height 17
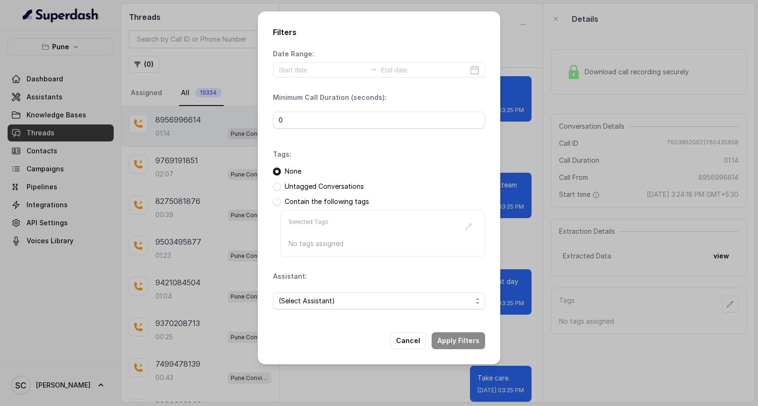
click at [298, 188] on p "Untagged Conversations" at bounding box center [324, 186] width 79 height 9
click at [309, 305] on span "(Select Assistant)" at bounding box center [374, 300] width 193 height 11
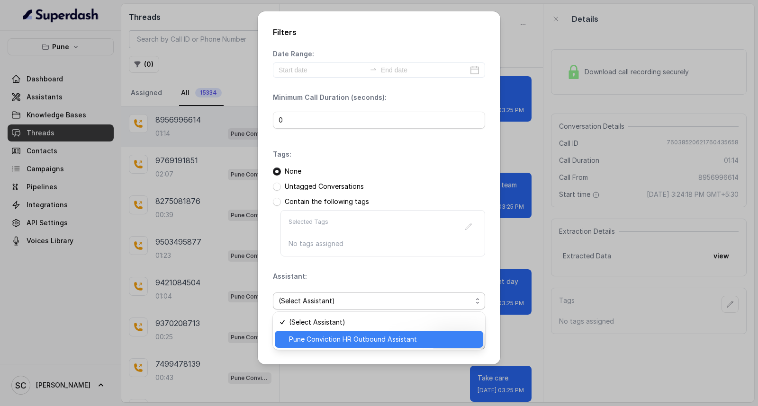
click at [306, 339] on span "Pune Conviction HR Outbound Assistant" at bounding box center [383, 339] width 188 height 11
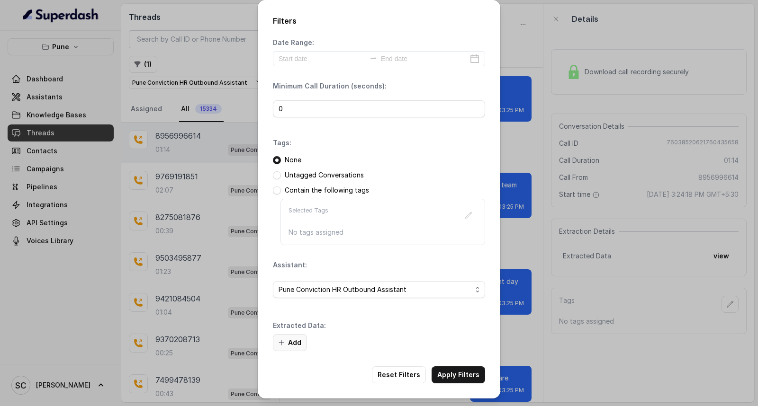
click at [295, 342] on button "Add" at bounding box center [290, 342] width 34 height 17
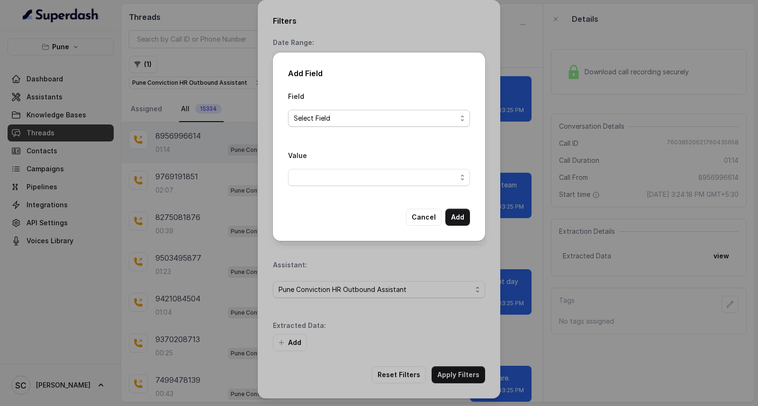
click at [317, 120] on span "Select Field" at bounding box center [375, 118] width 163 height 11
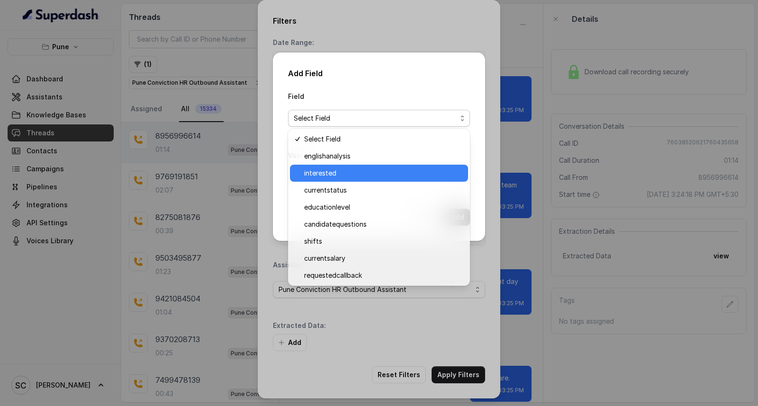
click at [319, 173] on span "interested" at bounding box center [383, 173] width 158 height 11
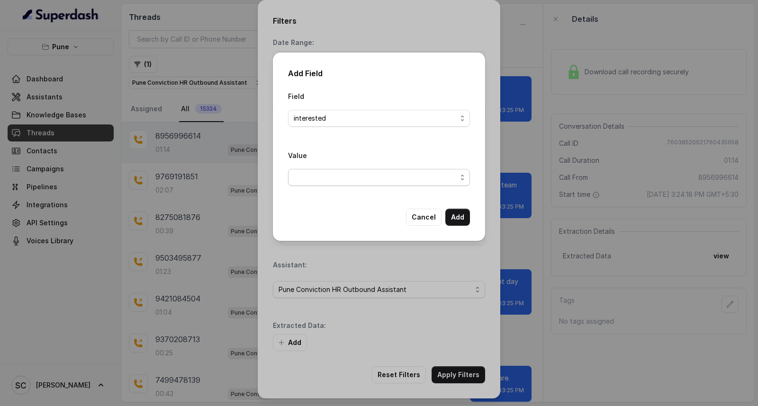
click at [319, 182] on span "button" at bounding box center [379, 177] width 182 height 17
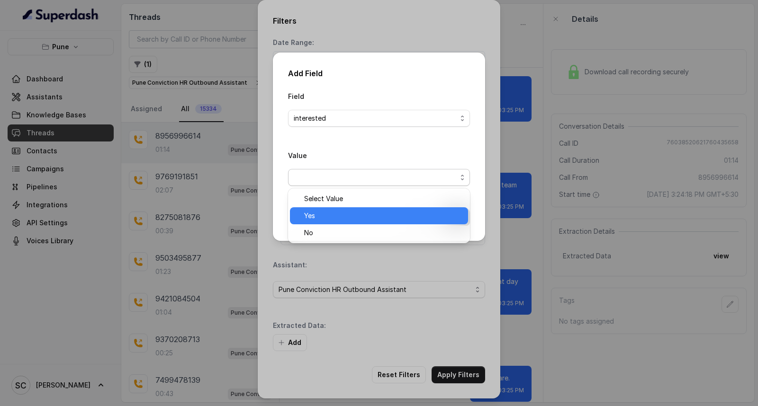
click at [318, 209] on div "Yes" at bounding box center [379, 215] width 178 height 17
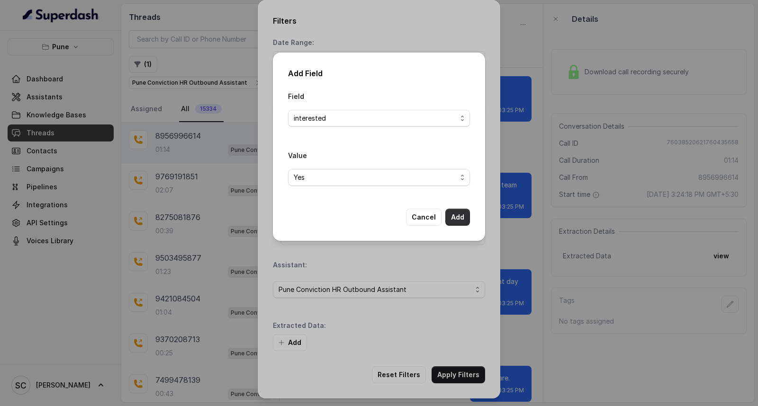
click at [449, 218] on button "Add" at bounding box center [457, 217] width 25 height 17
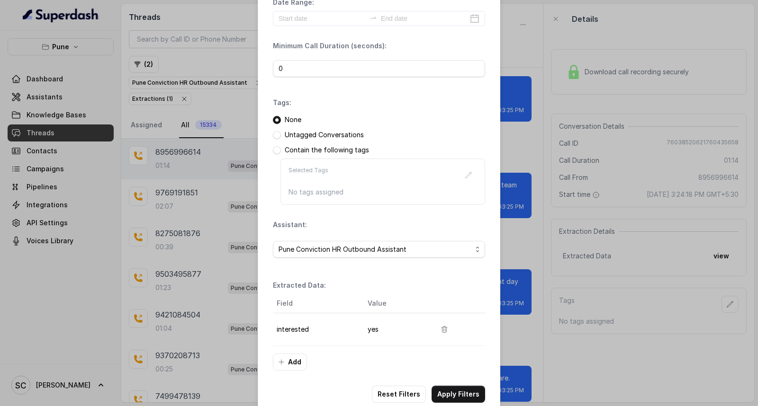
scroll to position [60, 0]
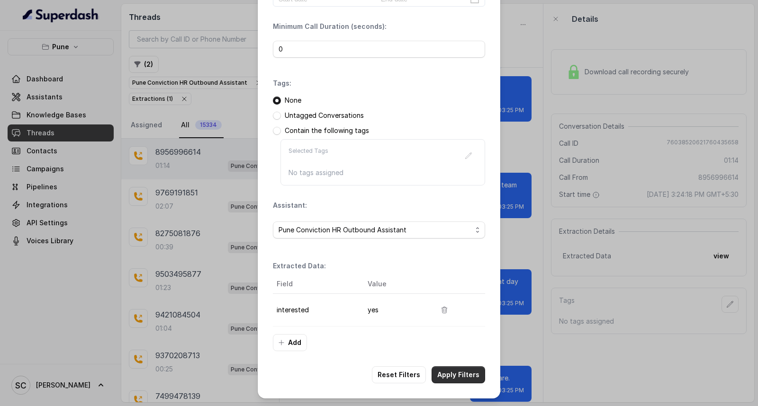
click at [449, 383] on button "Apply Filters" at bounding box center [458, 375] width 54 height 17
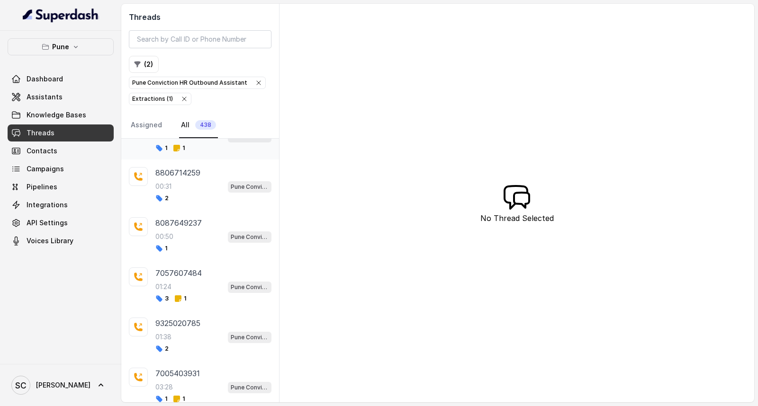
scroll to position [3, 0]
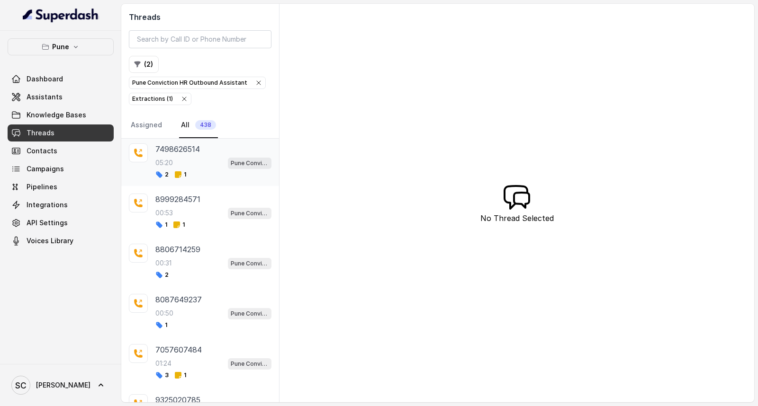
click at [186, 180] on div "7498626514 05:20 Pune Conviction HR Outbound Assistant 2 1" at bounding box center [200, 161] width 158 height 50
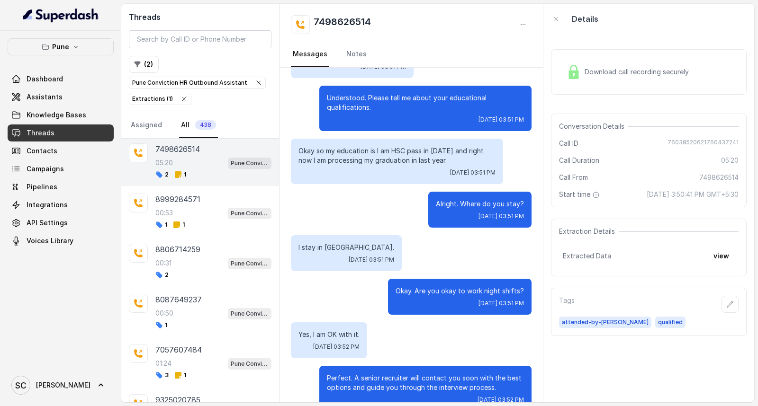
scroll to position [319, 0]
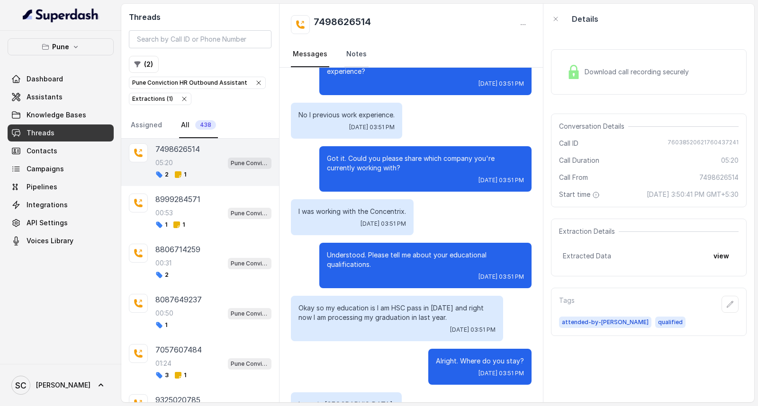
click at [357, 53] on link "Notes" at bounding box center [356, 55] width 24 height 26
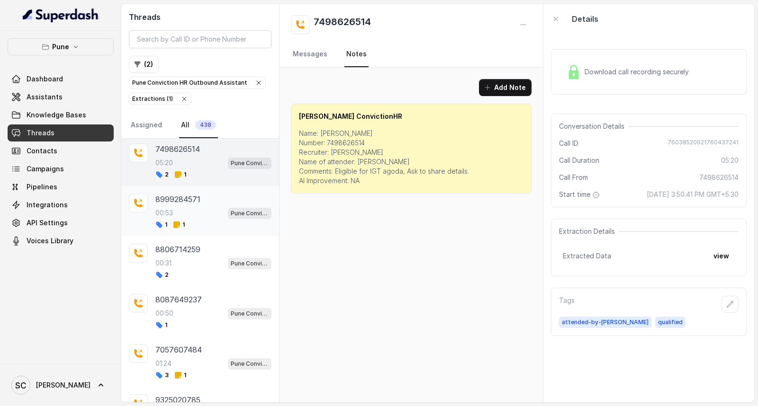
click at [193, 219] on div "00:53 Pune Conviction HR Outbound Assistant" at bounding box center [213, 213] width 116 height 12
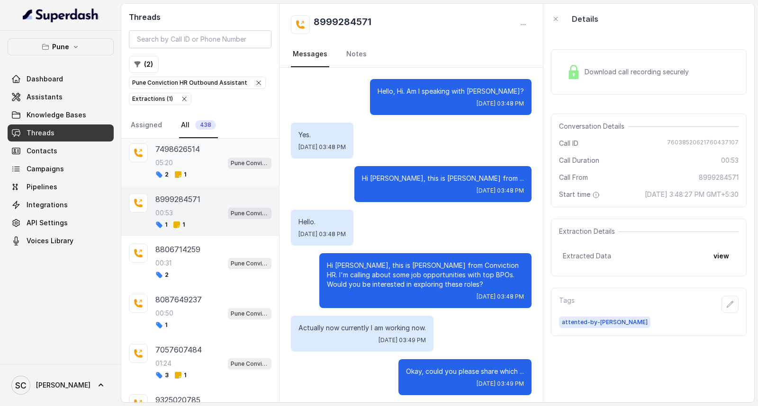
scroll to position [370, 0]
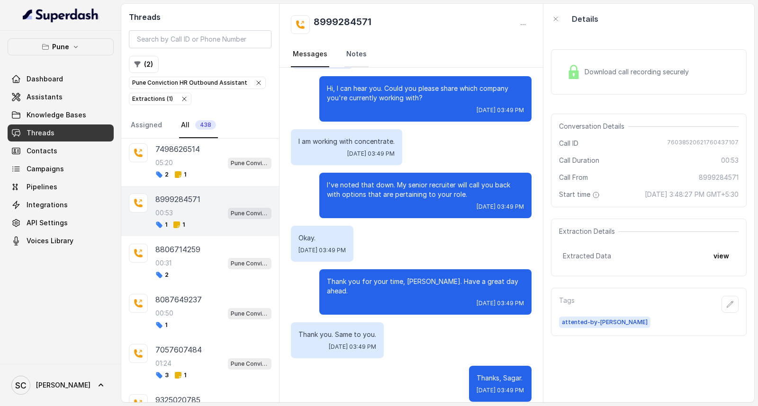
click at [359, 52] on link "Notes" at bounding box center [356, 55] width 24 height 26
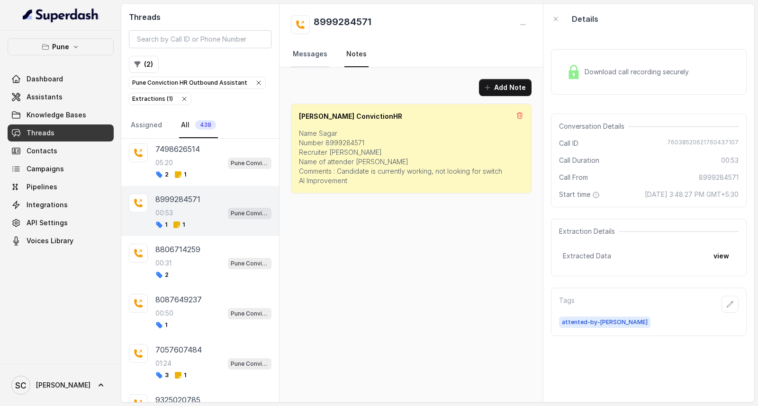
click at [315, 54] on link "Messages" at bounding box center [310, 55] width 38 height 26
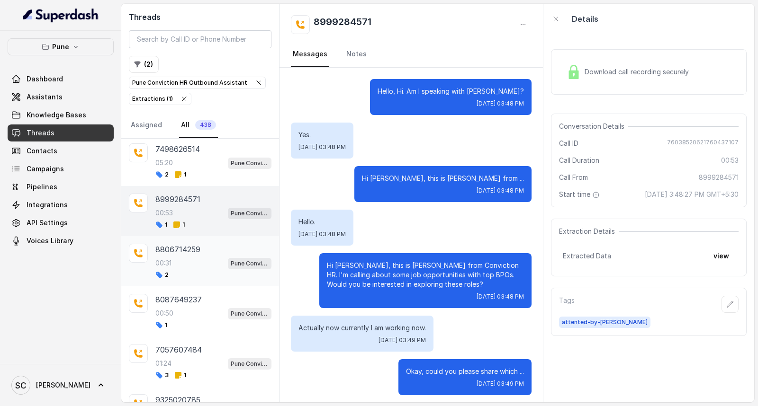
click at [173, 260] on div "00:31 Pune Conviction HR Outbound Assistant" at bounding box center [213, 263] width 116 height 12
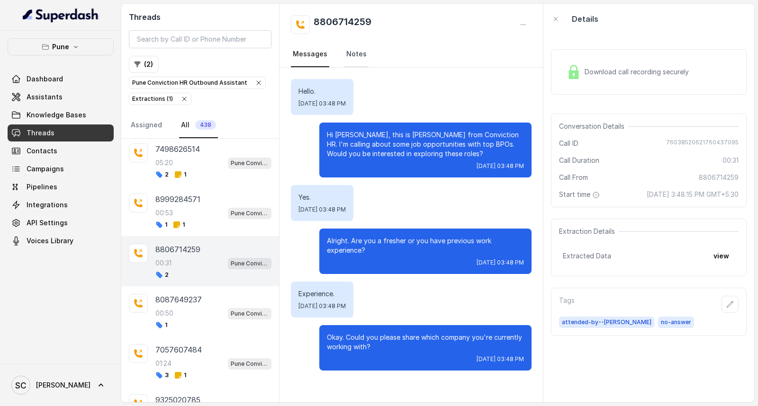
click at [358, 48] on link "Notes" at bounding box center [356, 55] width 24 height 26
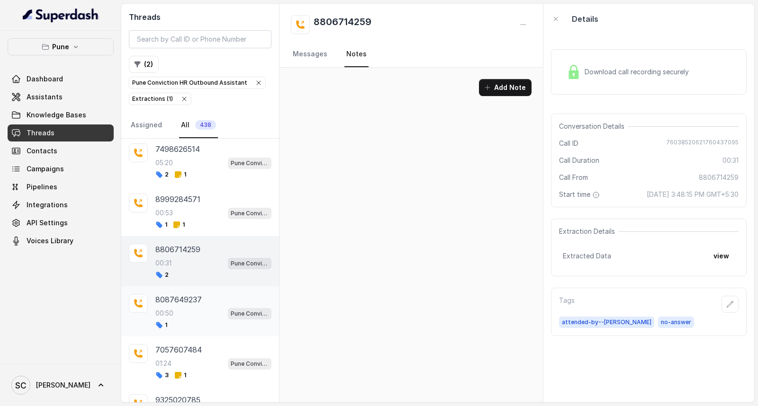
click at [183, 329] on div "1" at bounding box center [213, 326] width 116 height 8
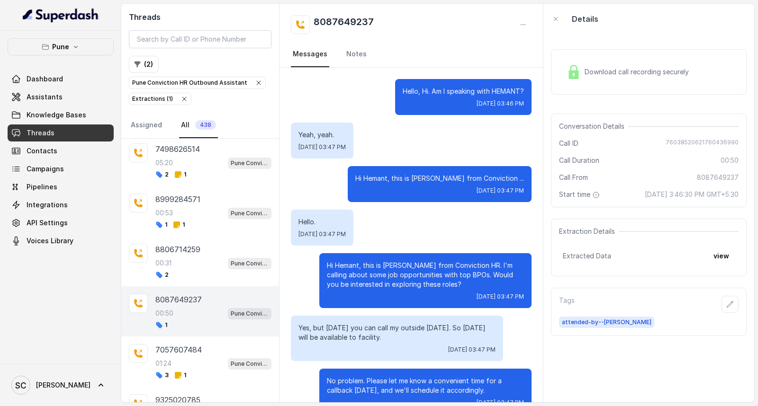
scroll to position [215, 0]
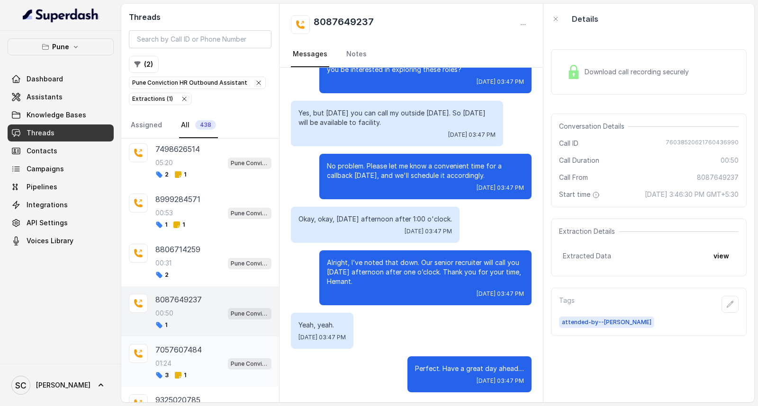
click at [181, 356] on p "7057607484" at bounding box center [178, 349] width 46 height 11
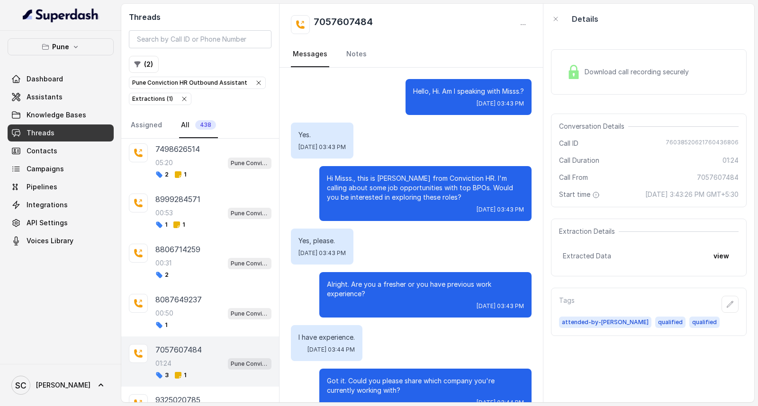
scroll to position [573, 0]
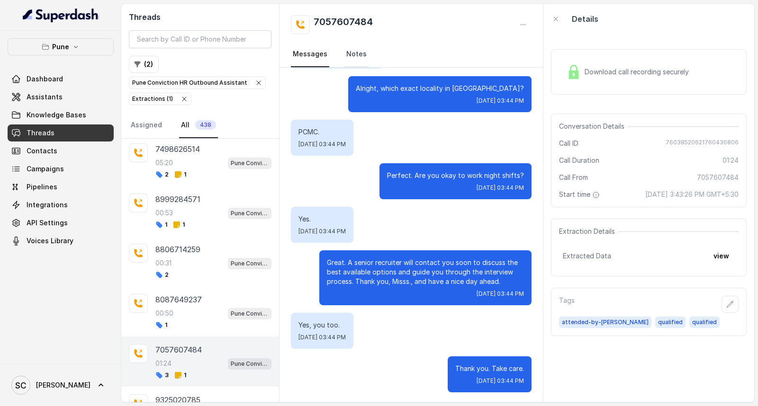
click at [347, 52] on link "Notes" at bounding box center [356, 55] width 24 height 26
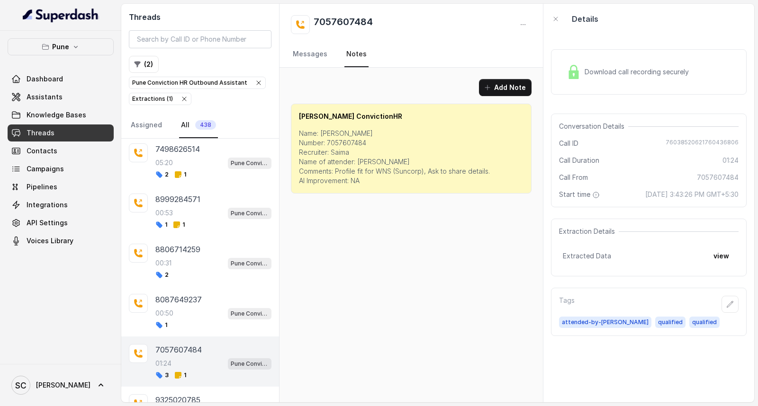
scroll to position [0, 0]
click at [306, 54] on link "Messages" at bounding box center [310, 55] width 38 height 26
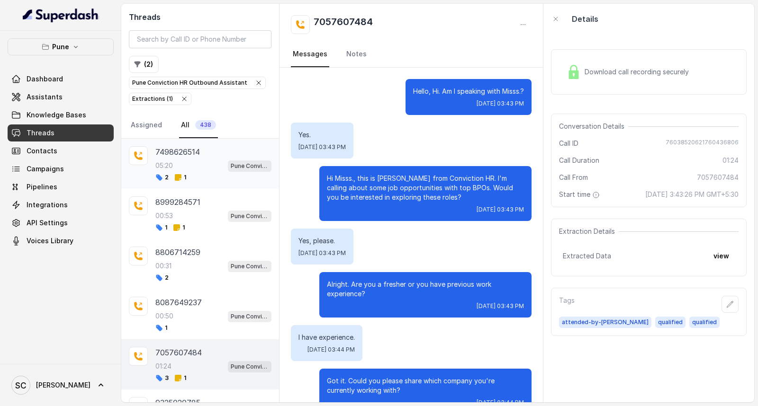
click at [176, 163] on div "05:20 Pune Conviction HR Outbound Assistant" at bounding box center [213, 166] width 116 height 12
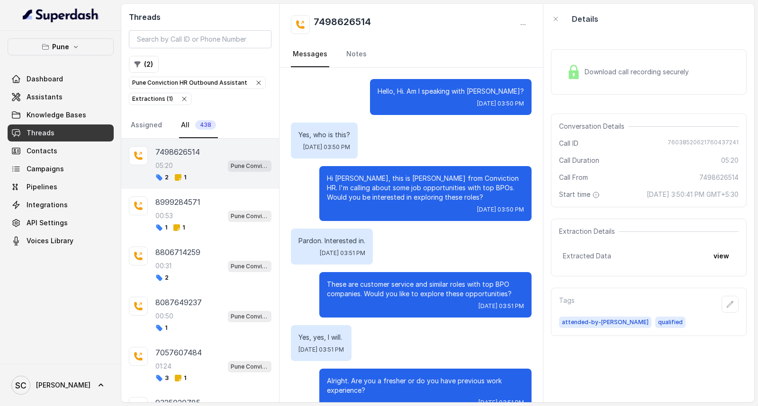
scroll to position [2792, 0]
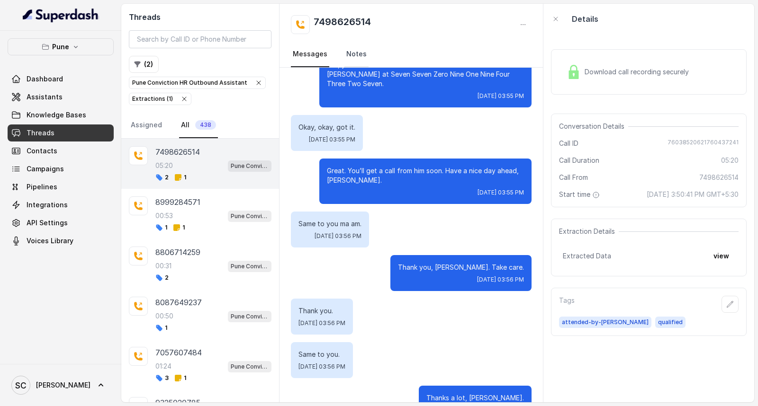
click at [355, 48] on link "Notes" at bounding box center [356, 55] width 24 height 26
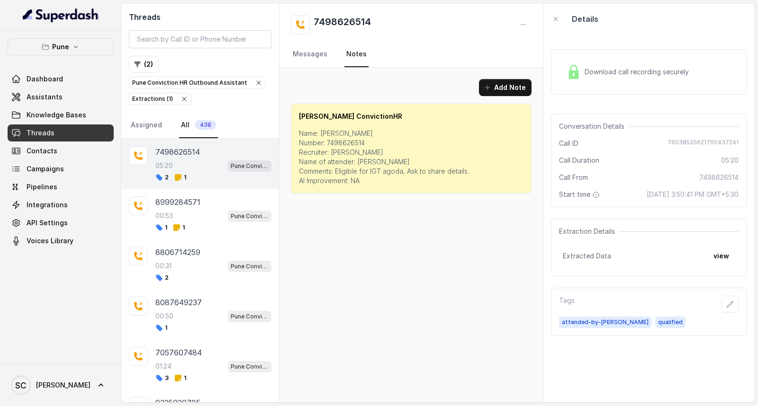
click at [332, 166] on p "Name: Ritik Number: 7498626514 Recruiter: Amruta Name of attender: Amruta Comme…" at bounding box center [411, 157] width 224 height 57
click at [318, 182] on p "Name: Ritik Number: 7498626514 Recruiter: Amruta Name of attender: Amruta Comme…" at bounding box center [411, 157] width 224 height 57
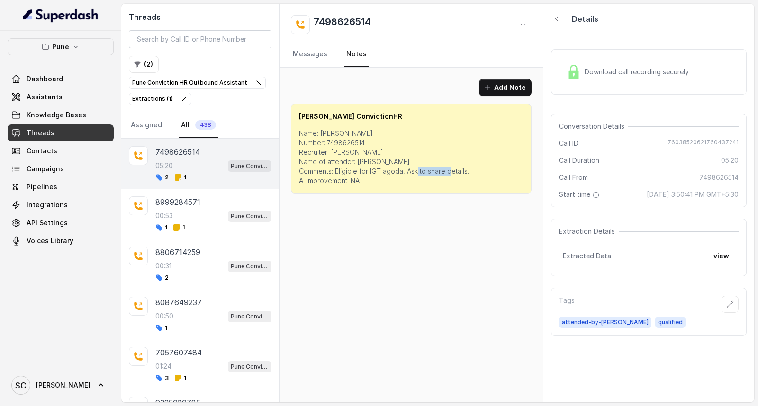
click at [318, 182] on p "Name: Ritik Number: 7498626514 Recruiter: Amruta Name of attender: Amruta Comme…" at bounding box center [411, 157] width 224 height 57
click at [319, 152] on p "Name: Ritik Number: 7498626514 Recruiter: Amruta Name of attender: Amruta Comme…" at bounding box center [411, 157] width 224 height 57
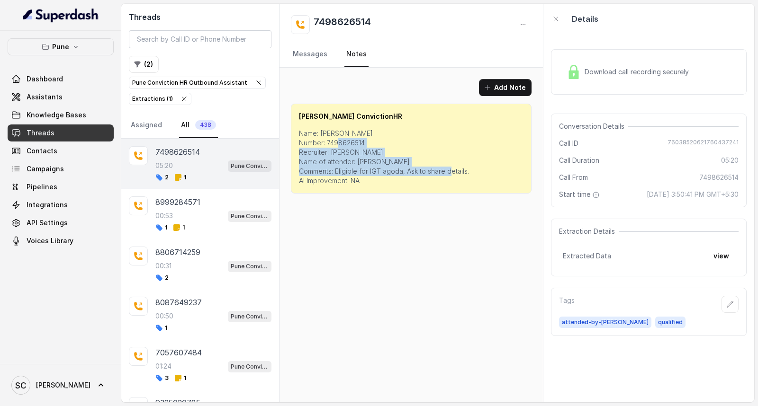
drag, startPoint x: 319, startPoint y: 152, endPoint x: 330, endPoint y: 188, distance: 37.9
click at [330, 188] on div "Salman ConvictionHR Name: Ritik Number: 7498626514 Recruiter: Amruta Name of at…" at bounding box center [411, 149] width 241 height 90
click at [330, 186] on div "Salman ConvictionHR Name: Ritik Number: 7498626514 Recruiter: Amruta Name of at…" at bounding box center [411, 149] width 241 height 90
drag, startPoint x: 318, startPoint y: 123, endPoint x: 346, endPoint y: 190, distance: 72.6
click at [346, 190] on div "Salman ConvictionHR Name: Ritik Number: 7498626514 Recruiter: Amruta Name of at…" at bounding box center [411, 149] width 241 height 90
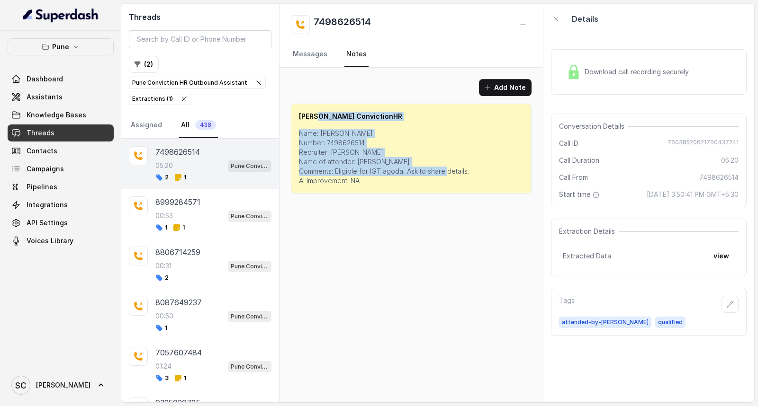
click at [351, 136] on p "Name: Ritik Number: 7498626514 Recruiter: Amruta Name of attender: Amruta Comme…" at bounding box center [411, 157] width 224 height 57
drag, startPoint x: 343, startPoint y: 107, endPoint x: 352, endPoint y: 196, distance: 89.5
click at [352, 196] on div "Add Note Salman ConvictionHR Name: Ritik Number: 7498626514 Recruiter: Amruta N…" at bounding box center [410, 136] width 263 height 137
click at [364, 128] on div "Salman ConvictionHR Name: Ritik Number: 7498626514 Recruiter: Amruta Name of at…" at bounding box center [411, 149] width 241 height 90
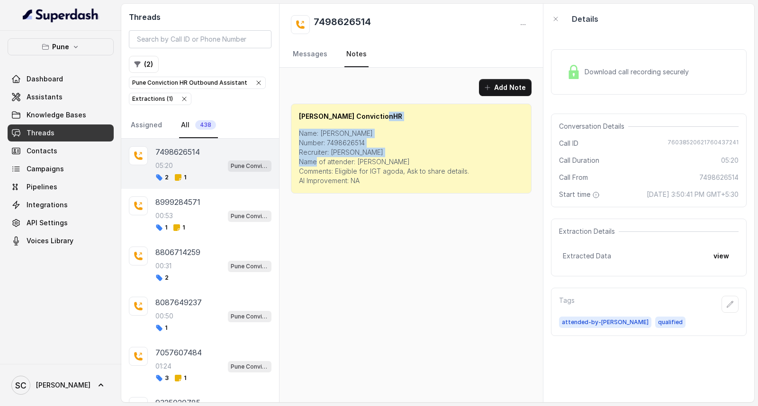
drag, startPoint x: 355, startPoint y: 124, endPoint x: 364, endPoint y: 163, distance: 40.2
click at [364, 163] on div "Salman ConvictionHR Name: Ritik Number: 7498626514 Recruiter: Amruta Name of at…" at bounding box center [411, 149] width 241 height 90
click at [383, 143] on p "Name: Ritik Number: 7498626514 Recruiter: Amruta Name of attender: Amruta Comme…" at bounding box center [411, 157] width 224 height 57
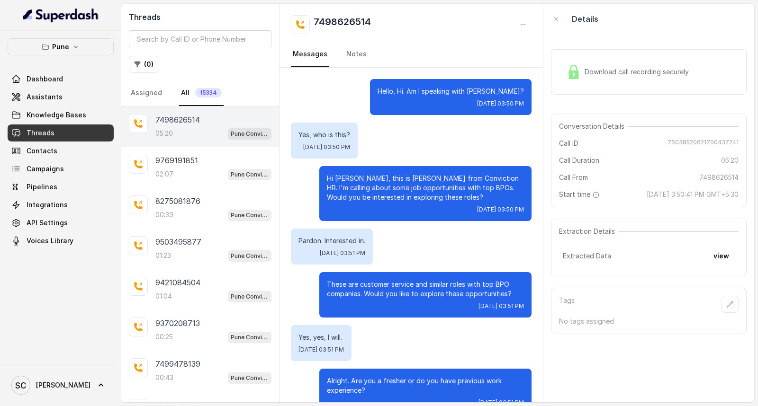
scroll to position [2792, 0]
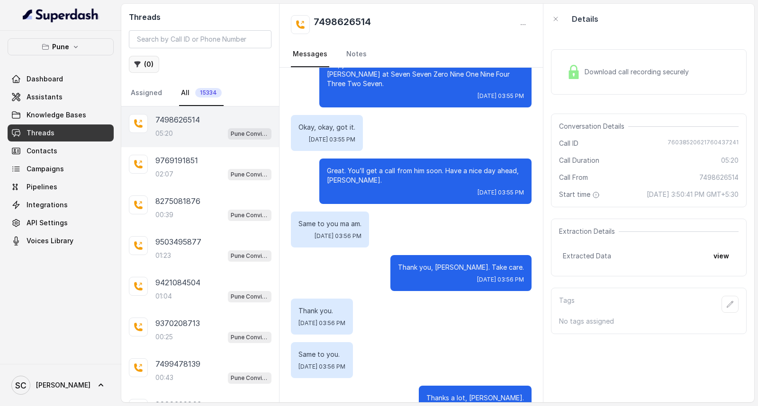
click at [144, 68] on button "( 0 )" at bounding box center [144, 64] width 30 height 17
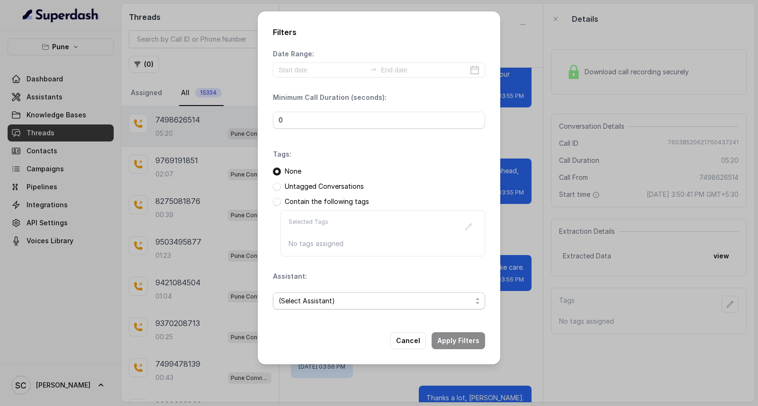
click at [318, 304] on span "(Select Assistant)" at bounding box center [374, 300] width 193 height 11
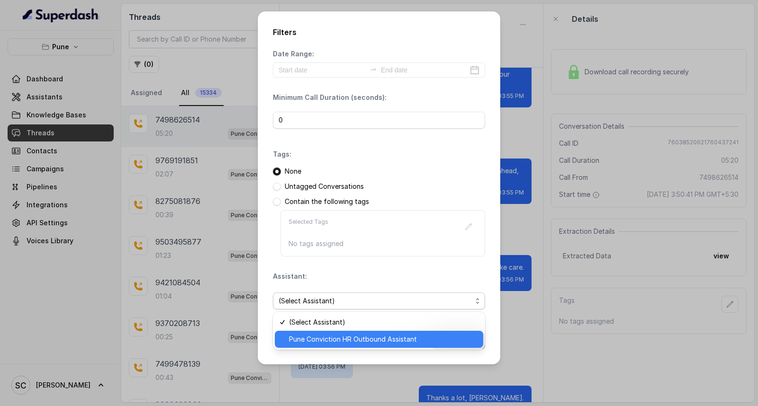
click at [382, 336] on span "Pune Conviction HR Outbound Assistant" at bounding box center [383, 339] width 188 height 11
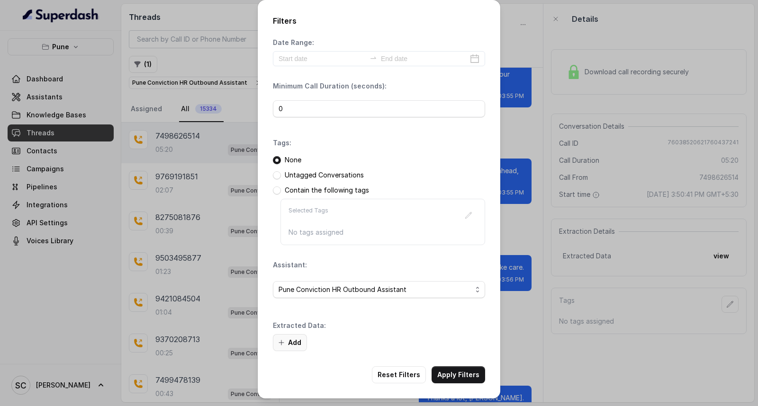
click at [283, 340] on icon "button" at bounding box center [281, 343] width 8 height 8
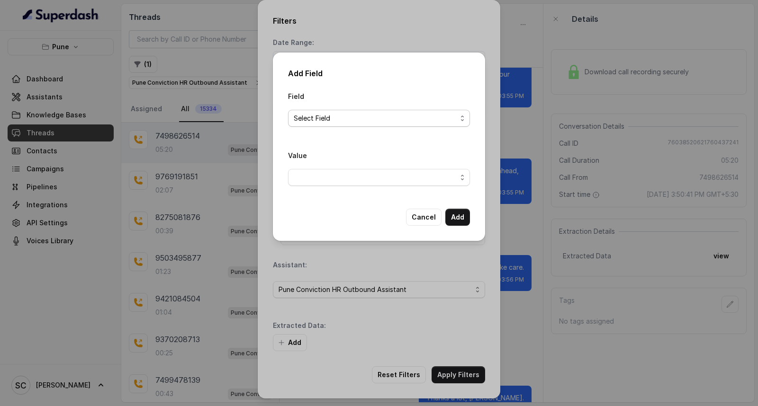
click at [330, 121] on span "Select Field" at bounding box center [375, 118] width 163 height 11
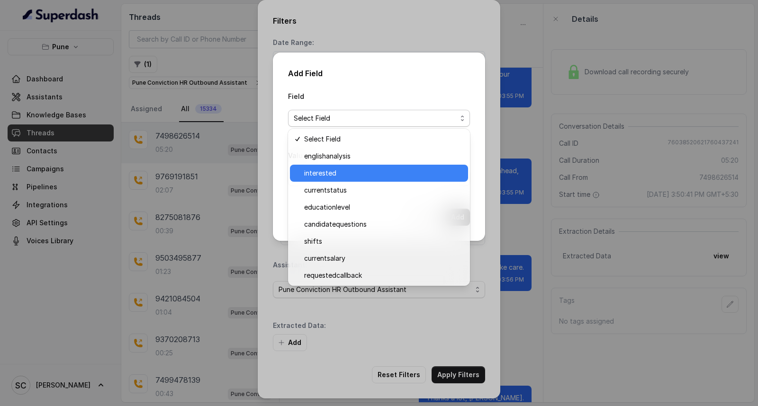
click at [320, 177] on span "interested" at bounding box center [383, 173] width 158 height 11
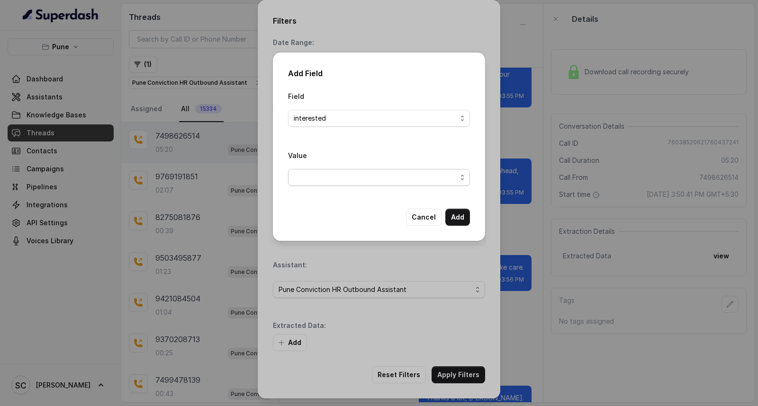
click at [332, 174] on span "button" at bounding box center [379, 177] width 182 height 17
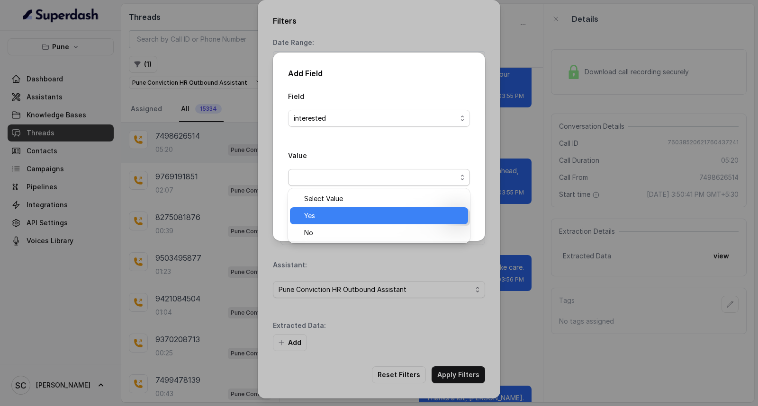
click at [323, 215] on span "Yes" at bounding box center [383, 215] width 158 height 11
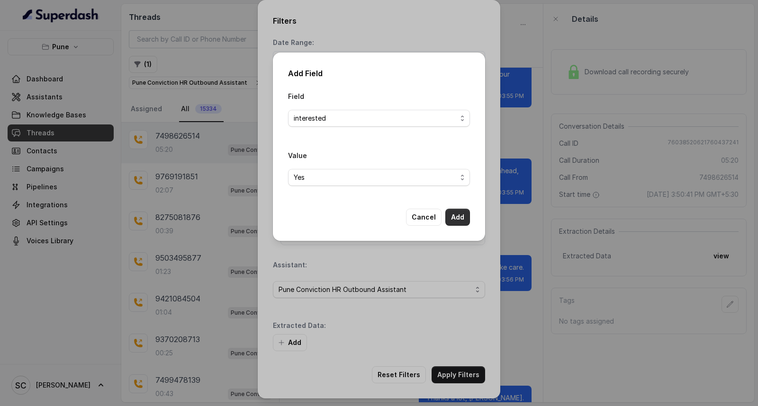
click at [455, 215] on button "Add" at bounding box center [457, 217] width 25 height 17
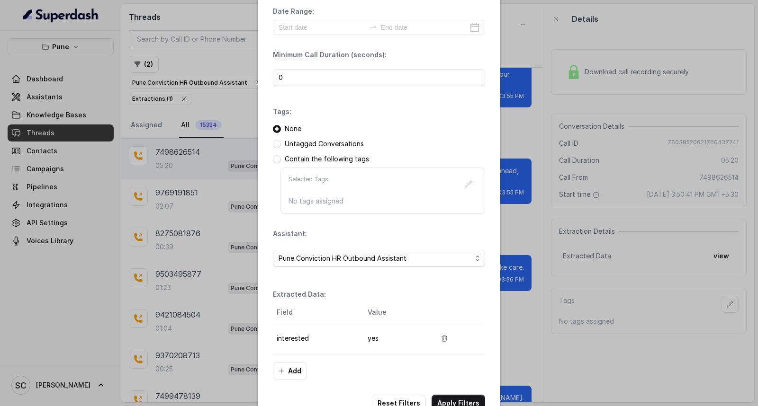
scroll to position [60, 0]
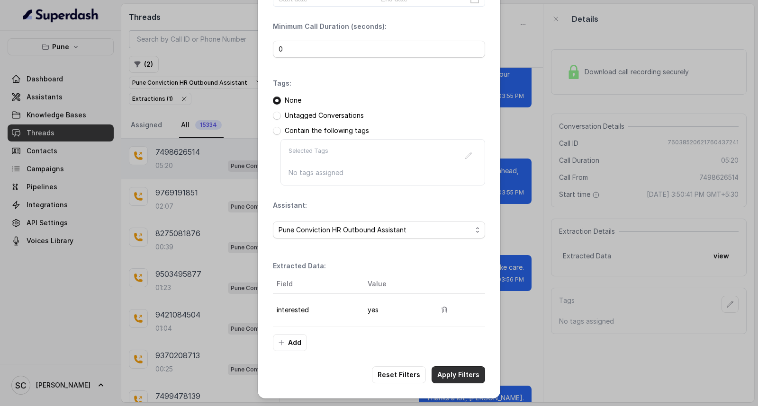
click at [461, 376] on button "Apply Filters" at bounding box center [458, 375] width 54 height 17
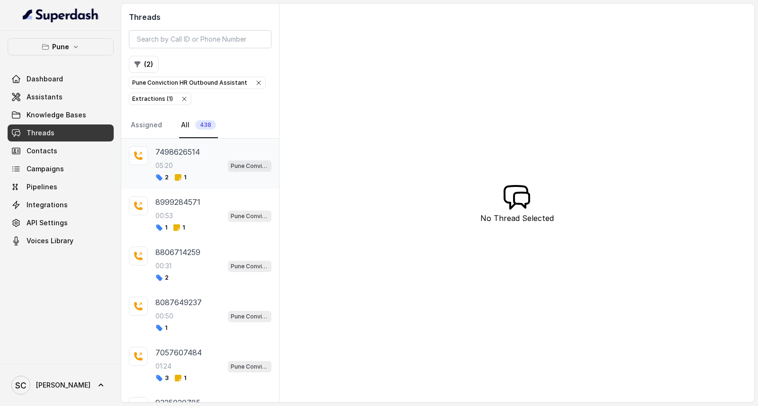
click at [204, 160] on div "05:20 Pune Conviction HR Outbound Assistant" at bounding box center [213, 166] width 116 height 12
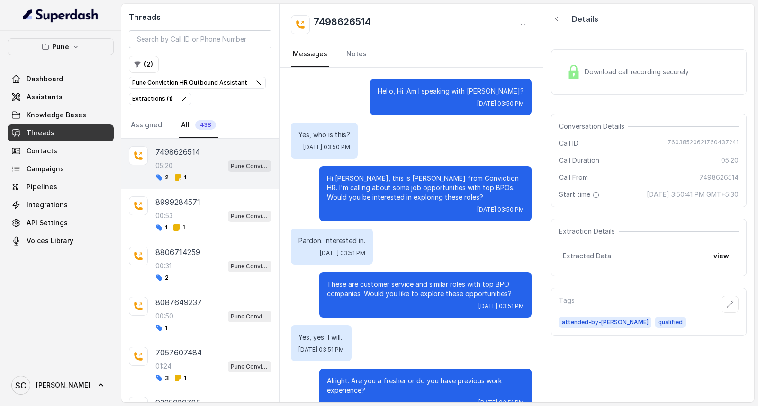
scroll to position [2792, 0]
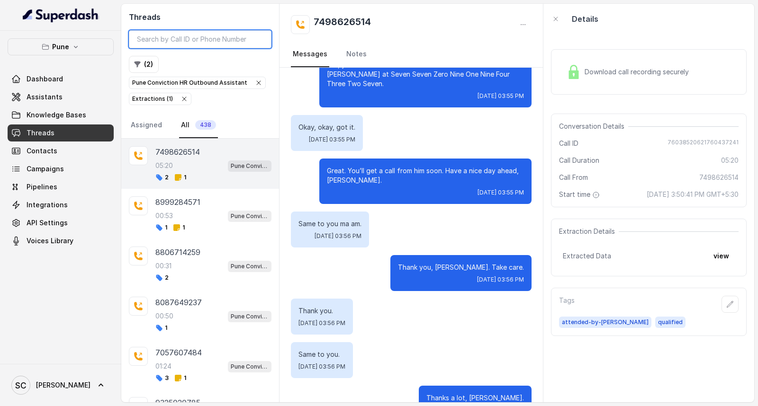
click at [204, 43] on input "search" at bounding box center [200, 39] width 143 height 18
paste input "7038090586"
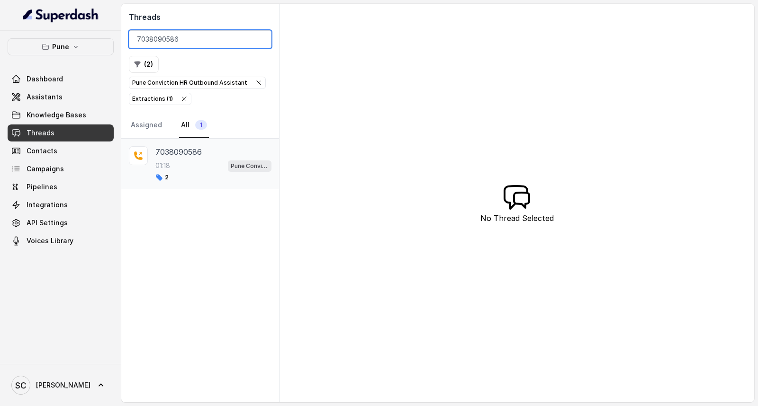
type input "7038090586"
click at [179, 157] on p "7038090586" at bounding box center [178, 151] width 46 height 11
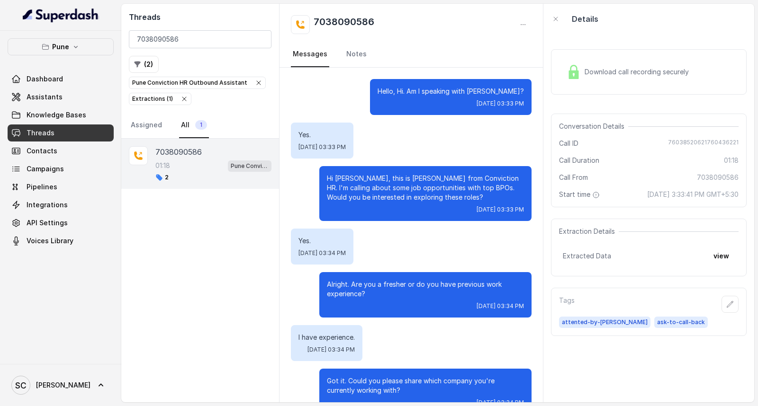
scroll to position [554, 0]
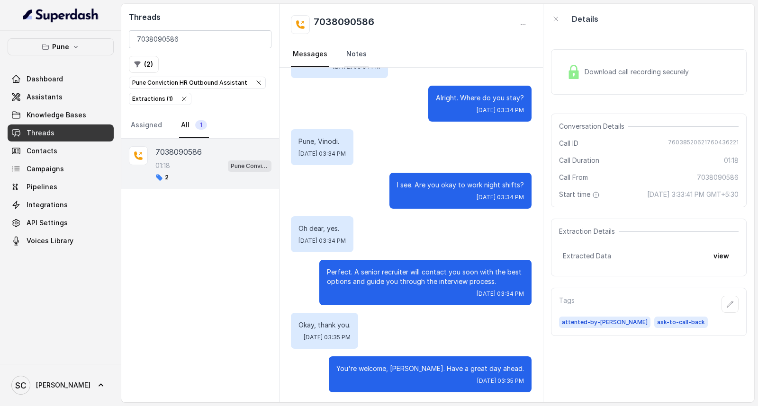
click at [346, 50] on link "Notes" at bounding box center [356, 55] width 24 height 26
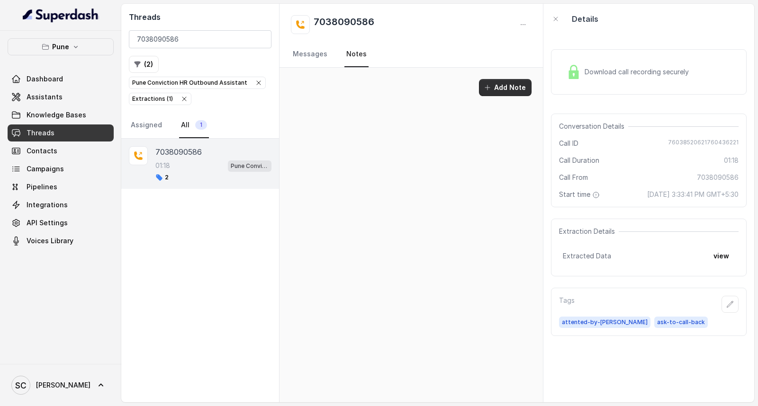
click at [491, 86] on icon "button" at bounding box center [487, 88] width 8 height 8
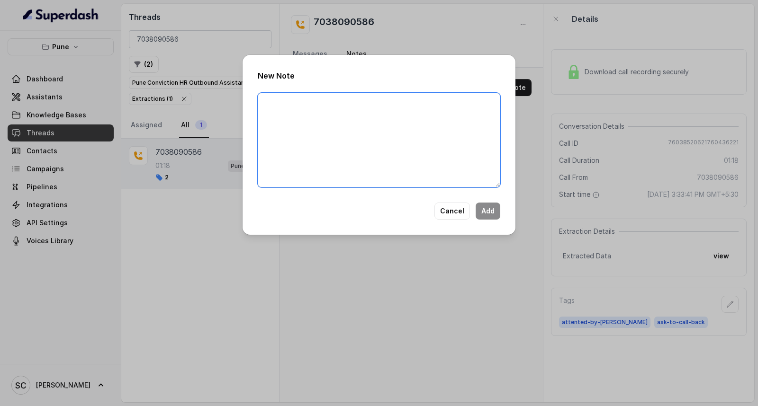
click at [375, 166] on textarea at bounding box center [379, 140] width 242 height 95
click at [298, 98] on textarea at bounding box center [379, 140] width 242 height 95
paste textarea "Name Number Recruiter Name of attender Comments AI Improvement"
click at [293, 100] on textarea "Name Number Recruiter Name of attender Comments AI Improvement" at bounding box center [379, 140] width 242 height 95
paste textarea "Umadevi"
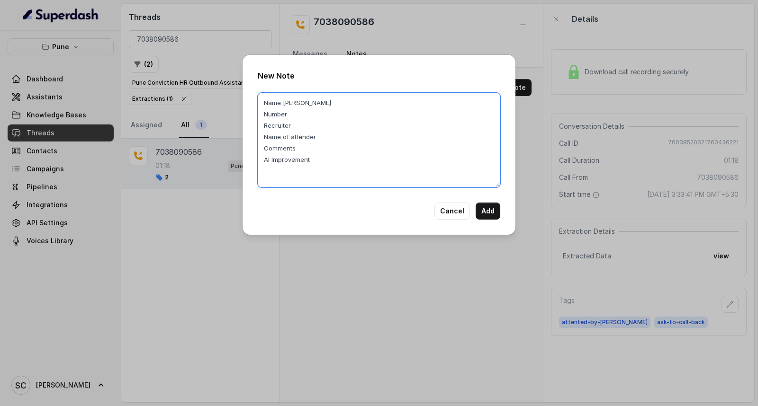
click at [297, 116] on textarea "Name Umadevi Number Recruiter Name of attender Comments AI Improvement" at bounding box center [379, 140] width 242 height 95
click at [301, 115] on textarea "Name Umadevi Number Recruiter Name of attender Comments AI Improvement" at bounding box center [379, 140] width 242 height 95
paste textarea "7038090586"
click at [294, 127] on textarea "Name Umadevi Number 7038090586 Recruiter Name of attender Comments AI Improveme…" at bounding box center [379, 140] width 242 height 95
paste textarea "Rupal"
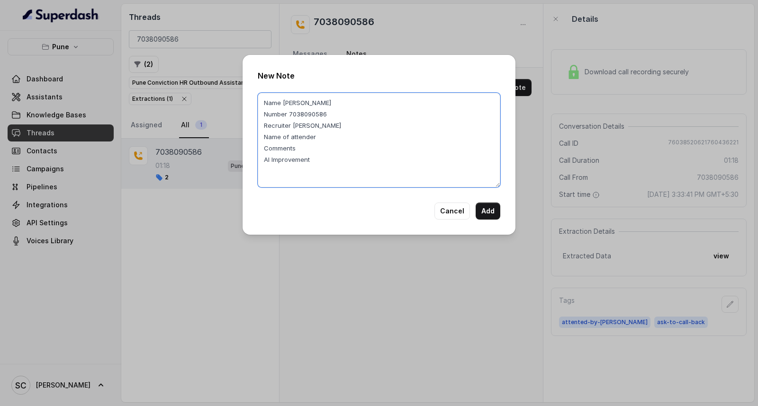
click at [325, 136] on textarea "Name Umadevi Number 7038090586 Recruiter Rupal Name of attender Comments AI Imp…" at bounding box center [379, 140] width 242 height 95
paste textarea "Rupal"
click at [302, 148] on textarea "Name Umadevi Number 7038090586 Recruiter Rupal Name of attender Rupal Comments …" at bounding box center [379, 140] width 242 height 95
paste textarea "LWD is 30 Oct, only looking for Health care, abs Concentrix"
click at [295, 147] on textarea "Name Umadevi Number 7038090586 Recruiter Rupal Name of attender Rupal Comments …" at bounding box center [379, 140] width 242 height 95
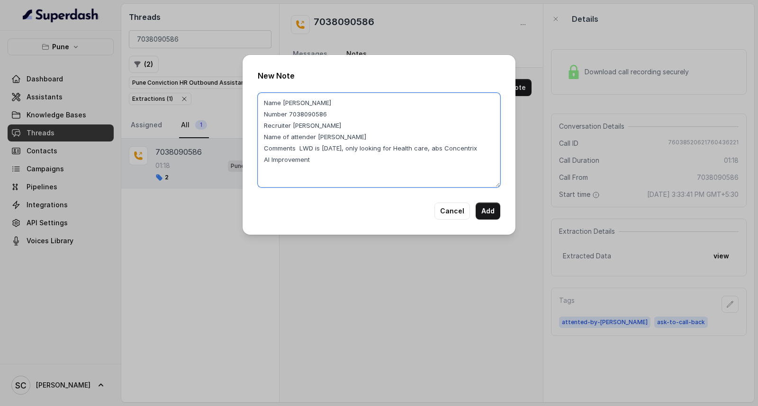
click at [319, 135] on textarea "Name Umadevi Number 7038090586 Recruiter Rupal Name of attender Rupal Comments …" at bounding box center [379, 140] width 242 height 95
click at [316, 136] on textarea "Name Umadevi Number 7038090586 Recruiter Rupal Name of attender Rupal Comments …" at bounding box center [379, 140] width 242 height 95
click at [334, 137] on textarea "Name Umadevi Number 7038090586 Recruiter Rupal Name of attender Rupal Comments …" at bounding box center [379, 140] width 242 height 95
click at [331, 135] on textarea "Name Umadevi Number 7038090586 Recruiter Rupal Name of attender Rupal Comments …" at bounding box center [379, 140] width 242 height 95
drag, startPoint x: 331, startPoint y: 135, endPoint x: 295, endPoint y: 102, distance: 49.3
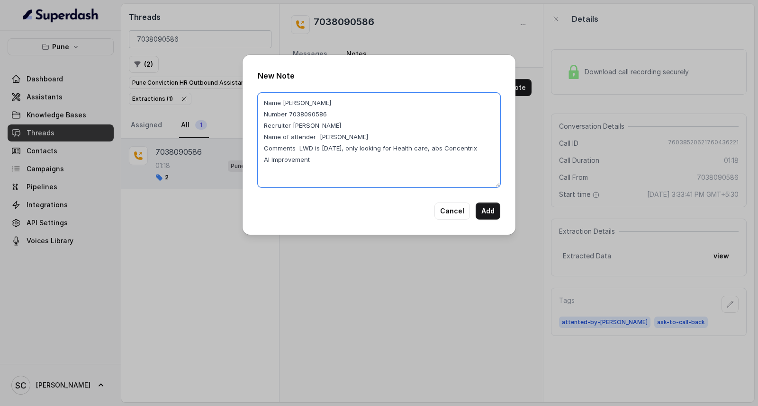
click at [295, 102] on textarea "Name Umadevi Number 7038090586 Recruiter Rupal Name of attender Rupal Comments …" at bounding box center [379, 140] width 242 height 95
drag, startPoint x: 295, startPoint y: 102, endPoint x: 441, endPoint y: 128, distance: 148.5
click at [441, 128] on textarea "Name Umadevi Number 7038090586 Recruiter Rupal Name of attender Rupal Comments …" at bounding box center [379, 140] width 242 height 95
type textarea "Name Umadevi Number 7038090586 Recruiter Rupal Name of attender Rupal Comments …"
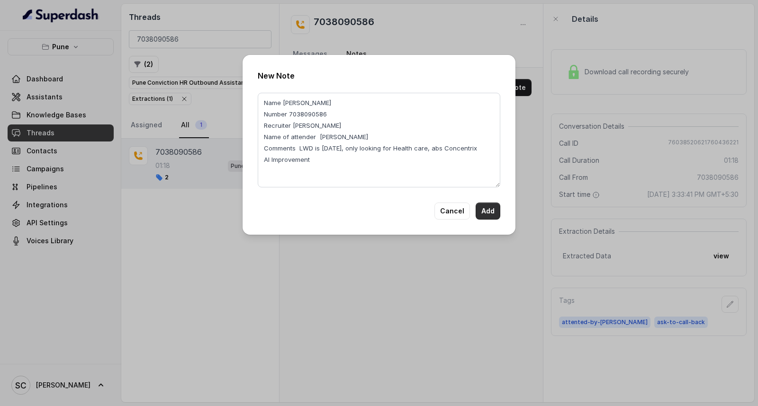
click at [485, 209] on button "Add" at bounding box center [487, 211] width 25 height 17
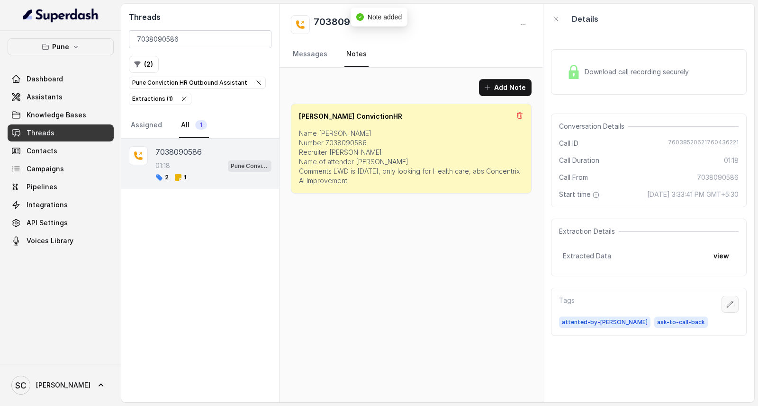
click at [726, 303] on icon "button" at bounding box center [730, 305] width 8 height 8
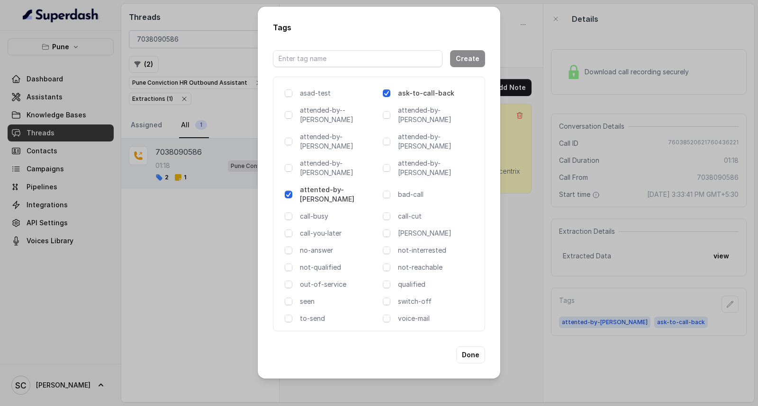
click at [403, 98] on p "ask-to-call-back" at bounding box center [437, 93] width 79 height 9
click at [471, 347] on button "Done" at bounding box center [470, 355] width 29 height 17
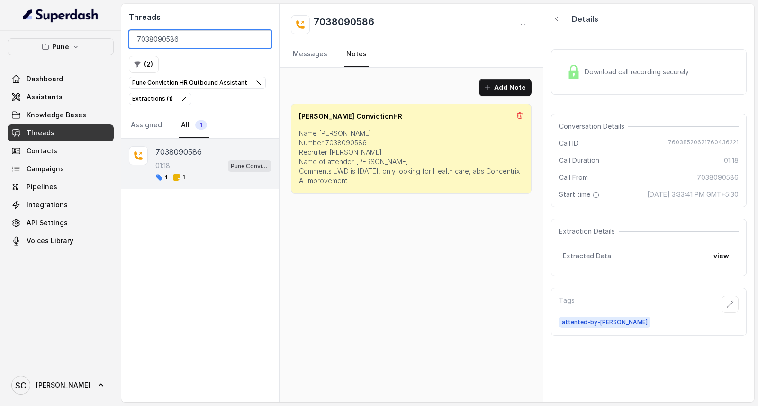
click at [235, 41] on input "7038090586" at bounding box center [200, 39] width 143 height 18
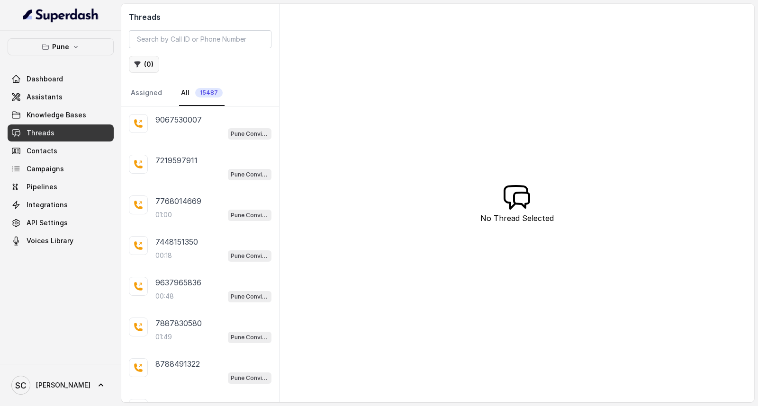
click at [143, 63] on button "( 0 )" at bounding box center [144, 64] width 30 height 17
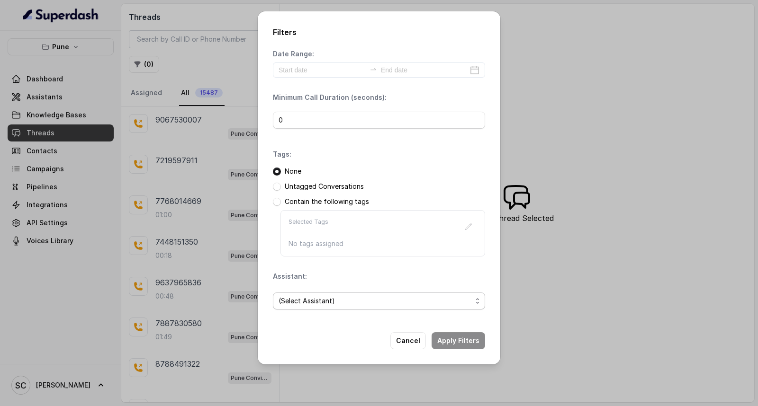
click at [302, 298] on span "(Select Assistant)" at bounding box center [374, 300] width 193 height 11
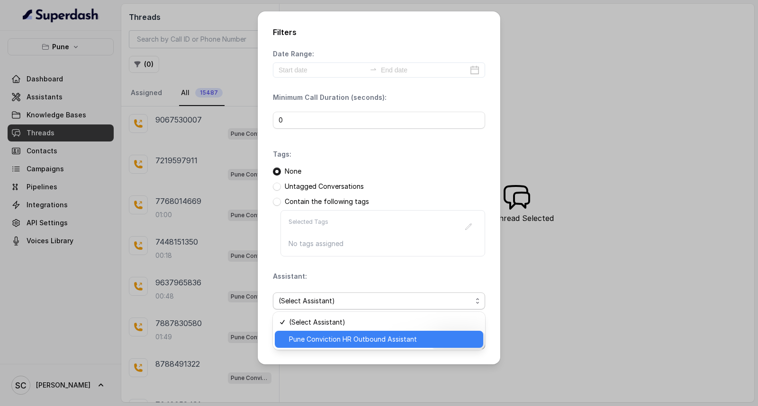
click at [307, 335] on span "Pune Conviction HR Outbound Assistant" at bounding box center [383, 339] width 188 height 11
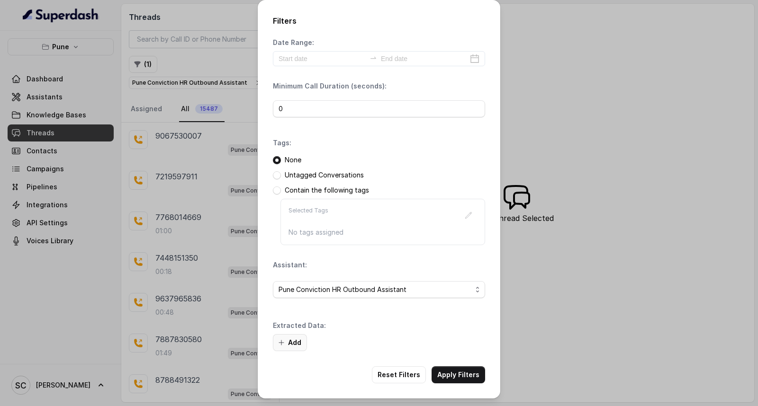
click at [291, 341] on button "Add" at bounding box center [290, 342] width 34 height 17
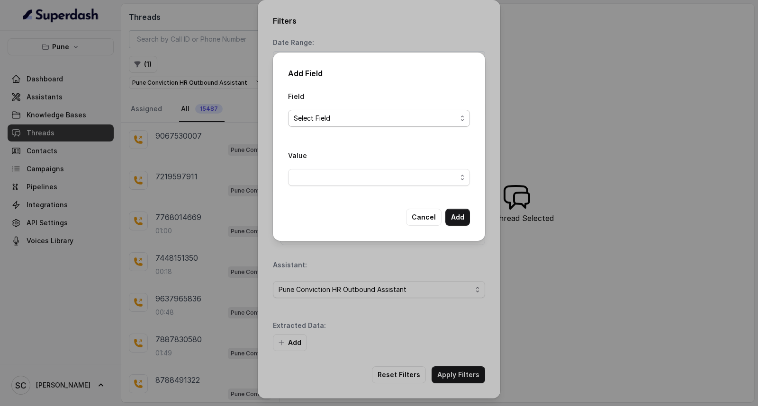
click at [333, 109] on div "Field Select Field" at bounding box center [379, 108] width 182 height 36
click at [332, 120] on span "Select Field" at bounding box center [375, 118] width 163 height 11
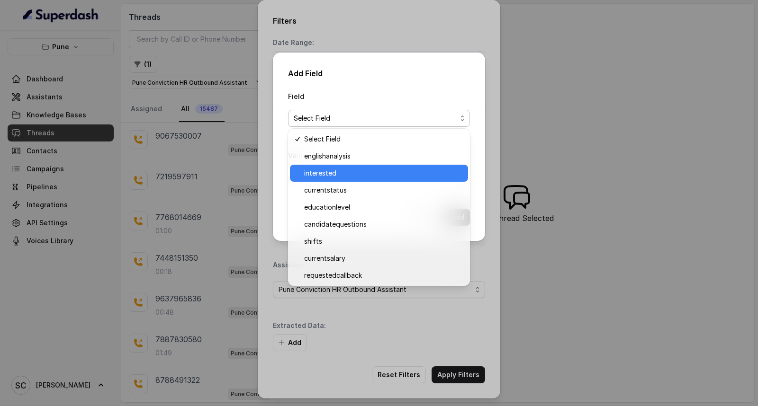
click at [323, 169] on span "interested" at bounding box center [383, 173] width 158 height 11
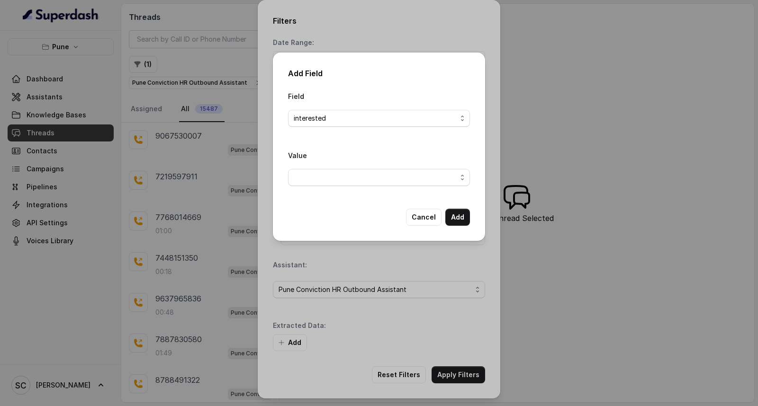
click at [323, 168] on div "Value" at bounding box center [379, 168] width 182 height 36
click at [325, 174] on span "button" at bounding box center [379, 177] width 182 height 17
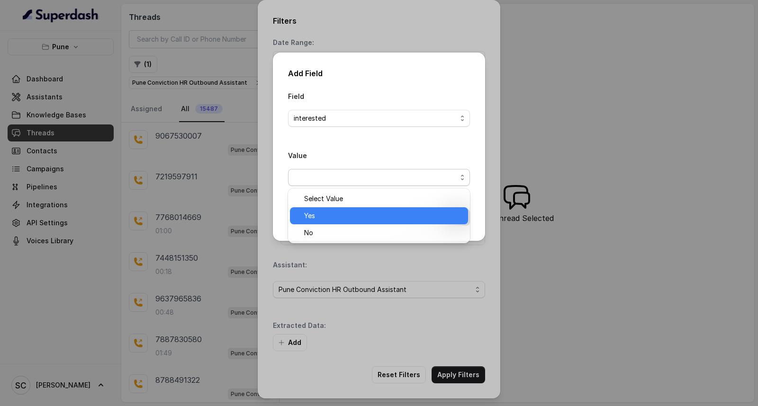
click at [321, 212] on span "Yes" at bounding box center [383, 215] width 158 height 11
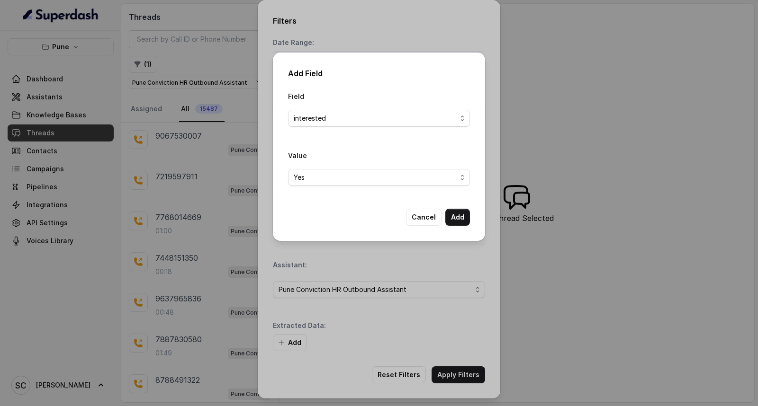
click at [474, 220] on div "Add Field Field interested Value Yes Cancel Add" at bounding box center [379, 147] width 212 height 188
click at [465, 220] on button "Add" at bounding box center [457, 217] width 25 height 17
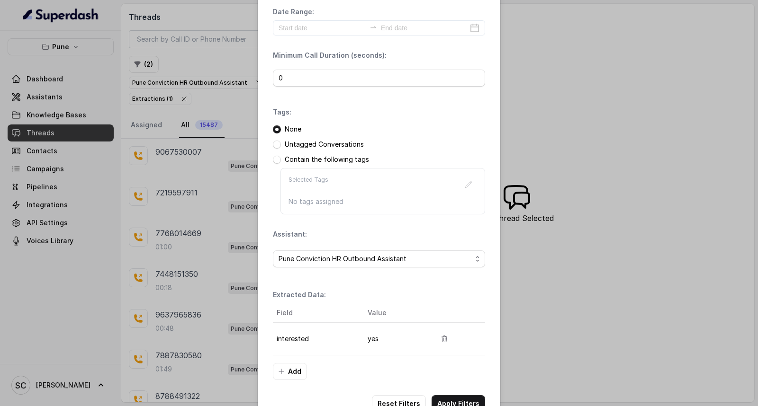
scroll to position [60, 0]
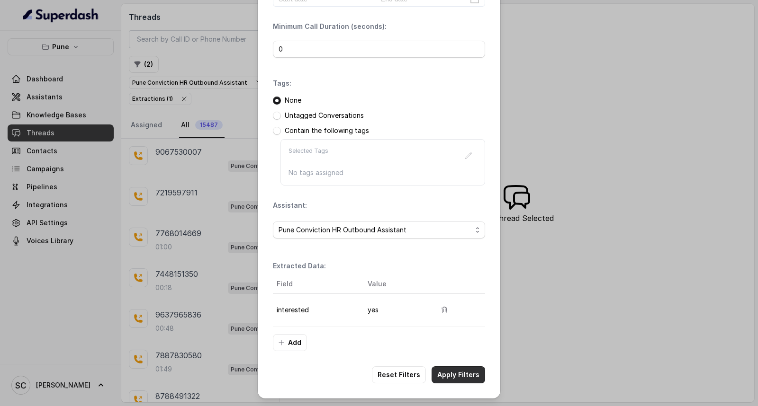
click at [452, 379] on button "Apply Filters" at bounding box center [458, 375] width 54 height 17
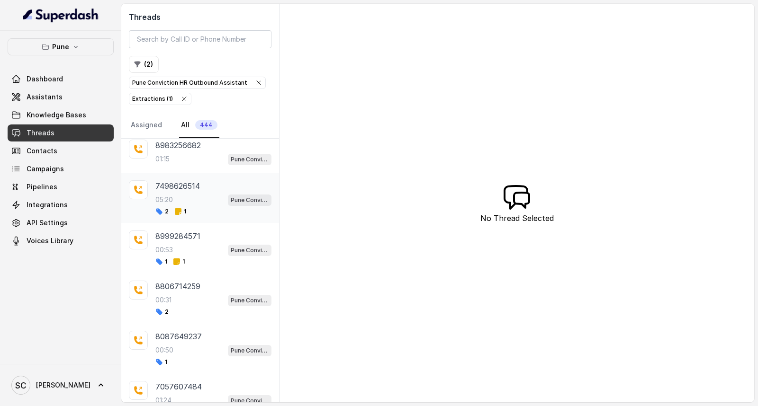
scroll to position [158, 0]
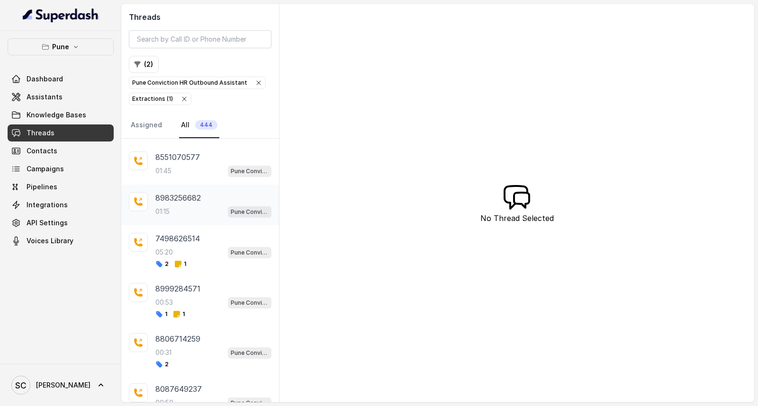
click at [192, 215] on div "01:15 Pune Conviction HR Outbound Assistant" at bounding box center [213, 212] width 116 height 12
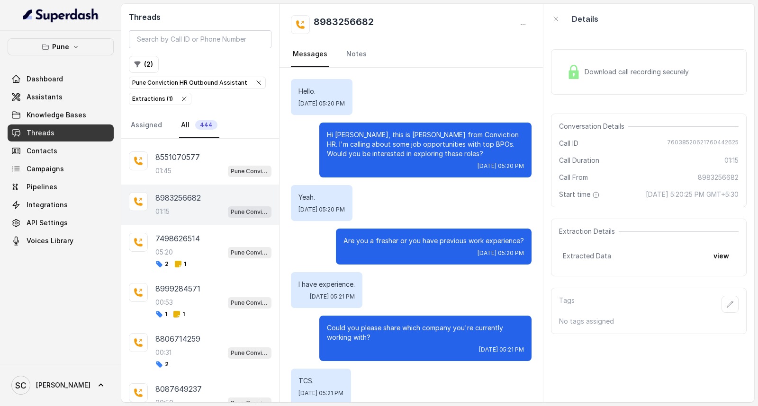
scroll to position [501, 0]
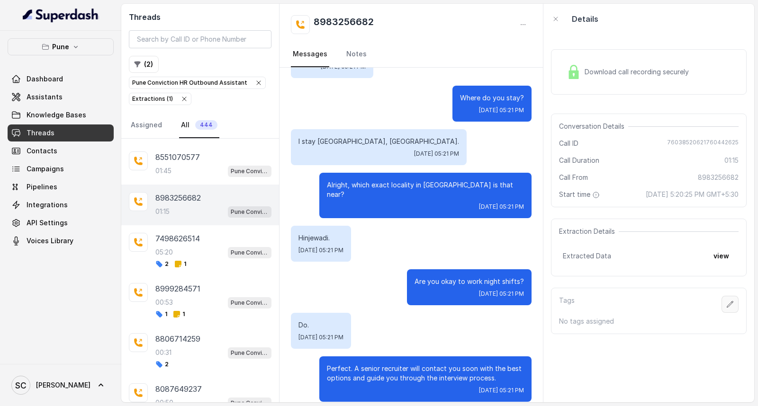
click at [726, 302] on icon "button" at bounding box center [730, 305] width 8 height 8
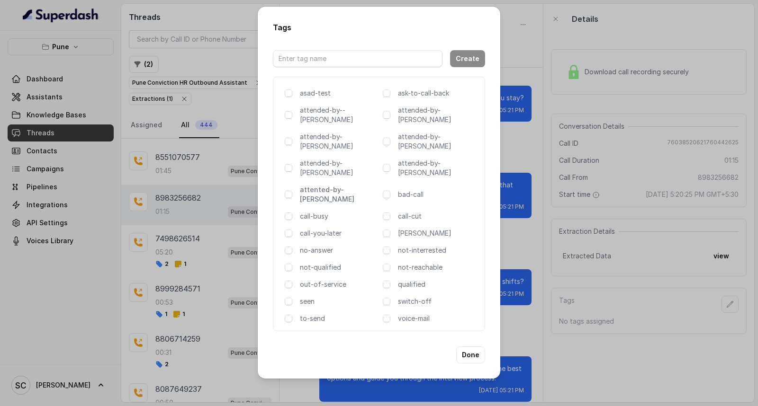
click at [313, 185] on p "attented-by-[PERSON_NAME]" at bounding box center [339, 194] width 79 height 19
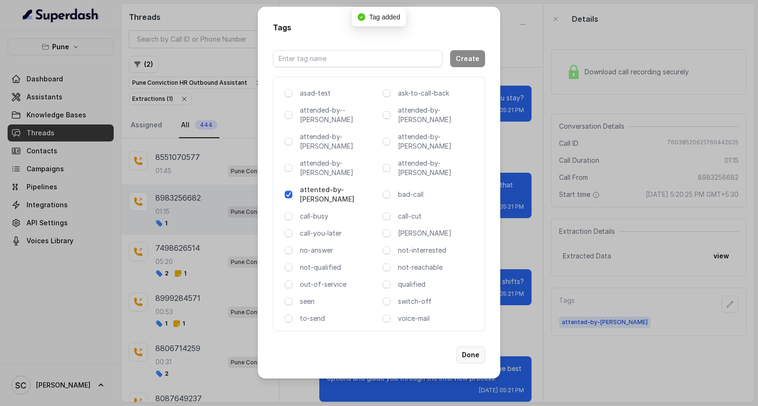
click at [468, 347] on button "Done" at bounding box center [470, 355] width 29 height 17
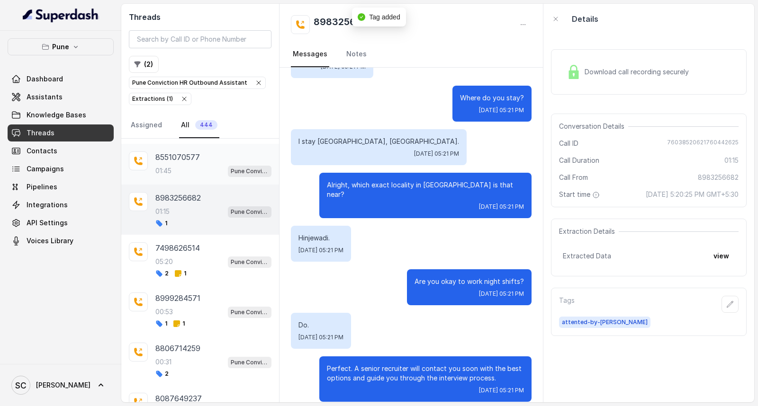
click at [191, 177] on div "01:45 Pune Conviction HR Outbound Assistant" at bounding box center [213, 171] width 116 height 12
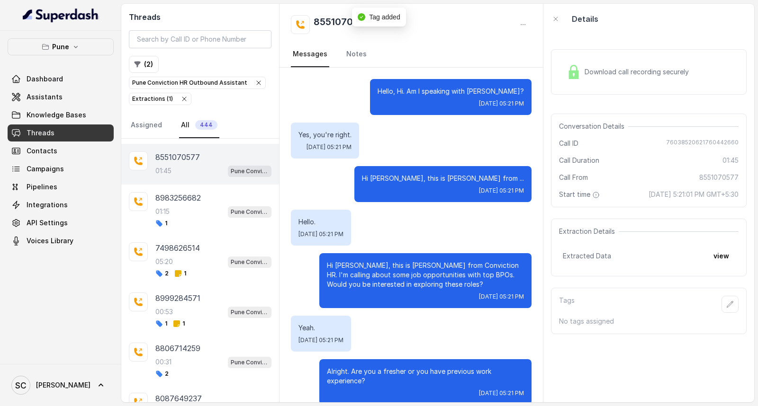
scroll to position [868, 0]
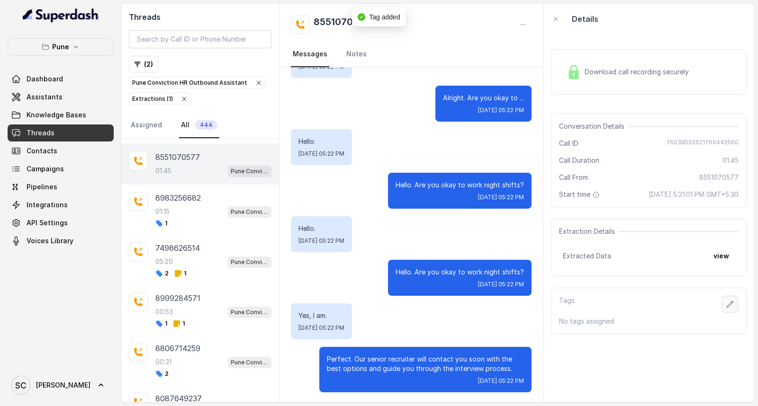
click at [726, 304] on icon "button" at bounding box center [730, 305] width 8 height 8
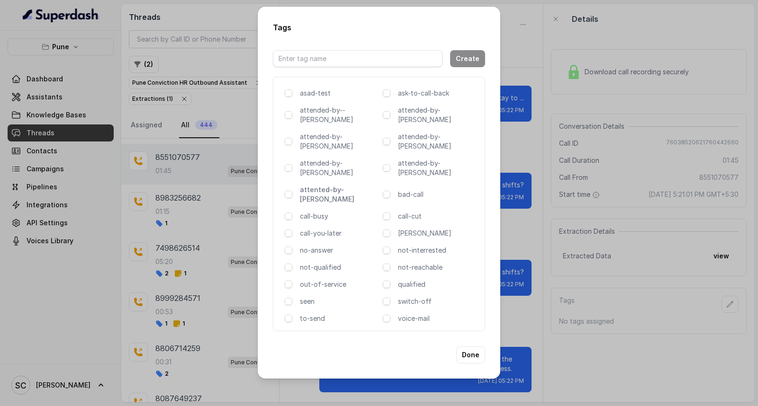
click at [329, 185] on p "attented-by-[PERSON_NAME]" at bounding box center [339, 194] width 79 height 19
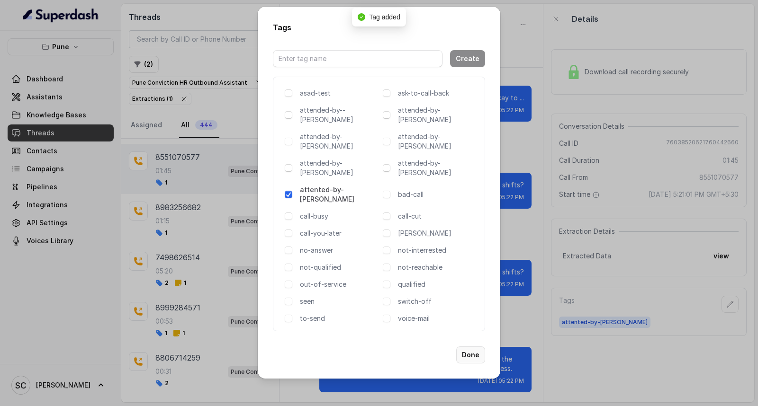
click at [475, 347] on button "Done" at bounding box center [470, 355] width 29 height 17
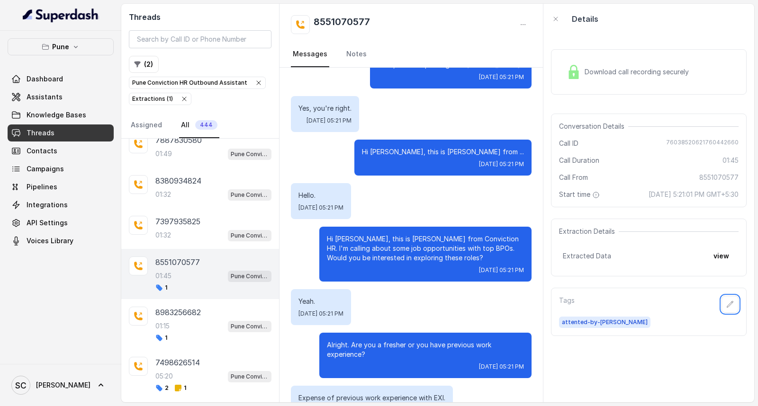
scroll to position [0, 0]
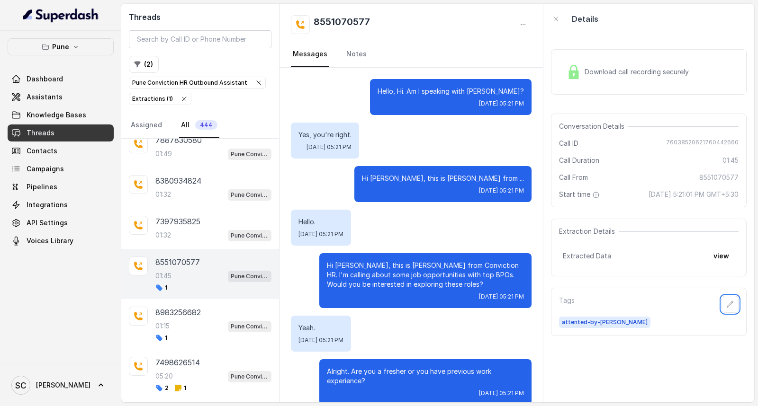
click at [335, 13] on div "8551070577 Messages Notes" at bounding box center [410, 36] width 263 height 64
copy h2 "8551070577"
click at [450, 30] on div "8551070577" at bounding box center [411, 24] width 241 height 19
click at [726, 305] on icon "button" at bounding box center [730, 305] width 8 height 8
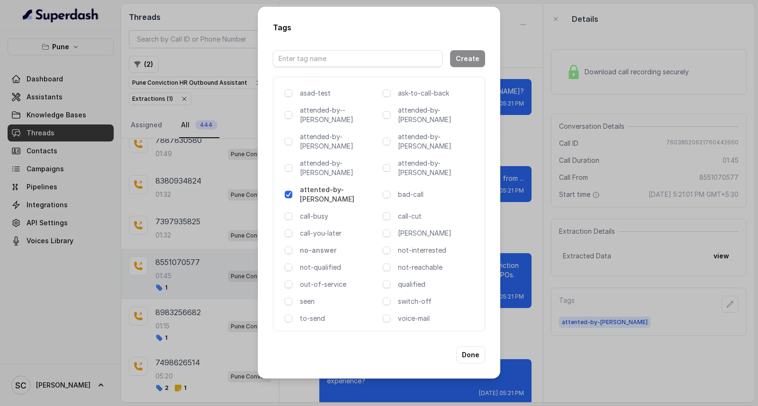
click at [324, 246] on p "no-answer" at bounding box center [339, 250] width 79 height 9
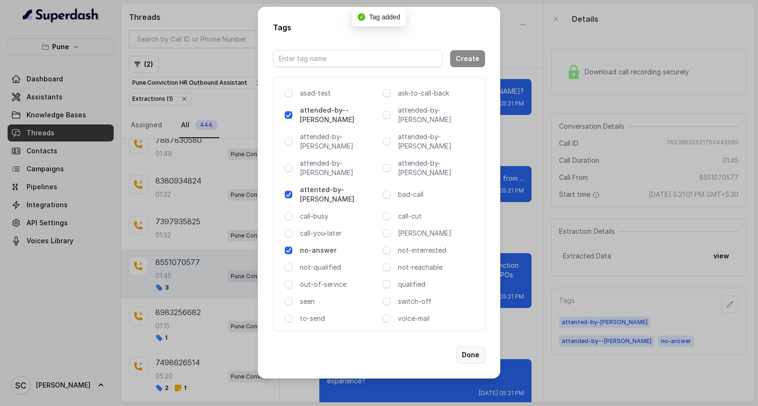
click at [475, 347] on button "Done" at bounding box center [470, 355] width 29 height 17
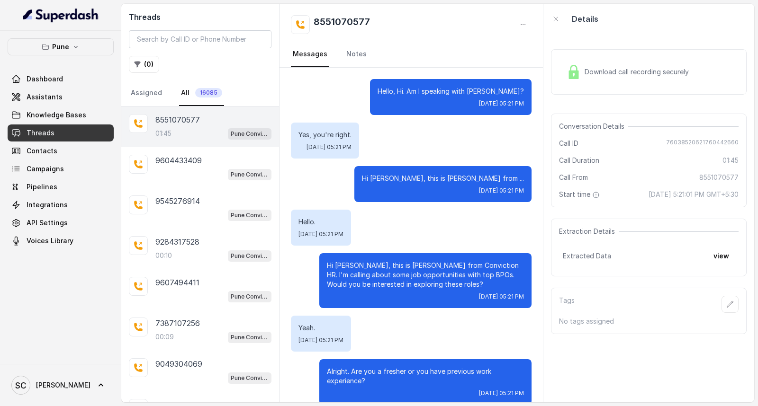
scroll to position [868, 0]
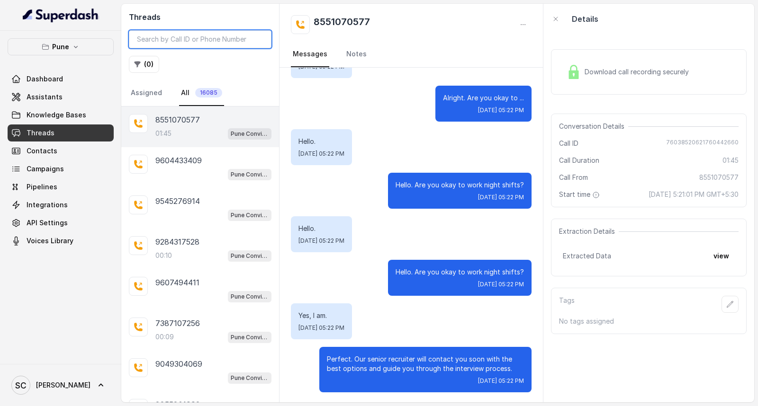
click at [225, 38] on input "search" at bounding box center [200, 39] width 143 height 18
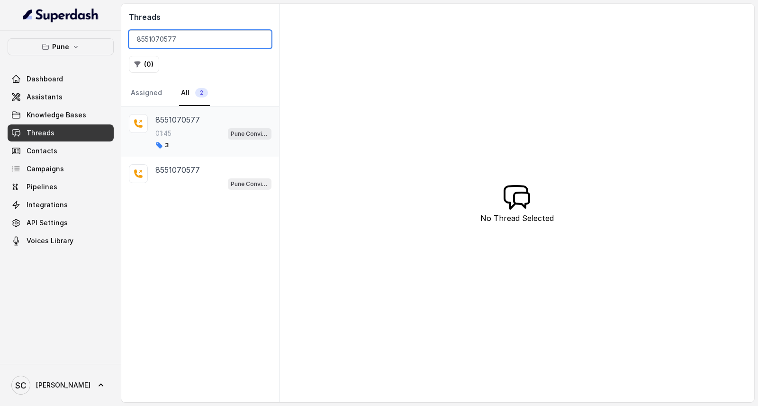
type input "8551070577"
click at [180, 134] on div "01:45 Pune Conviction HR Outbound Assistant" at bounding box center [213, 133] width 116 height 12
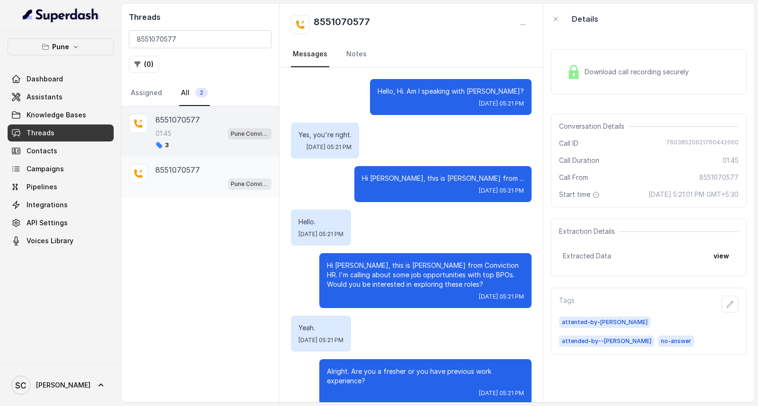
scroll to position [868, 0]
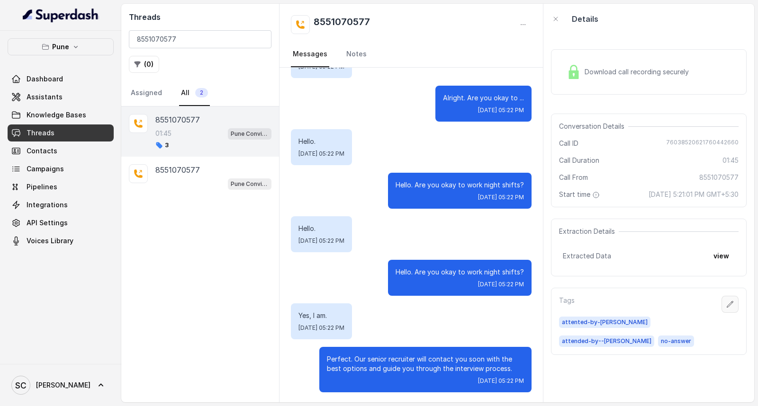
click at [726, 308] on icon "button" at bounding box center [730, 305] width 8 height 8
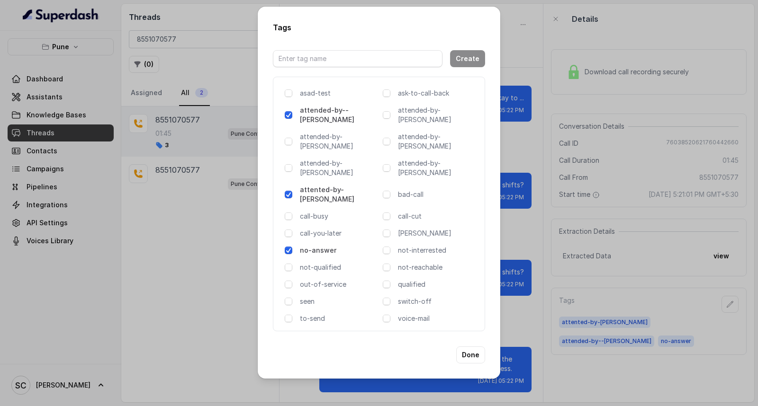
click at [346, 119] on p "attended-by--[PERSON_NAME]" at bounding box center [339, 115] width 79 height 19
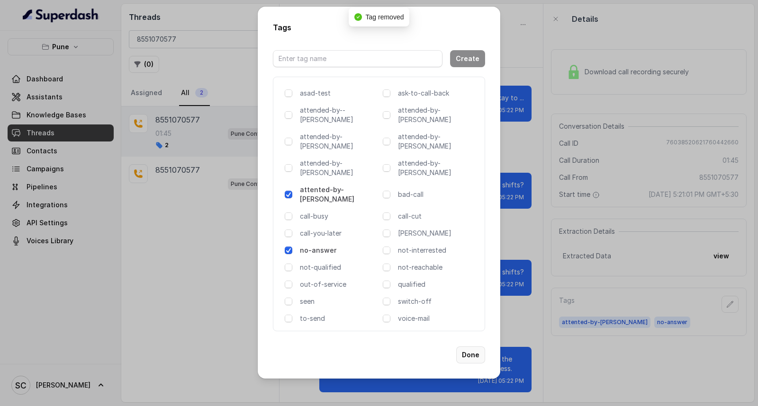
click at [471, 347] on button "Done" at bounding box center [470, 355] width 29 height 17
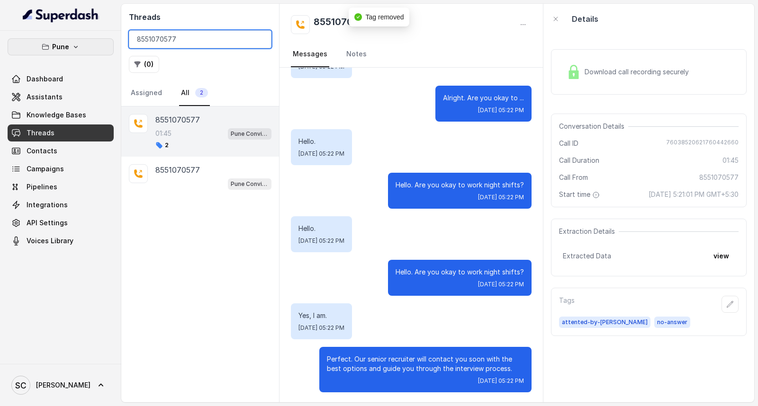
drag, startPoint x: 195, startPoint y: 40, endPoint x: 62, endPoint y: 46, distance: 133.2
click at [62, 46] on div "Pune Dashboard Assistants Knowledge Bases Threads Contacts Campaigns Pipelines …" at bounding box center [379, 203] width 758 height 406
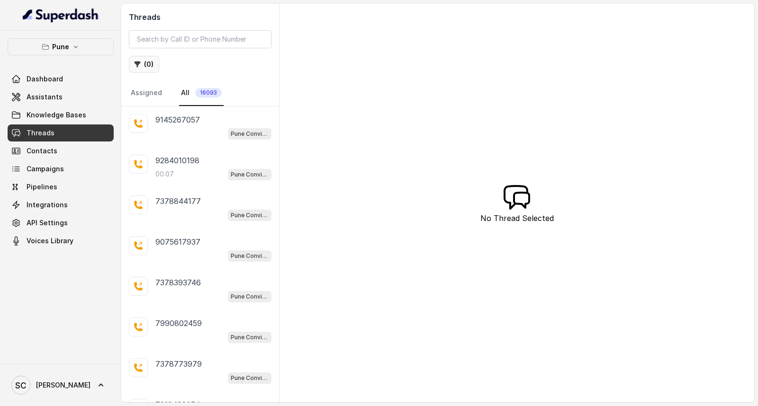
click at [151, 67] on button "( 0 )" at bounding box center [144, 64] width 30 height 17
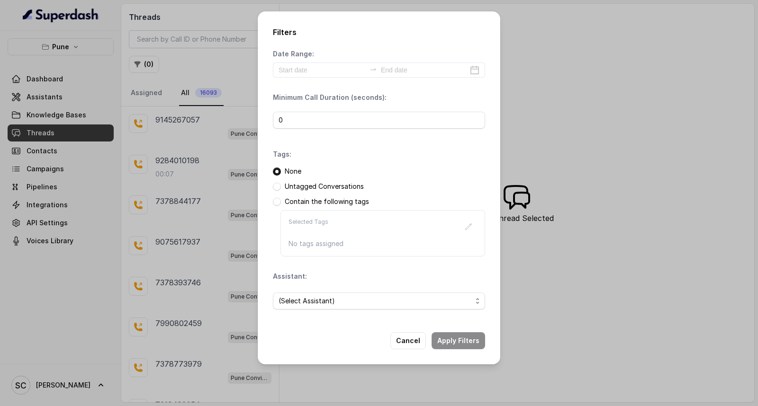
click at [295, 188] on p "Untagged Conversations" at bounding box center [324, 186] width 79 height 9
click at [277, 186] on span at bounding box center [277, 187] width 8 height 8
click at [321, 300] on span "(Select Assistant)" at bounding box center [374, 300] width 193 height 11
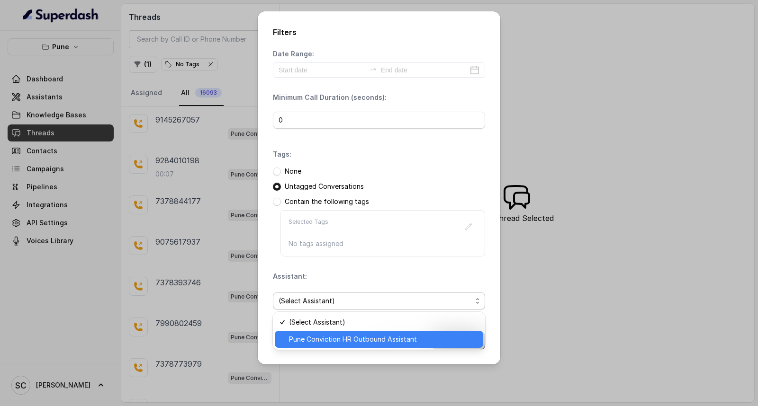
click at [306, 335] on span "Pune Conviction HR Outbound Assistant" at bounding box center [383, 339] width 188 height 11
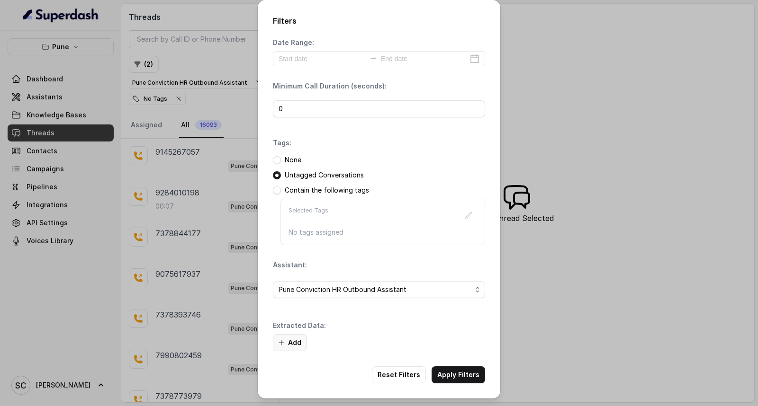
click at [292, 337] on button "Add" at bounding box center [290, 342] width 34 height 17
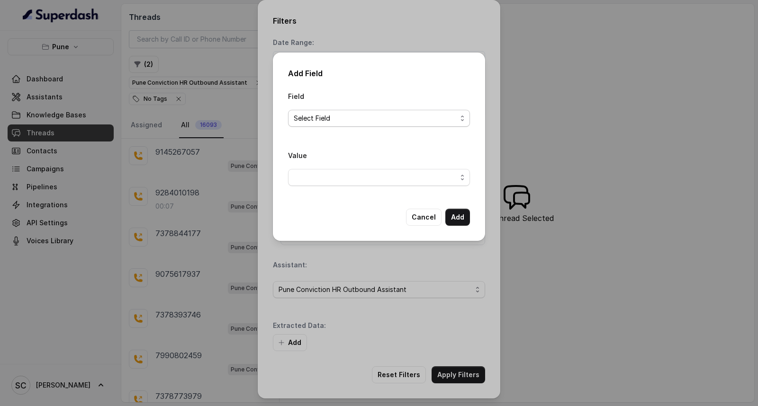
click at [332, 114] on span "Select Field" at bounding box center [375, 118] width 163 height 11
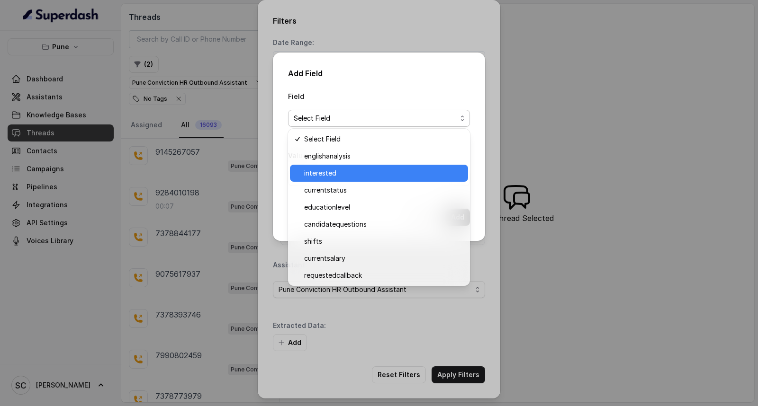
click at [319, 175] on span "interested" at bounding box center [383, 173] width 158 height 11
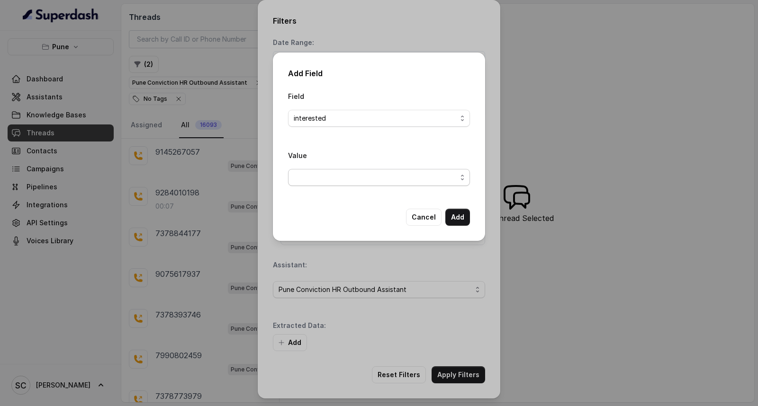
click at [318, 180] on span "button" at bounding box center [379, 177] width 182 height 17
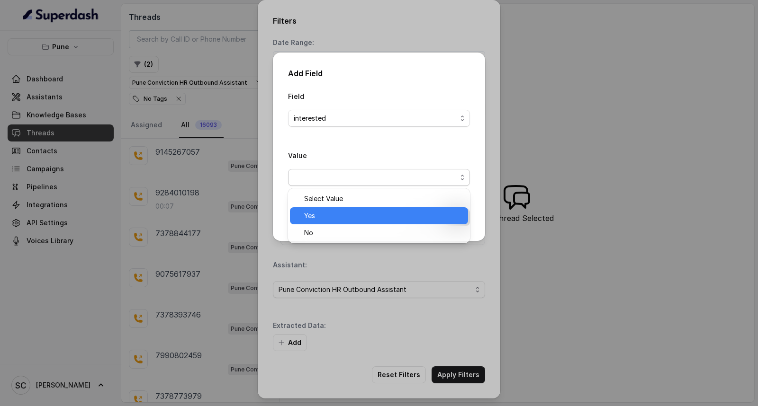
click at [322, 223] on div "Yes" at bounding box center [379, 215] width 178 height 17
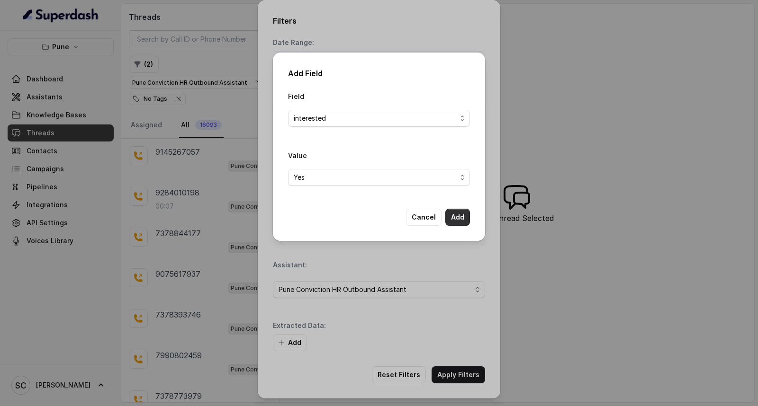
click at [464, 215] on button "Add" at bounding box center [457, 217] width 25 height 17
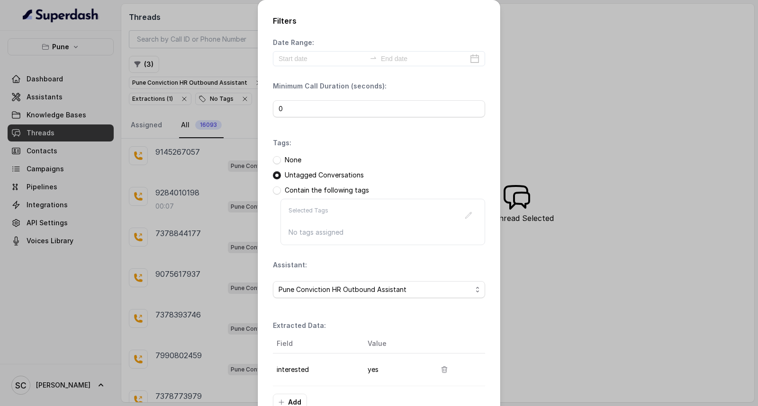
scroll to position [60, 0]
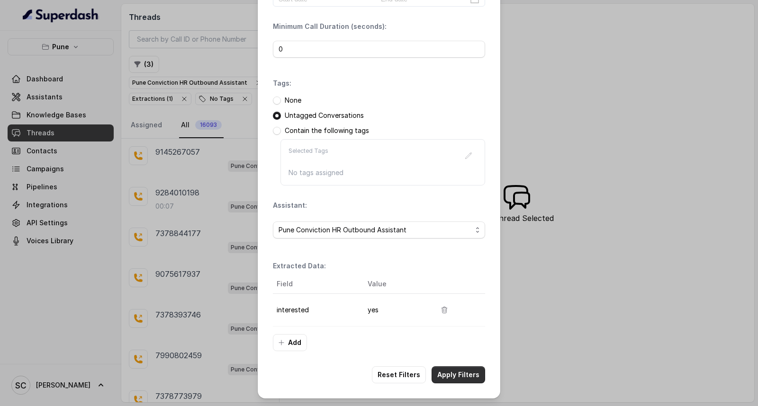
click at [457, 373] on button "Apply Filters" at bounding box center [458, 375] width 54 height 17
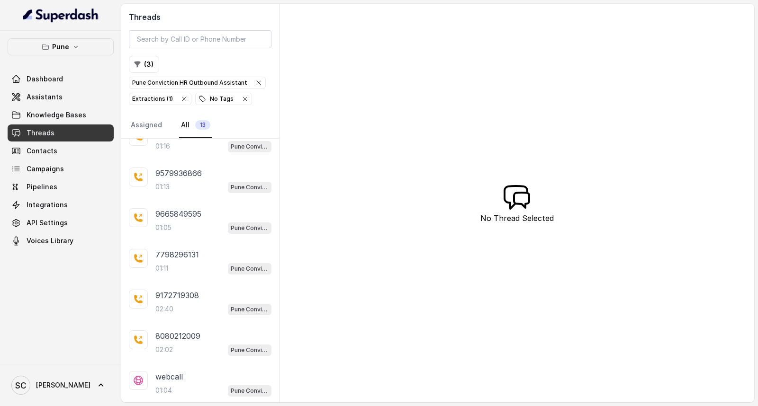
scroll to position [268, 0]
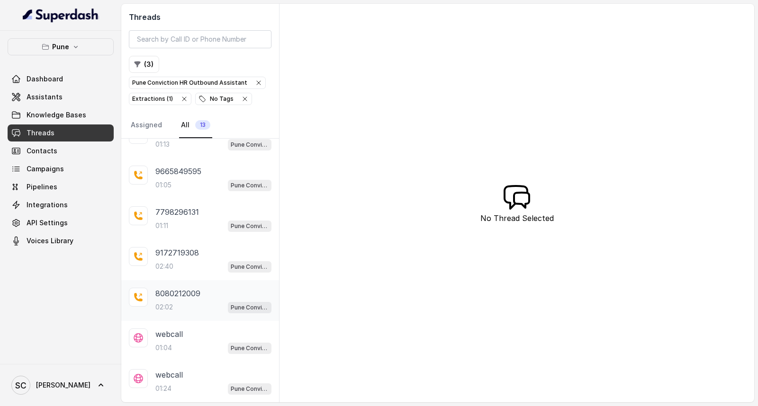
click at [182, 296] on p "8080212009" at bounding box center [177, 293] width 45 height 11
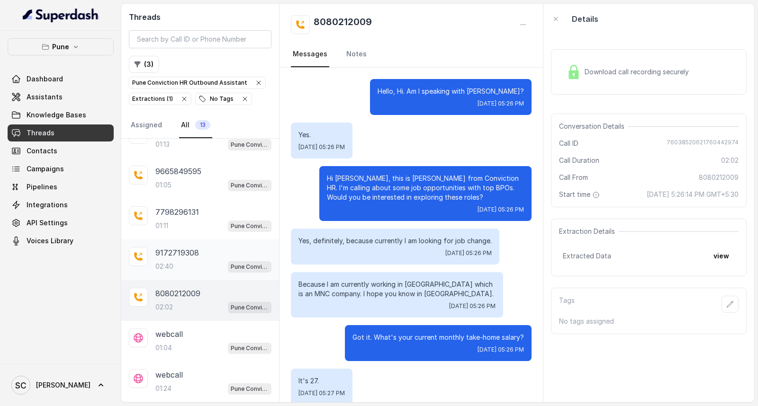
scroll to position [813, 0]
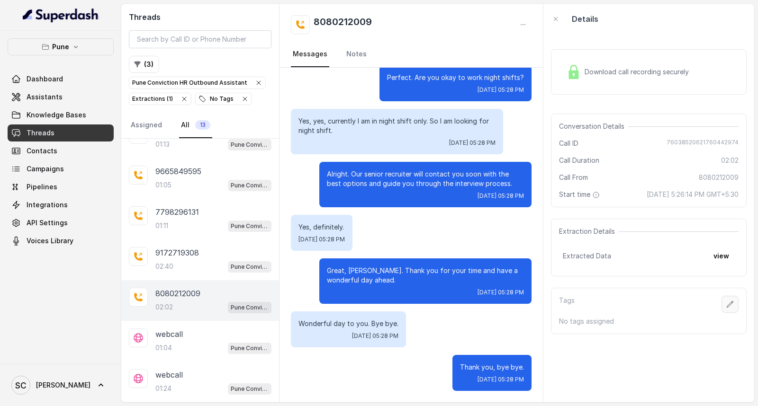
click at [726, 305] on icon "button" at bounding box center [730, 305] width 8 height 8
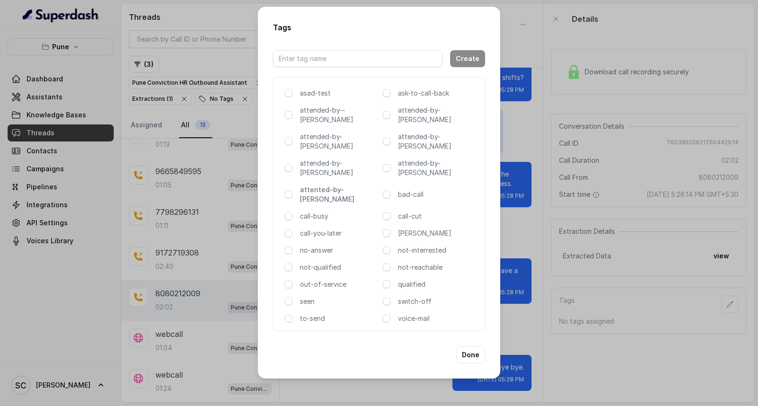
click at [332, 185] on p "attented-by-rupal" at bounding box center [339, 194] width 79 height 19
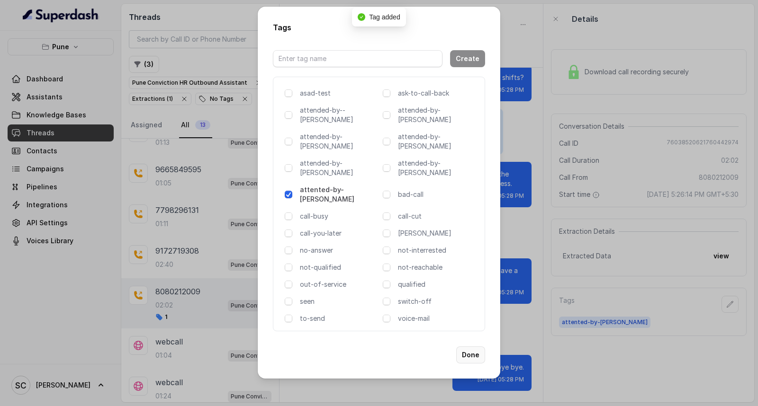
click at [467, 347] on button "Done" at bounding box center [470, 355] width 29 height 17
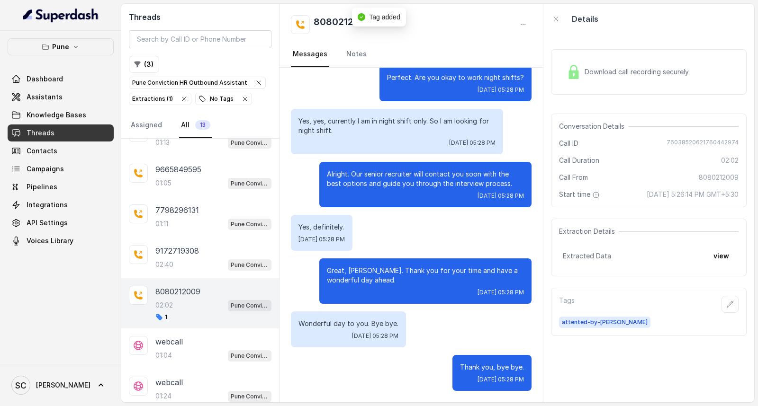
click at [343, 13] on div "8080212009 Messages Notes" at bounding box center [410, 36] width 263 height 64
copy h2 "8080212009"
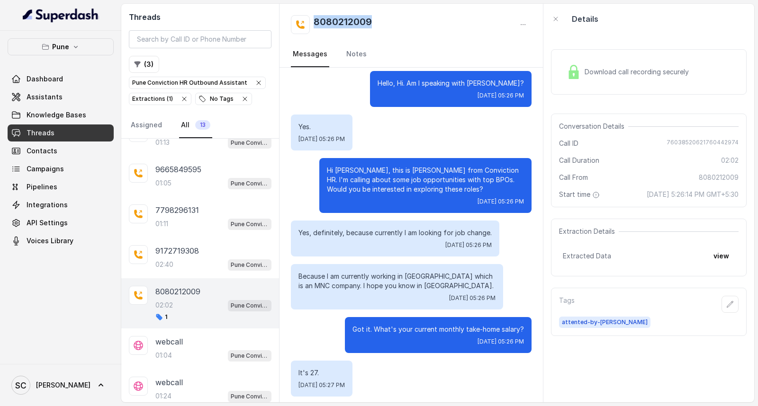
scroll to position [0, 0]
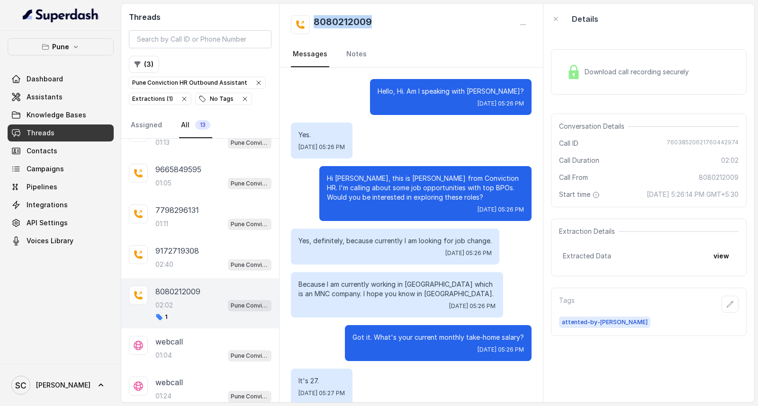
click at [423, 29] on div "8080212009" at bounding box center [411, 24] width 241 height 19
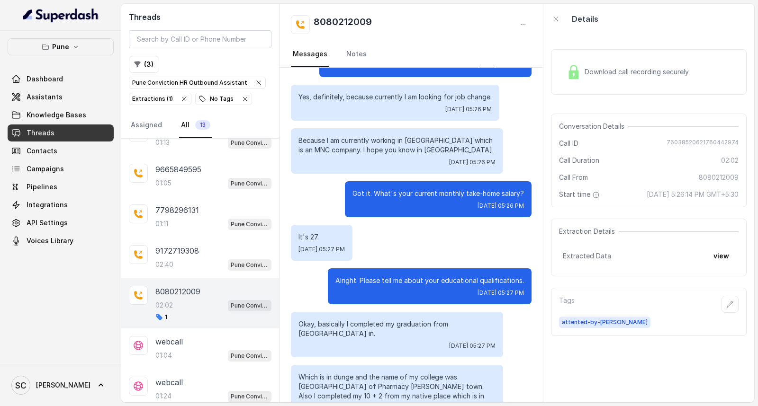
scroll to position [158, 0]
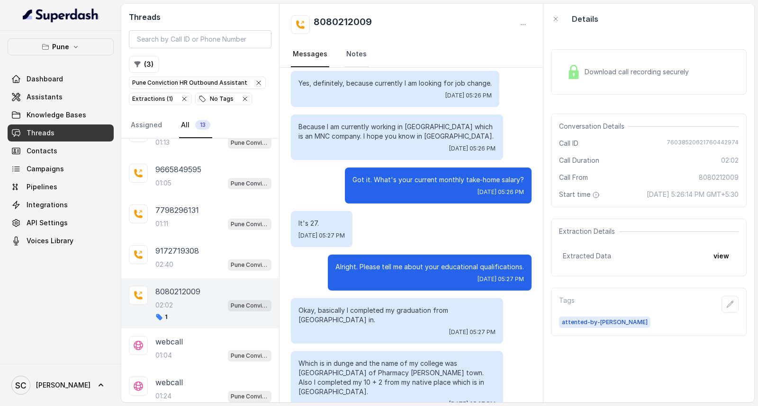
click at [355, 60] on link "Notes" at bounding box center [356, 55] width 24 height 26
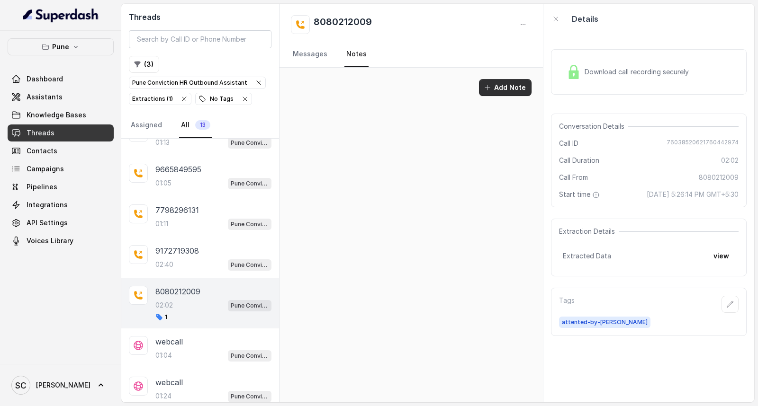
click at [489, 89] on icon "button" at bounding box center [487, 88] width 8 height 8
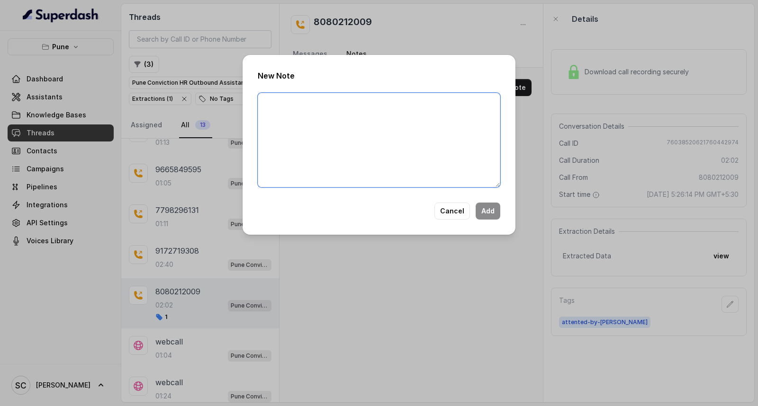
click at [403, 140] on textarea at bounding box center [379, 140] width 242 height 95
paste textarea "Name Number Recruiter Name of attender Comments AI Improvement"
click at [292, 102] on textarea "Name Number Recruiter Name of attender Comments AI Improvement" at bounding box center [379, 140] width 242 height 95
click at [296, 114] on textarea "Name Mansi Number Recruiter Name of attender Comments AI Improvement" at bounding box center [379, 140] width 242 height 95
click at [310, 123] on textarea "Name Mansi Number 8080212009 Recruiter Name of attender Comments AI Improvement" at bounding box center [379, 140] width 242 height 95
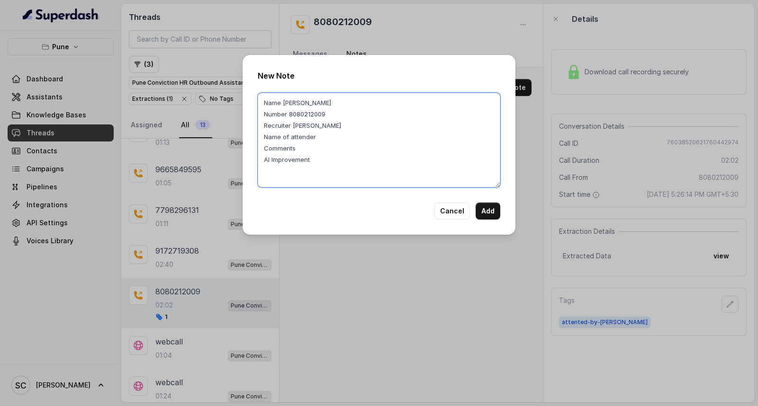
click at [313, 123] on textarea "Name Mansi Number 8080212009 Recruiter Rupal Name of attender Comments AI Impro…" at bounding box center [379, 140] width 242 height 95
click at [329, 140] on textarea "Name Mansi Number 8080212009 Recruiter Rupal Name of attender Comments AI Impro…" at bounding box center [379, 140] width 242 height 95
click at [321, 145] on textarea "Name Mansi Number 8080212009 Recruiter Rupal Name of attender Rupal Comments AI…" at bounding box center [379, 140] width 242 height 95
drag, startPoint x: 296, startPoint y: 145, endPoint x: 480, endPoint y: 148, distance: 183.3
click at [480, 148] on textarea "Name Mansi Number 8080212009 Recruiter Rupal Name of attender Rupal Comments Ca…" at bounding box center [379, 140] width 242 height 95
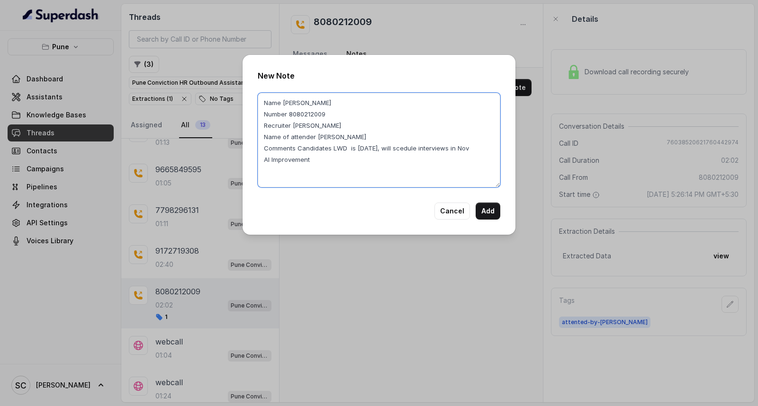
type textarea "Name Mansi Number 8080212009 Recruiter Rupal Name of attender Rupal Comments Ca…"
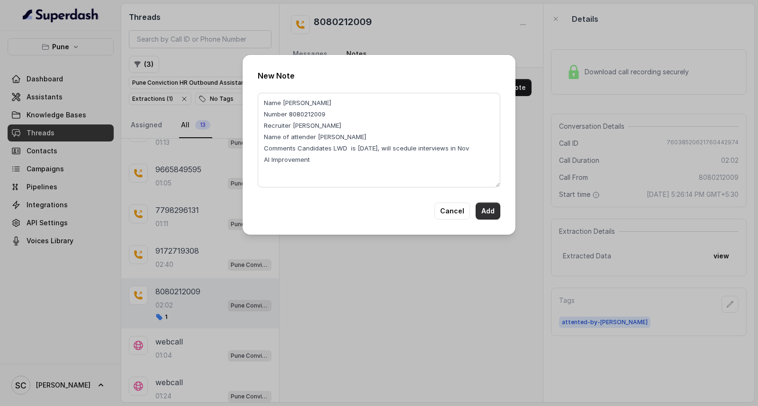
click at [492, 210] on button "Add" at bounding box center [487, 211] width 25 height 17
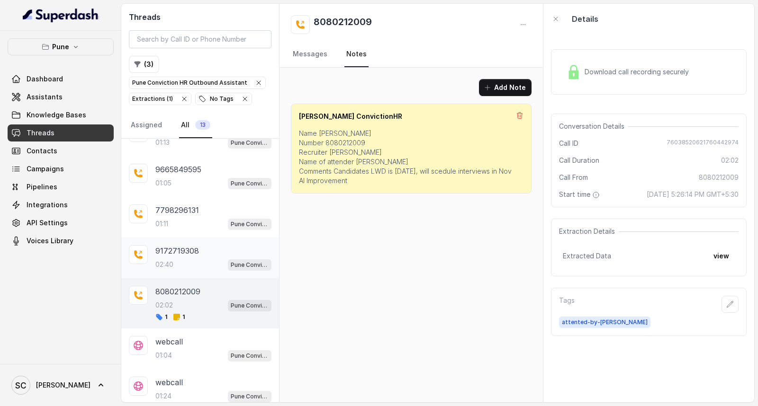
click at [185, 264] on div "02:40 Pune Conviction HR Outbound Assistant" at bounding box center [213, 265] width 116 height 12
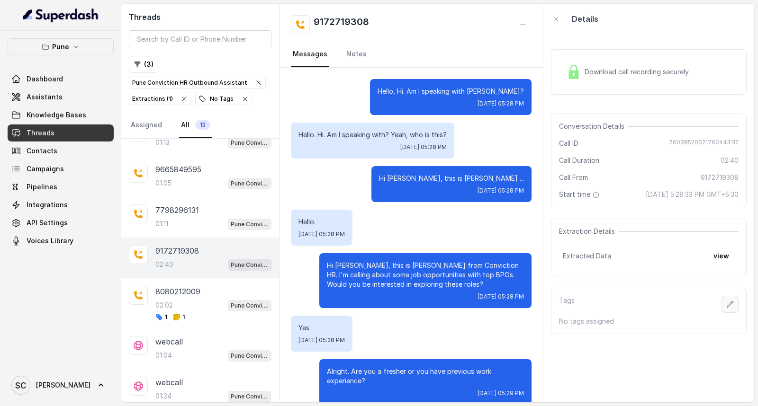
click at [726, 307] on icon "button" at bounding box center [730, 305] width 8 height 8
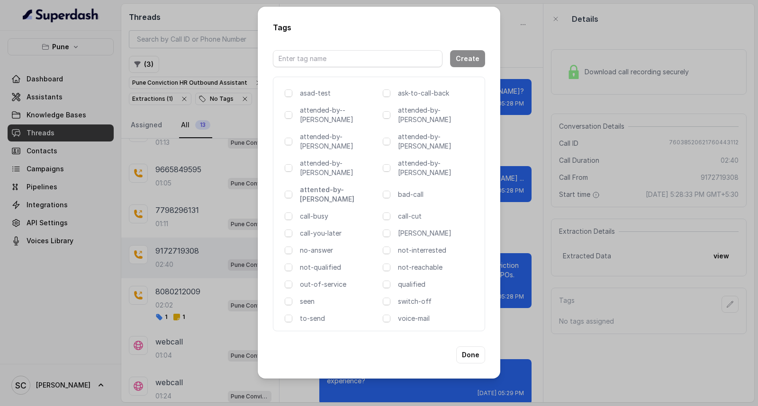
click at [339, 185] on p "attented-by-rupal" at bounding box center [339, 194] width 79 height 19
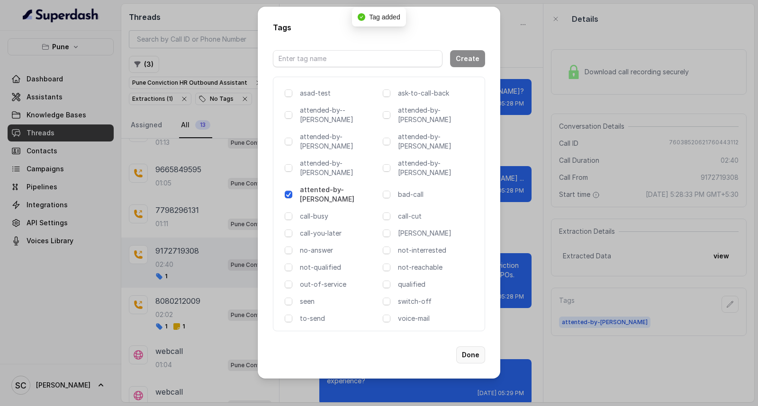
click at [469, 347] on button "Done" at bounding box center [470, 355] width 29 height 17
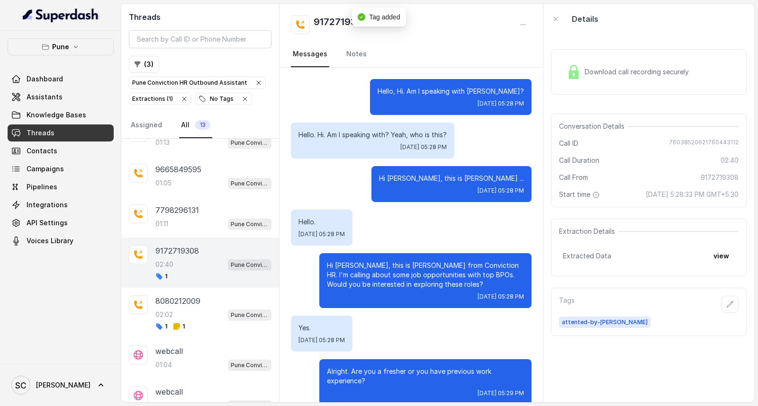
click at [333, 19] on h2 "9172719308" at bounding box center [340, 24] width 55 height 19
copy h2 "9172719308"
click at [726, 304] on icon "button" at bounding box center [730, 305] width 8 height 8
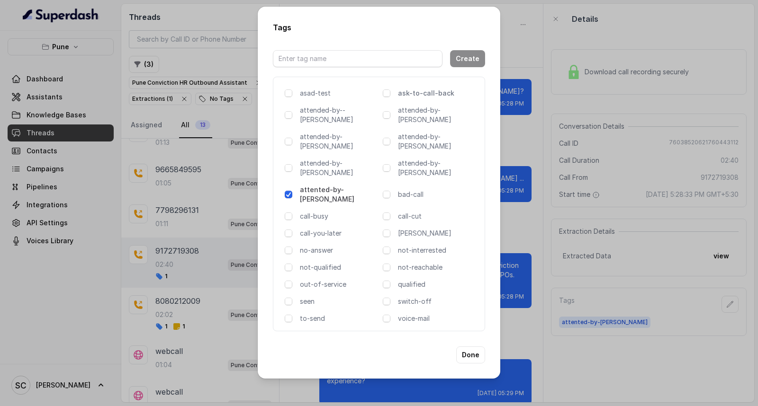
click at [419, 98] on p "ask-to-call-back" at bounding box center [437, 93] width 79 height 9
click at [470, 347] on button "Done" at bounding box center [470, 355] width 29 height 17
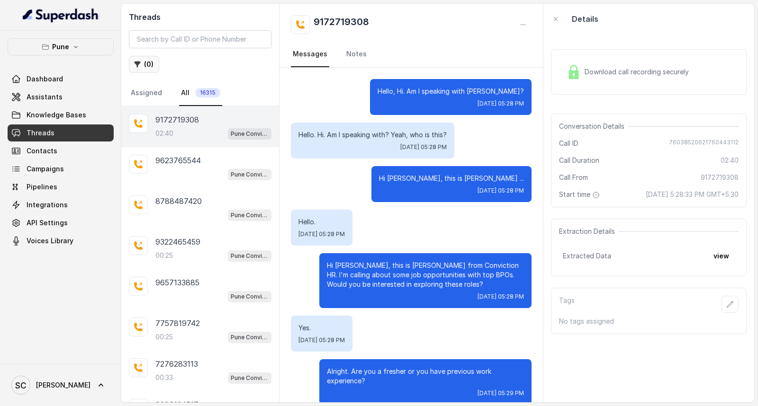
scroll to position [1312, 0]
